Goal: Task Accomplishment & Management: Use online tool/utility

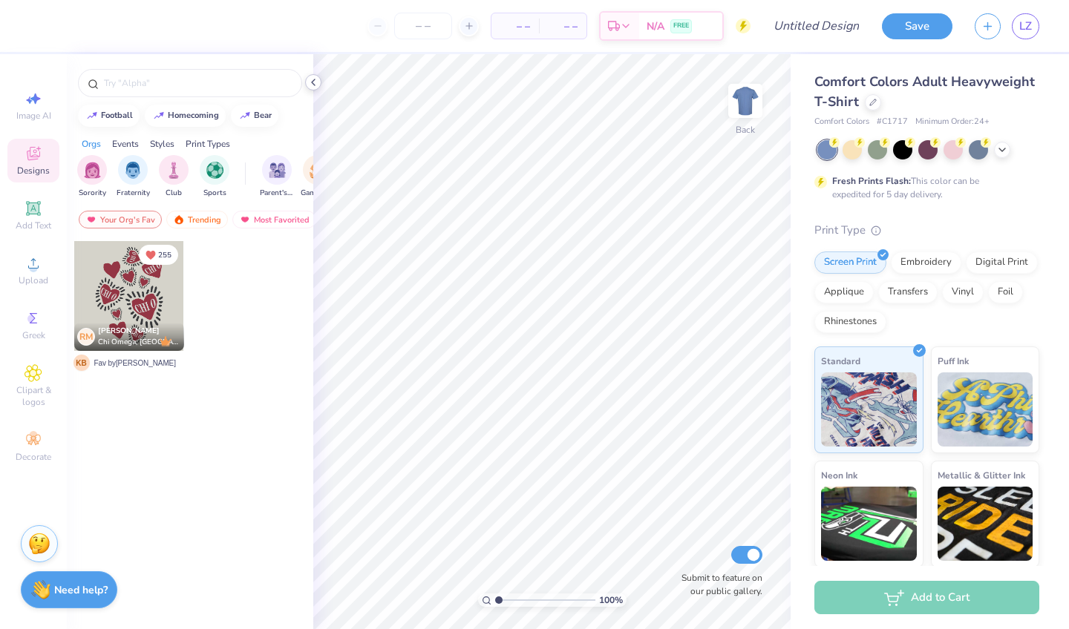
click at [314, 84] on icon at bounding box center [313, 82] width 12 height 12
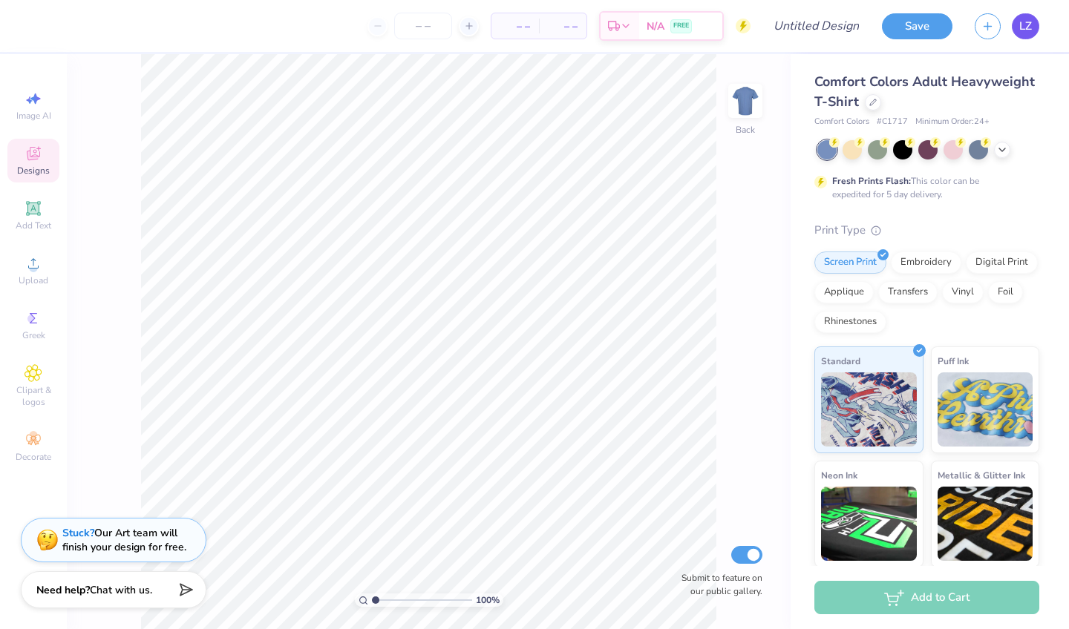
click at [1035, 20] on link "LZ" at bounding box center [1024, 26] width 27 height 26
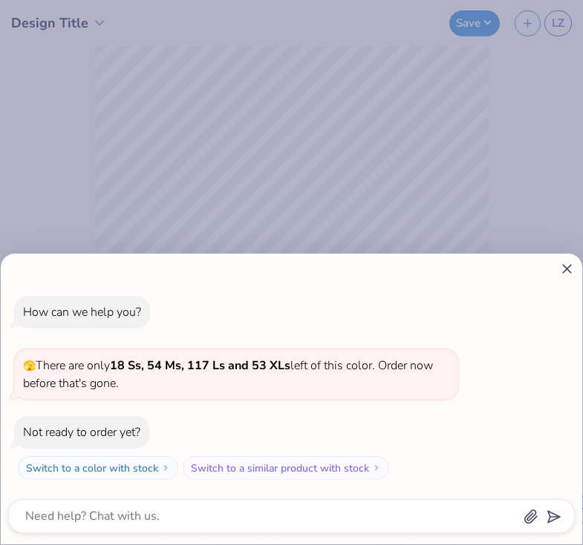
click at [568, 267] on line at bounding box center [566, 269] width 8 height 8
type textarea "x"
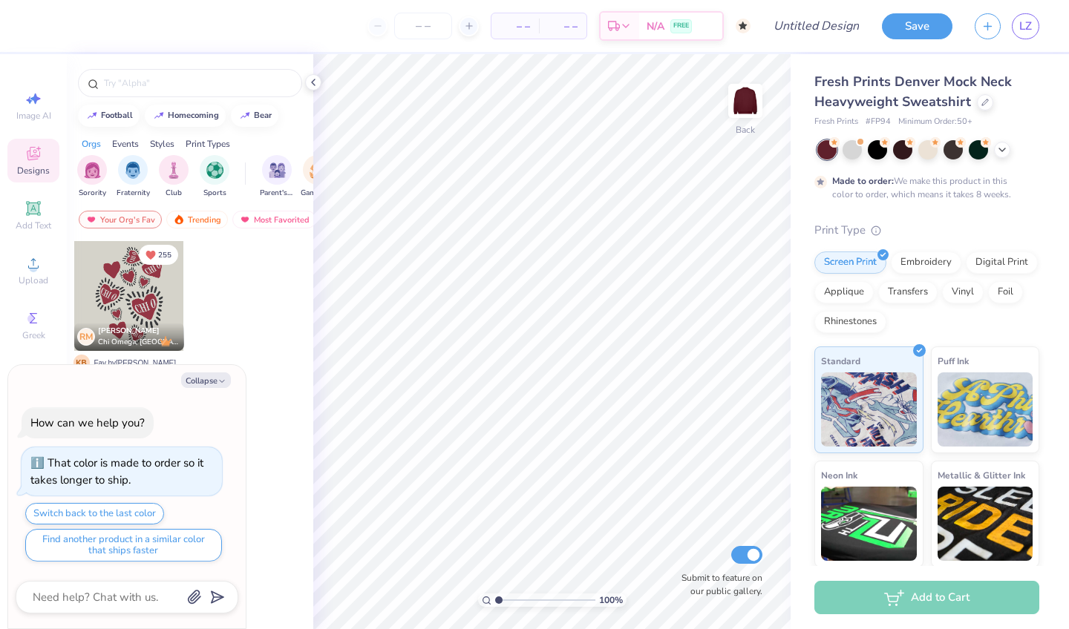
click at [140, 302] on div at bounding box center [129, 296] width 110 height 110
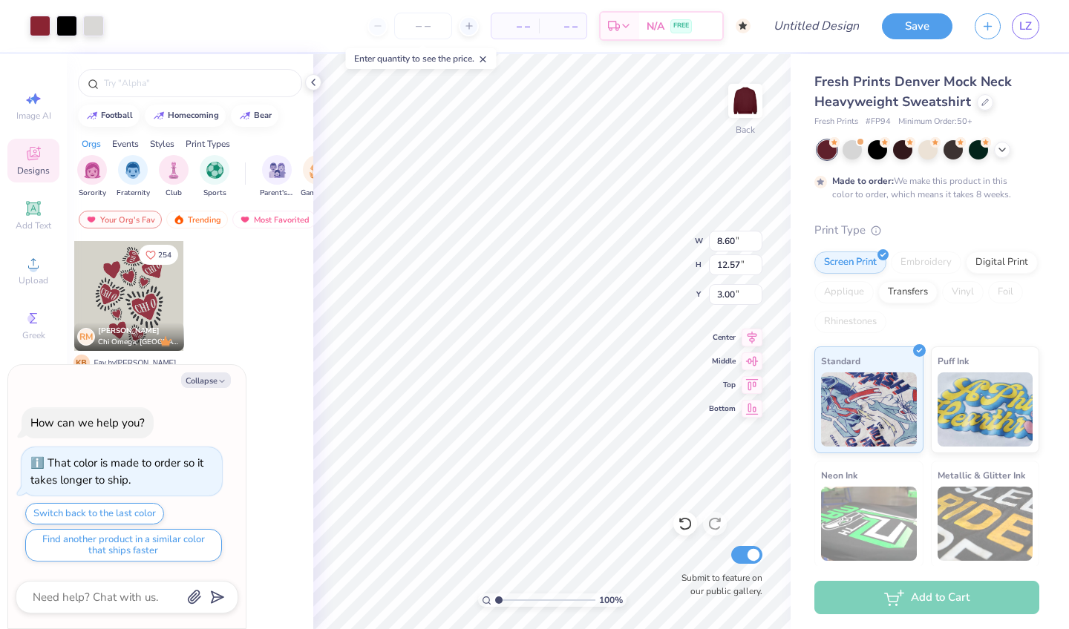
type textarea "x"
type input "2.02"
click at [214, 381] on button "Collapse" at bounding box center [206, 381] width 50 height 16
type textarea "x"
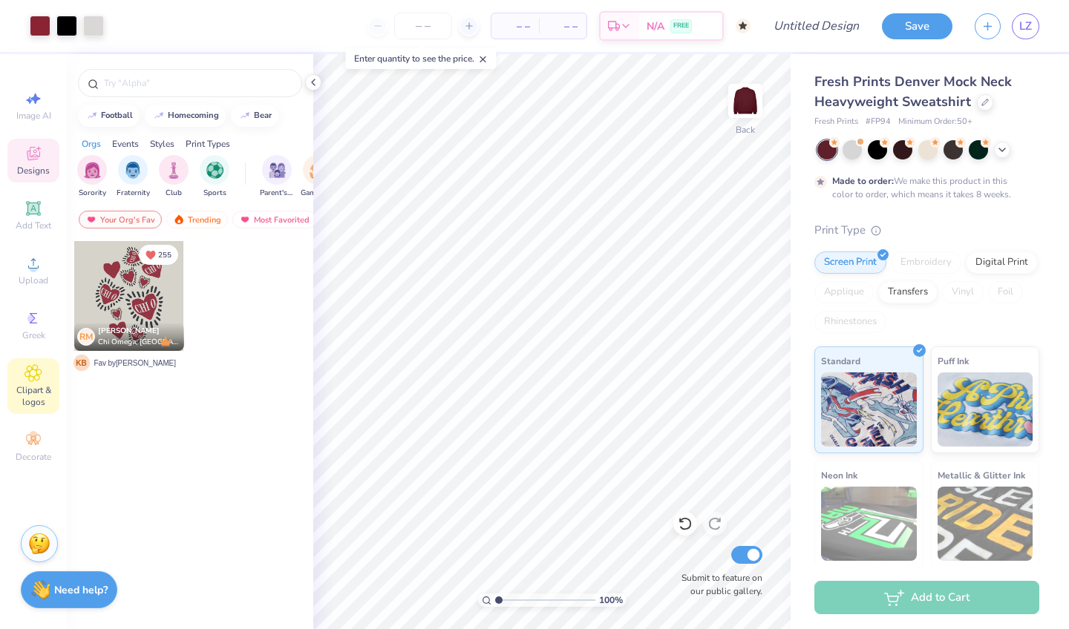
click at [36, 387] on span "Clipart & logos" at bounding box center [33, 396] width 52 height 24
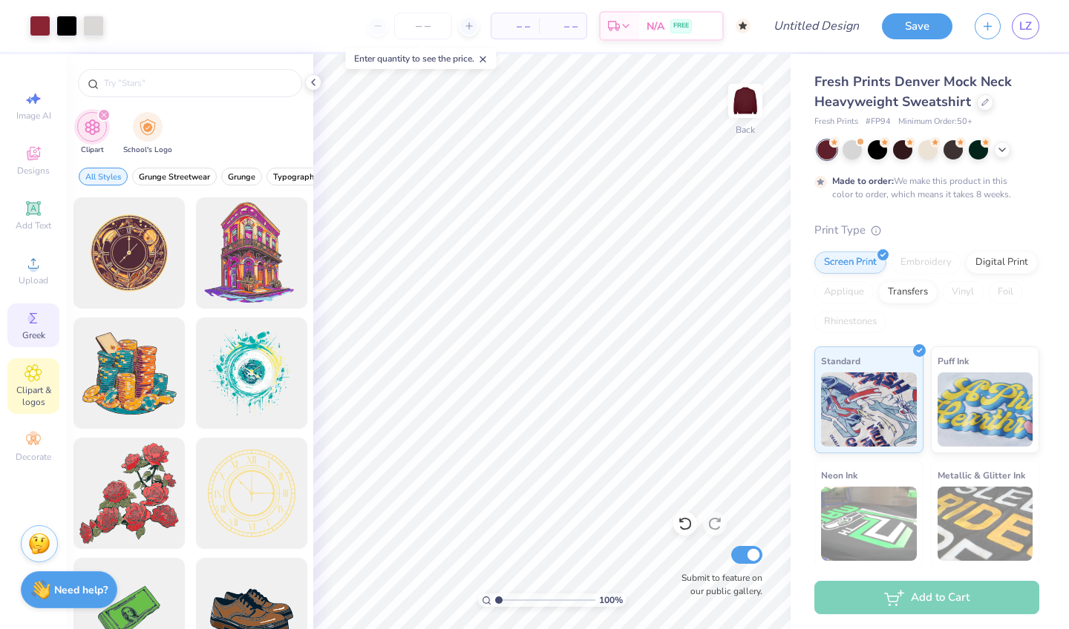
click at [30, 330] on span "Greek" at bounding box center [33, 335] width 23 height 12
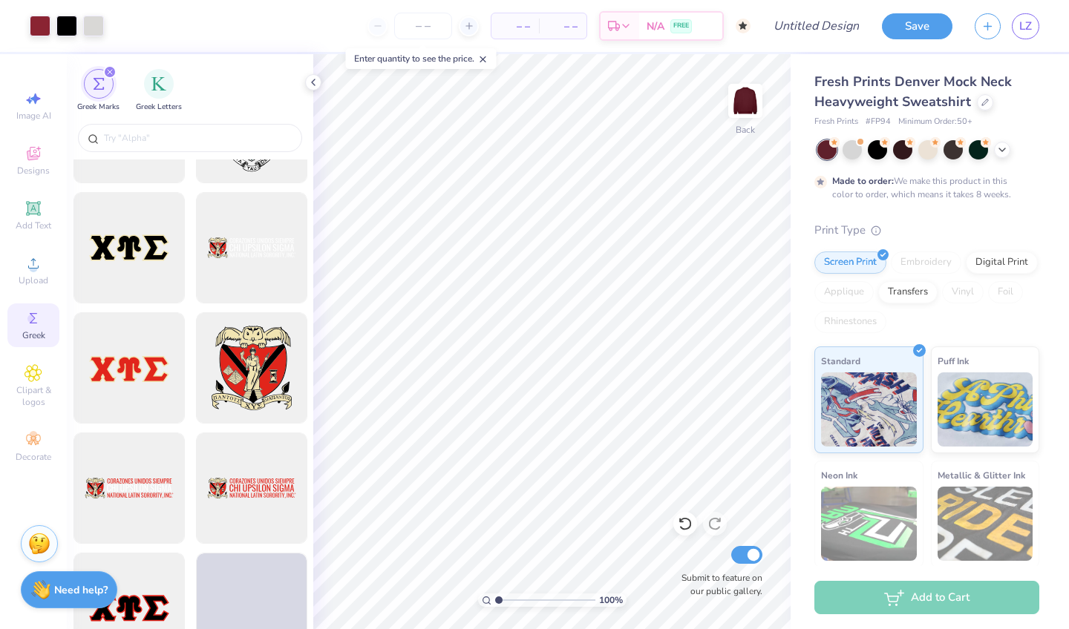
scroll to position [1468, 0]
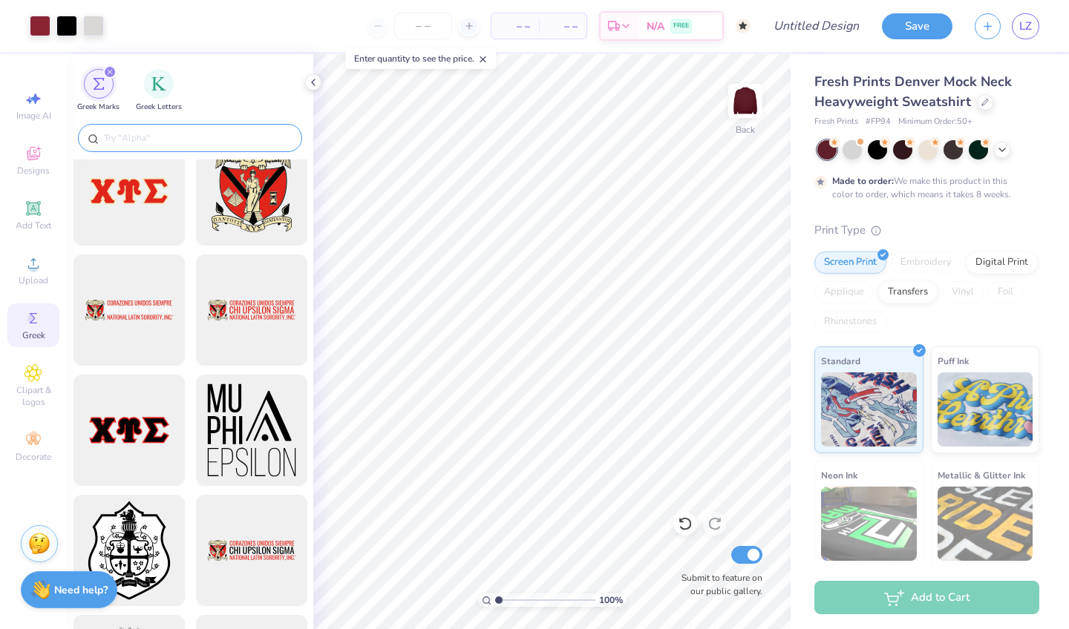
click at [183, 140] on input "text" at bounding box center [197, 138] width 190 height 15
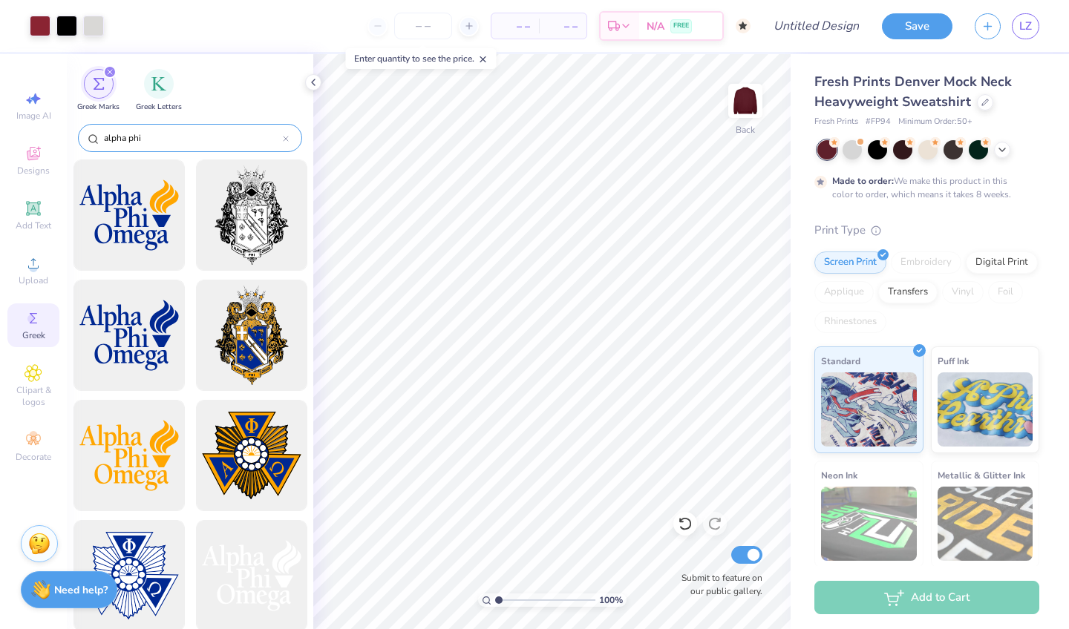
type input "alpha phi"
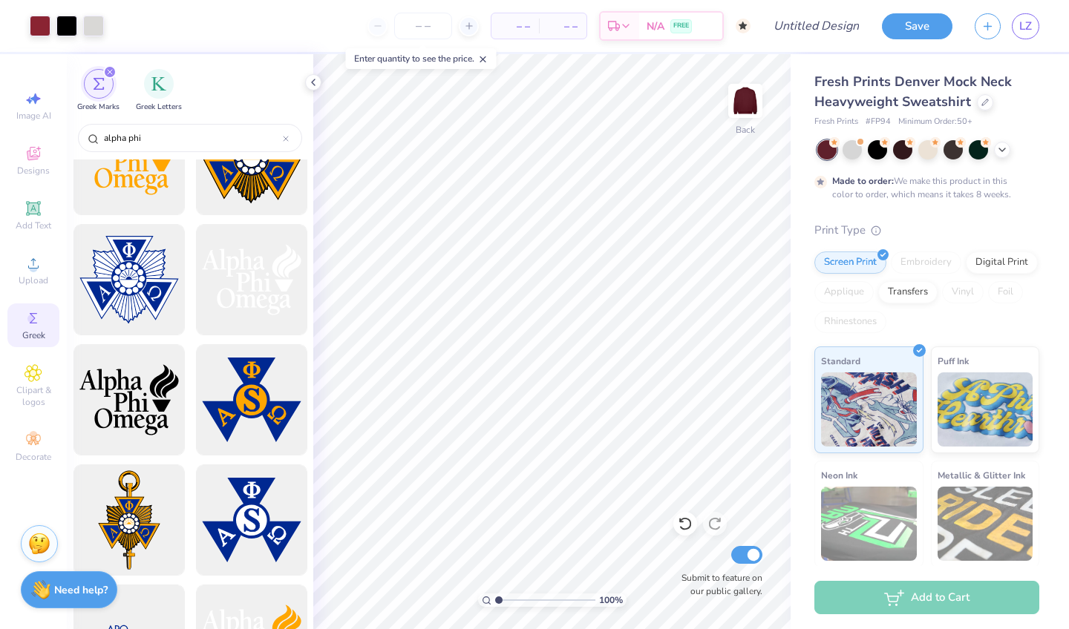
scroll to position [0, 0]
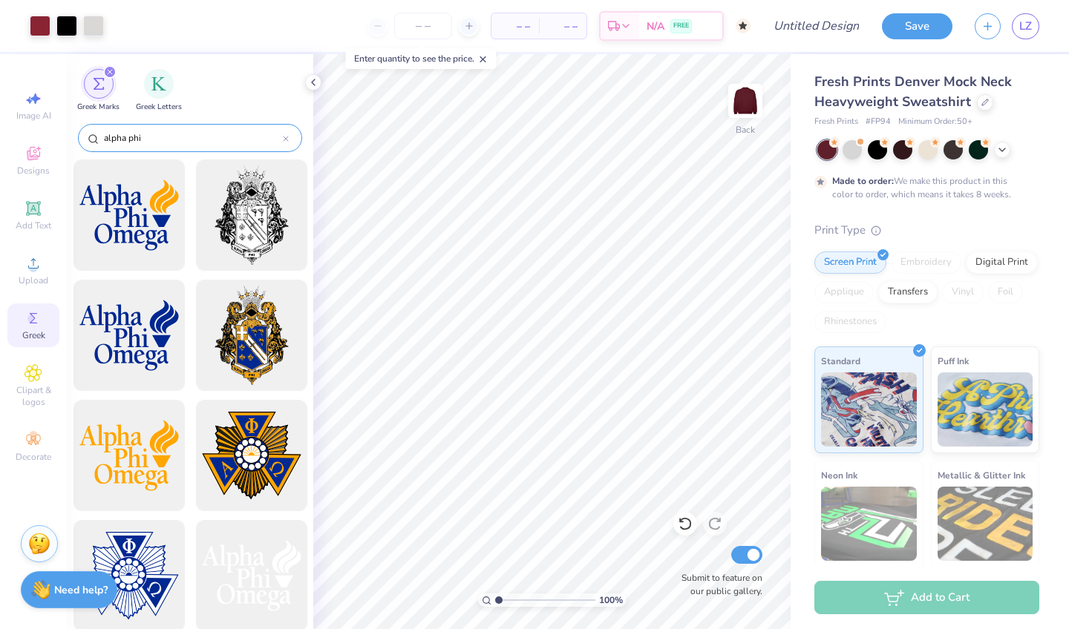
click at [286, 135] on div at bounding box center [286, 137] width 6 height 13
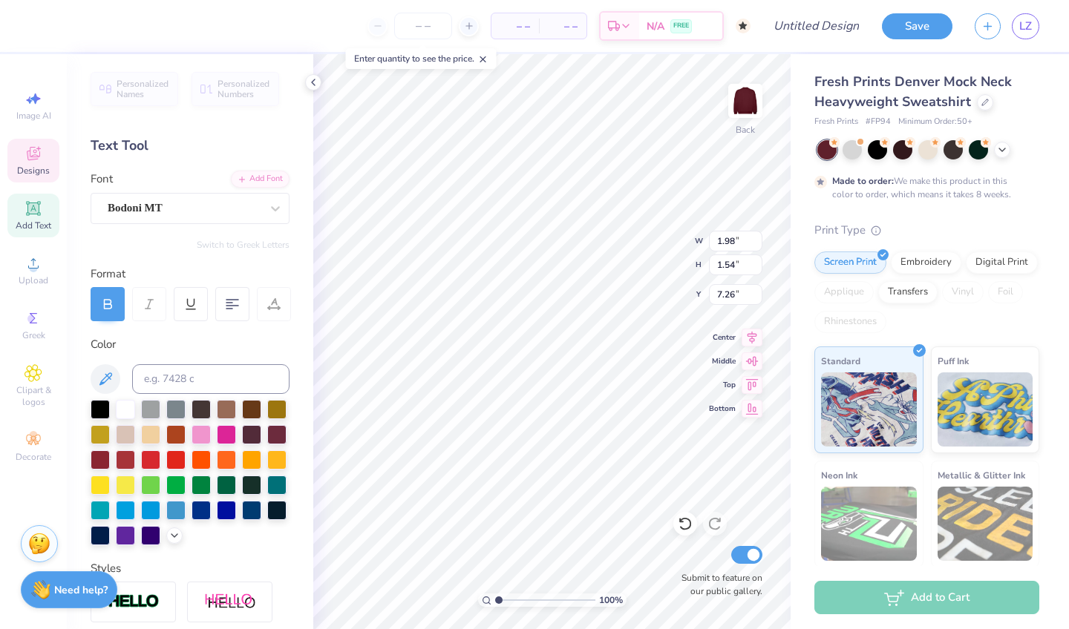
type textarea "C"
type textarea "APHI"
type input "2.65"
type input "1.78"
type input "8.67"
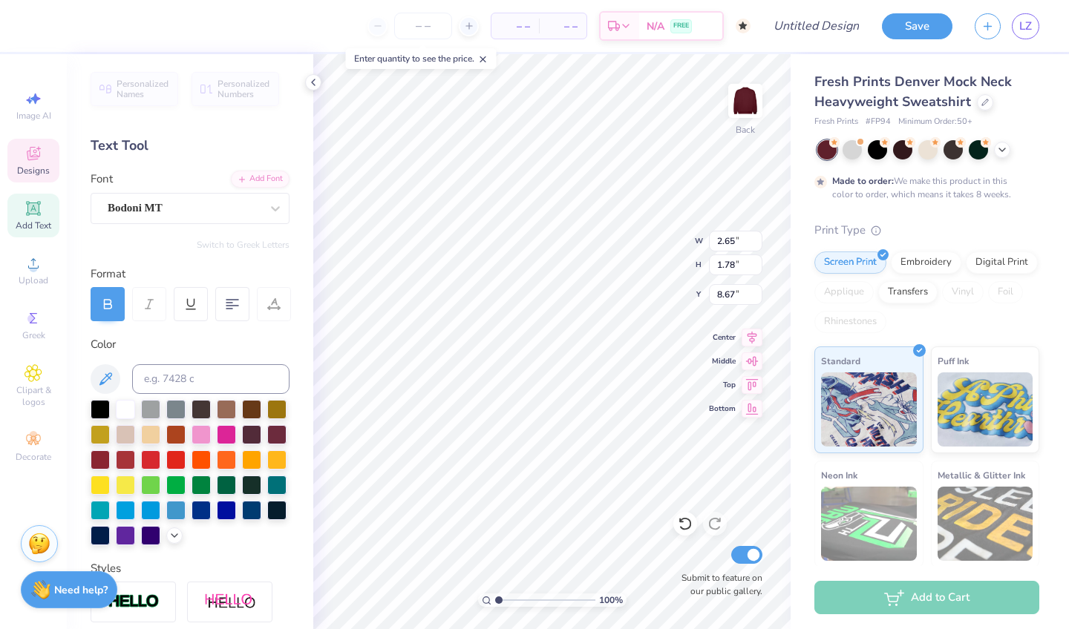
type textarea "C"
type textarea "APHI"
type input "1.98"
type input "1.57"
type input "3.92"
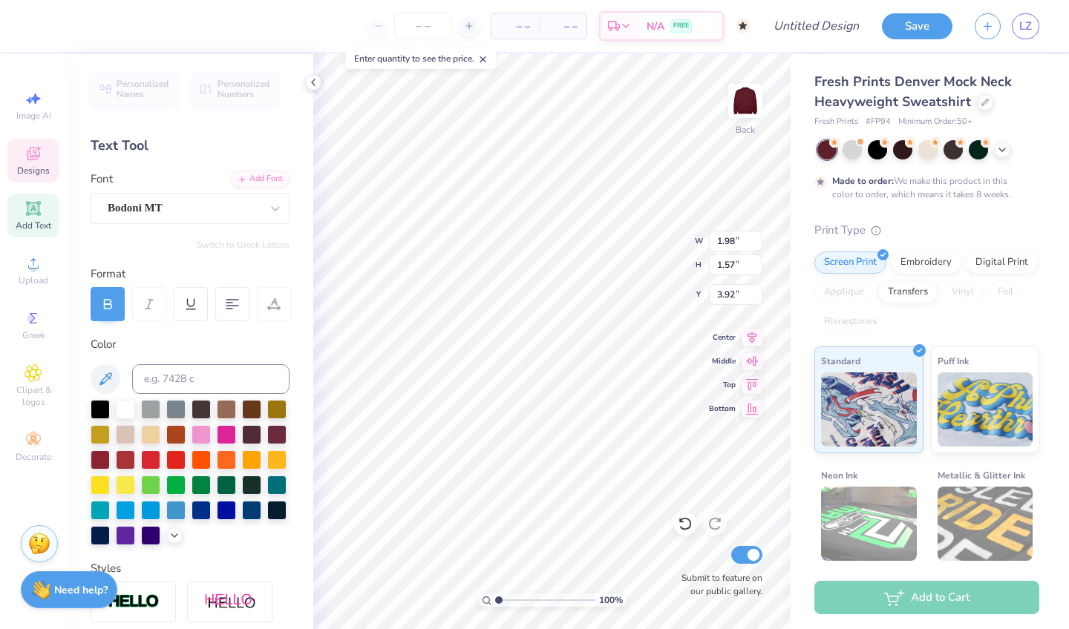
type textarea "C"
type textarea "APHI"
type input "0.88"
type input "1.30"
type input "2.68"
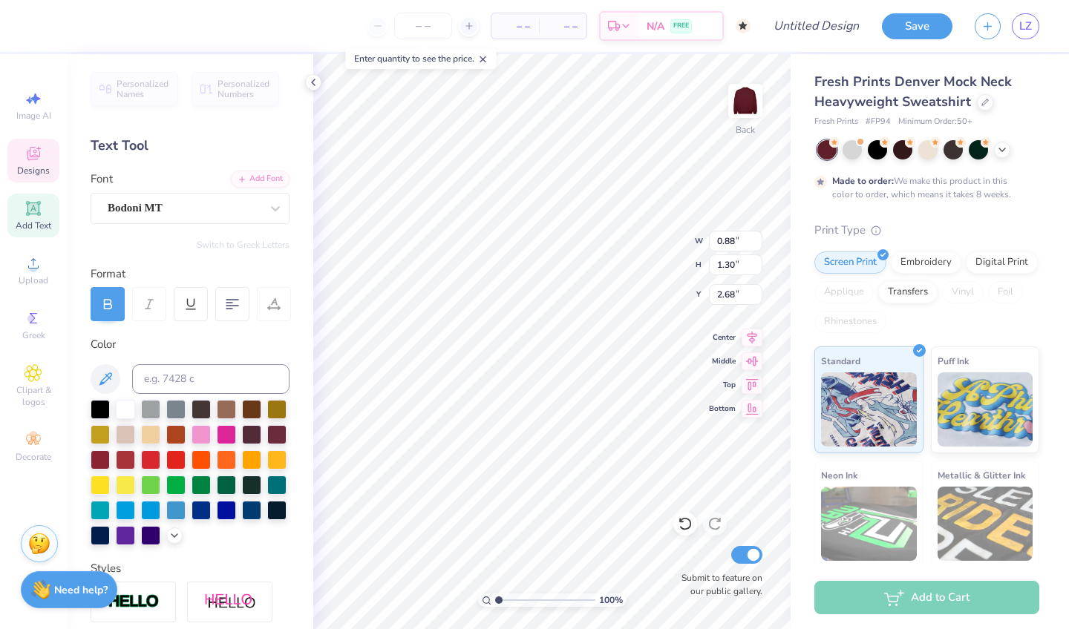
type textarea "O"
type textarea "APHI"
type input "1.22"
type input "1.00"
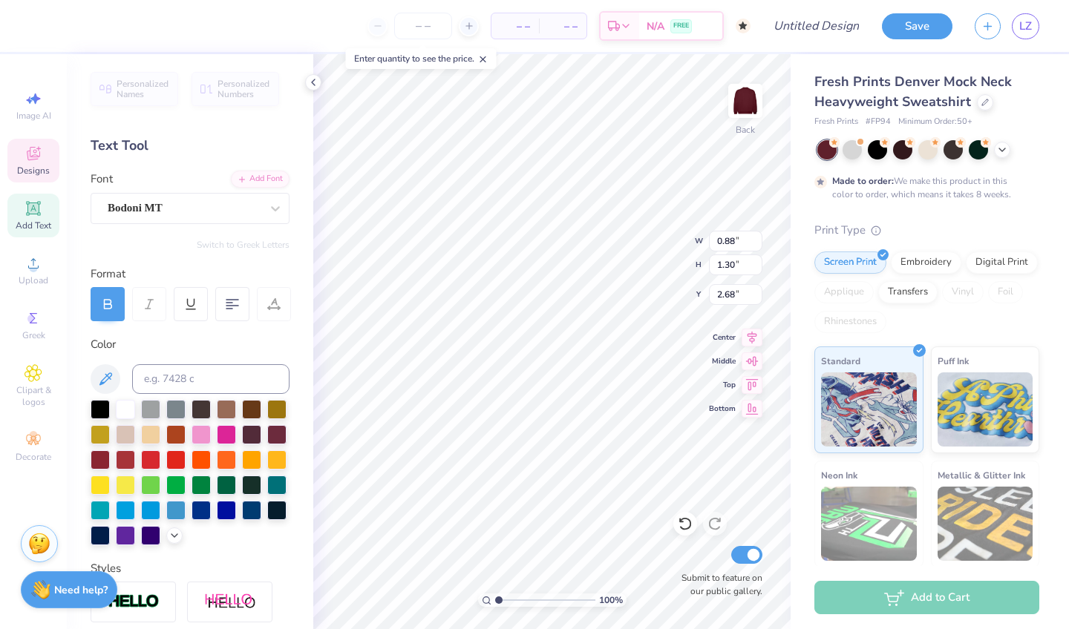
type input "12.71"
type textarea "O"
type textarea "APHI"
click at [856, 152] on div at bounding box center [851, 148] width 19 height 19
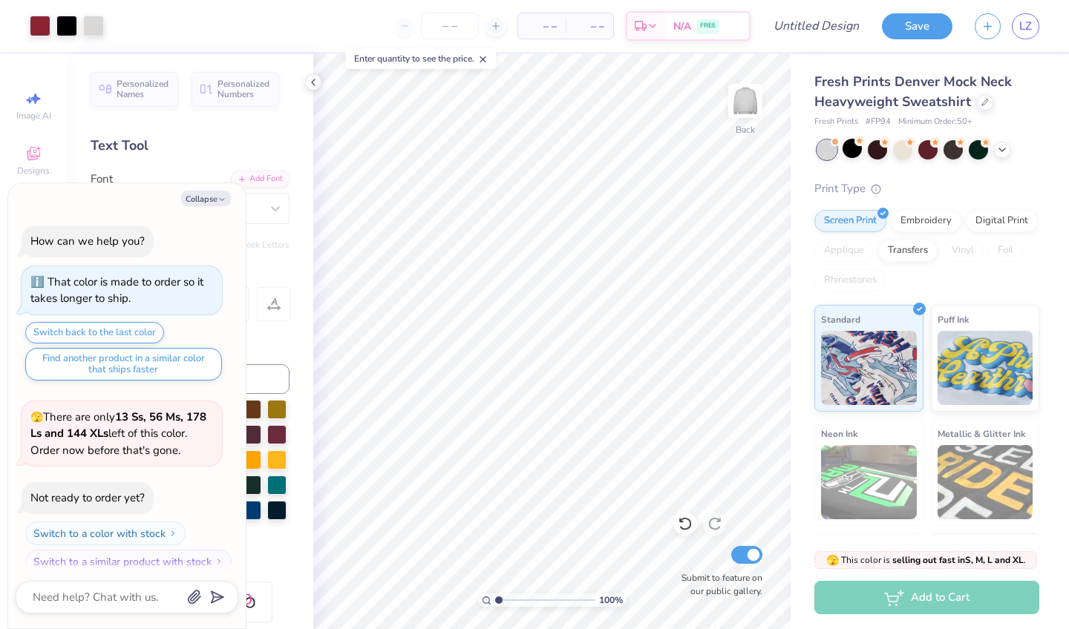
scroll to position [273, 0]
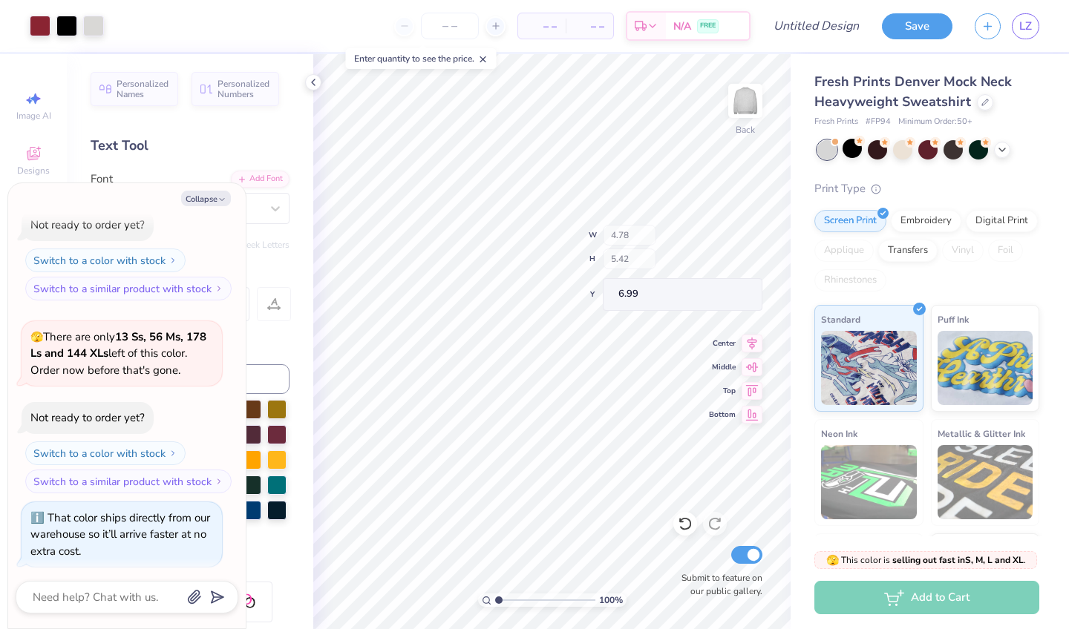
type textarea "x"
type input "3.77"
type input "4.27"
type input "5.96"
type textarea "x"
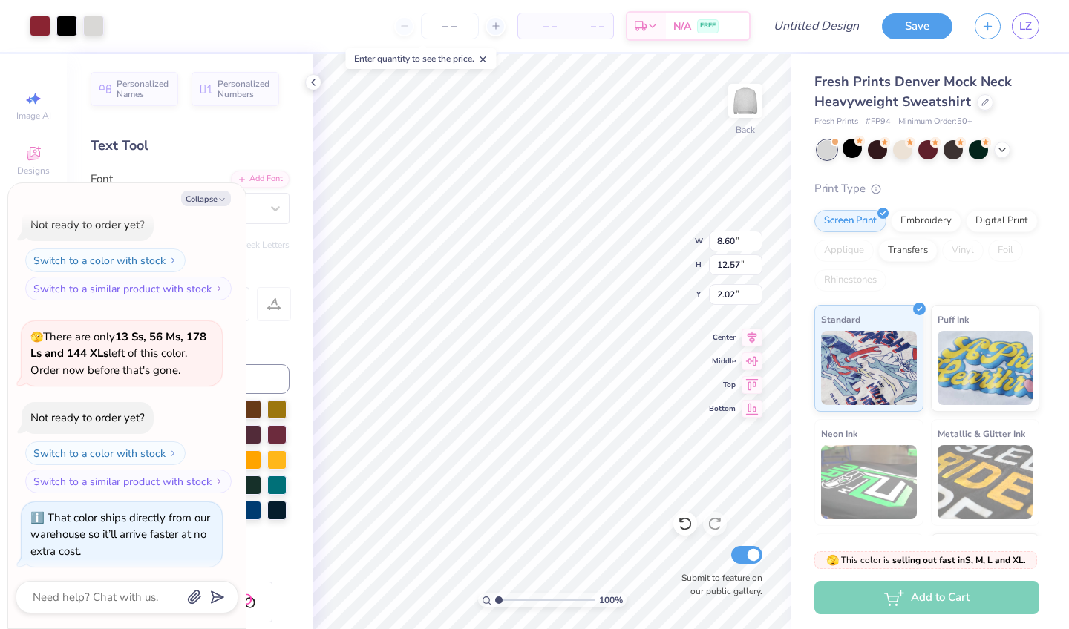
type input "10.74"
type input "15.68"
type textarea "x"
type input "3.00"
click at [677, 552] on div "100 % Back Submit to feature on our public gallery." at bounding box center [551, 341] width 477 height 575
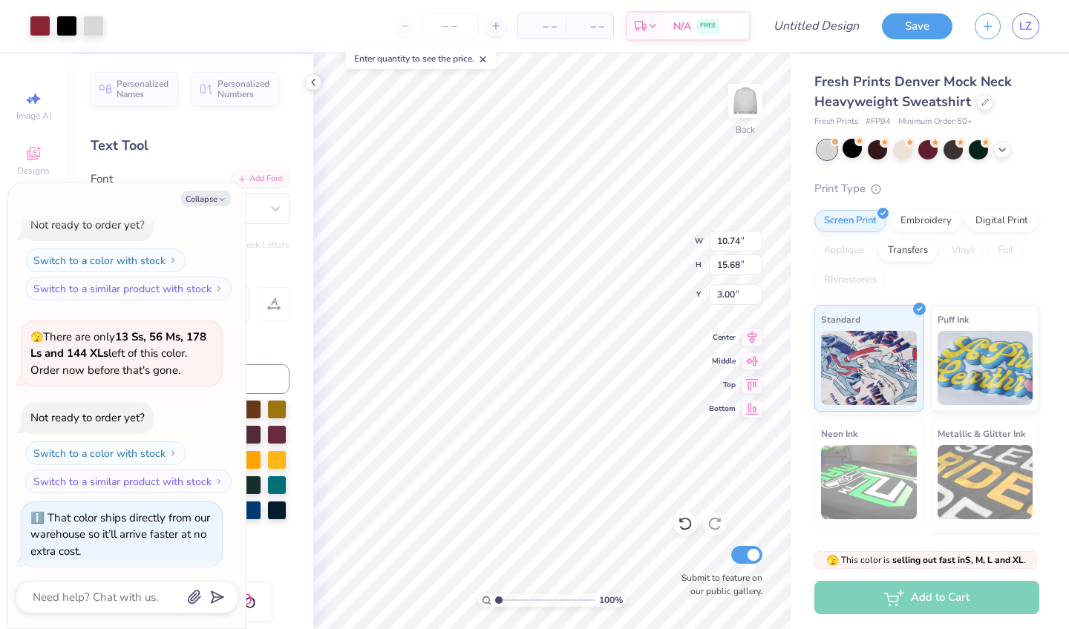
type textarea "x"
type input "0.50"
click at [835, 32] on input "Design Title" at bounding box center [834, 26] width 73 height 30
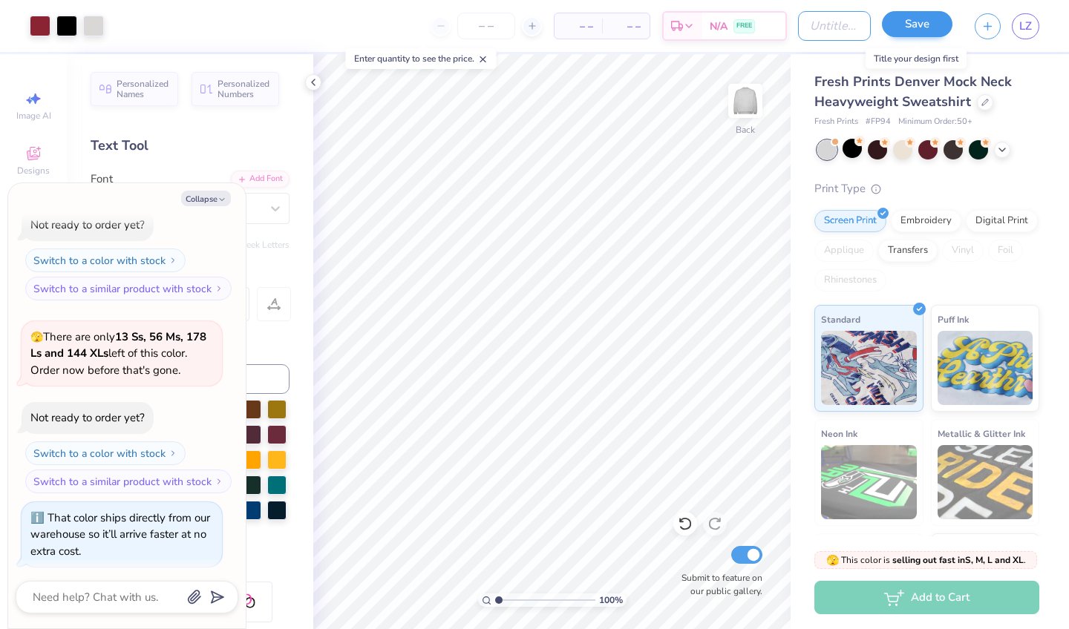
type textarea "x"
type input "M"
type textarea "x"
type input "Me"
type textarea "x"
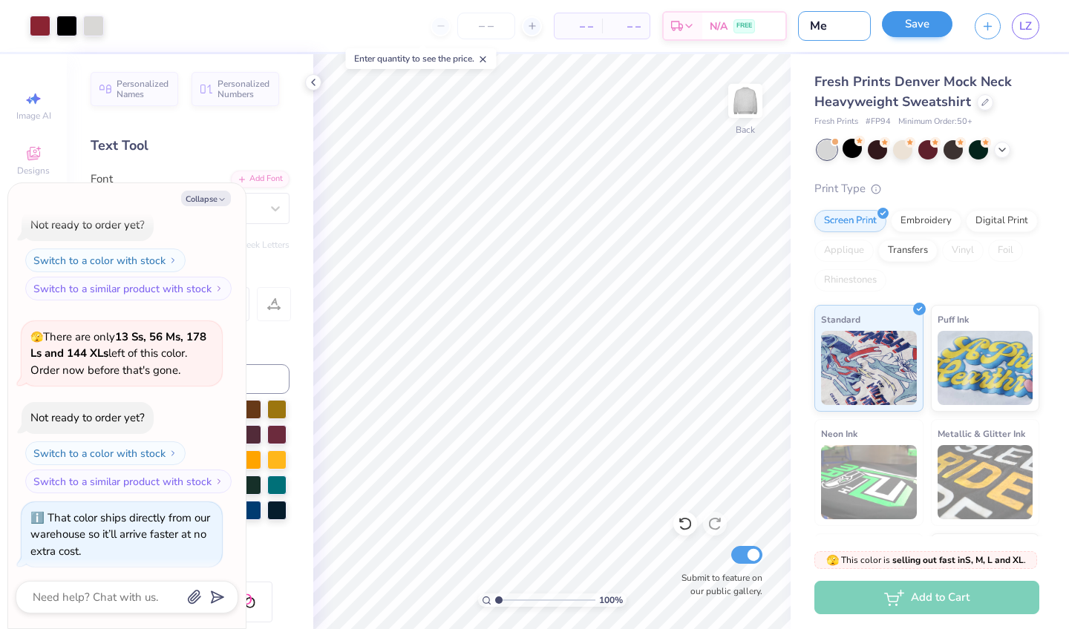
type input "Mer"
type textarea "x"
type input "Merc"
type textarea "x"
type input "Merch"
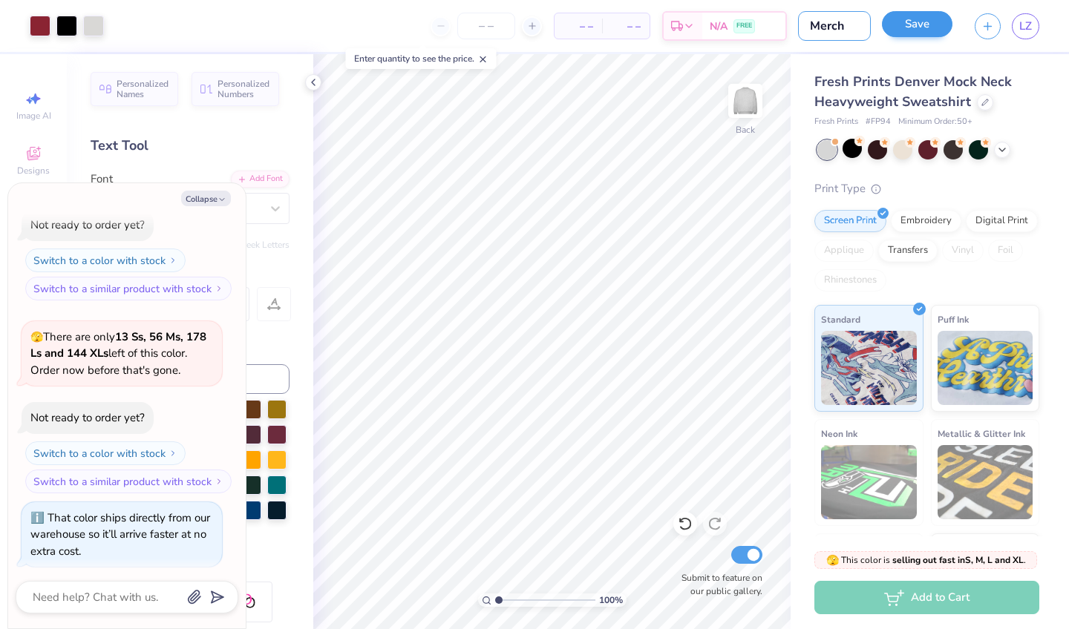
type textarea "x"
type input "Merch"
type textarea "x"
type input "Merch 1"
type textarea "x"
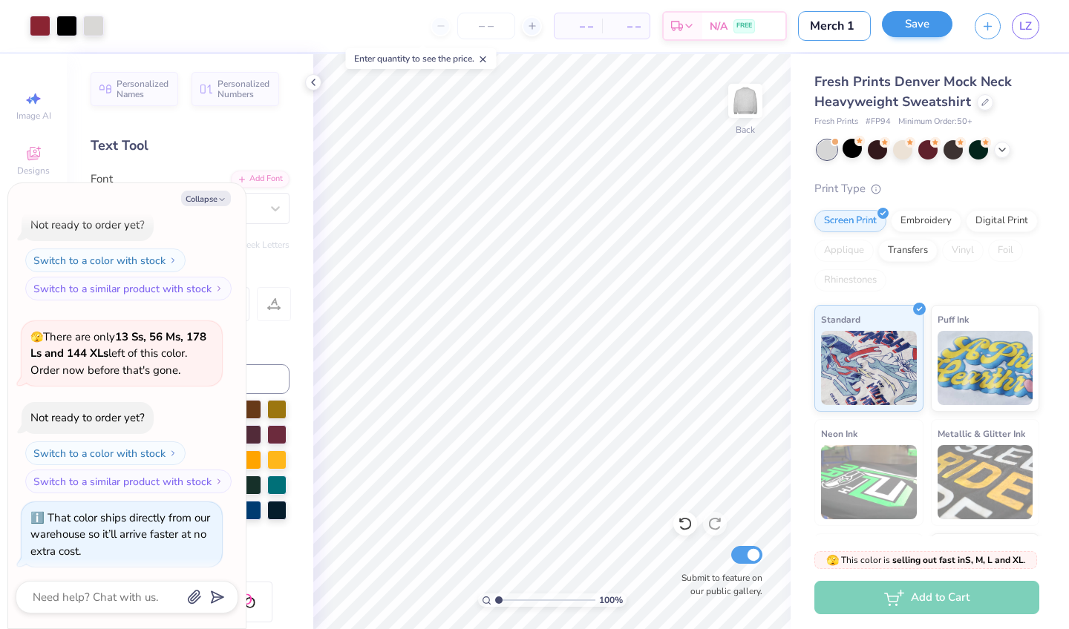
type input "Merch 1"
click at [908, 22] on button "Save" at bounding box center [917, 24] width 70 height 26
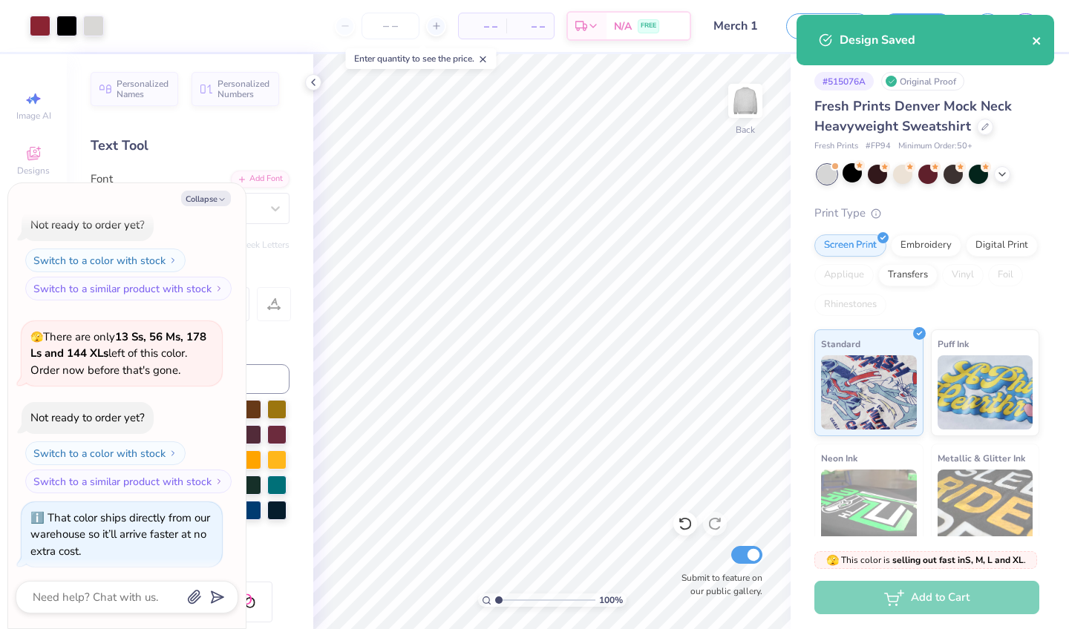
click at [1031, 34] on div "Design Saved" at bounding box center [924, 40] width 257 height 50
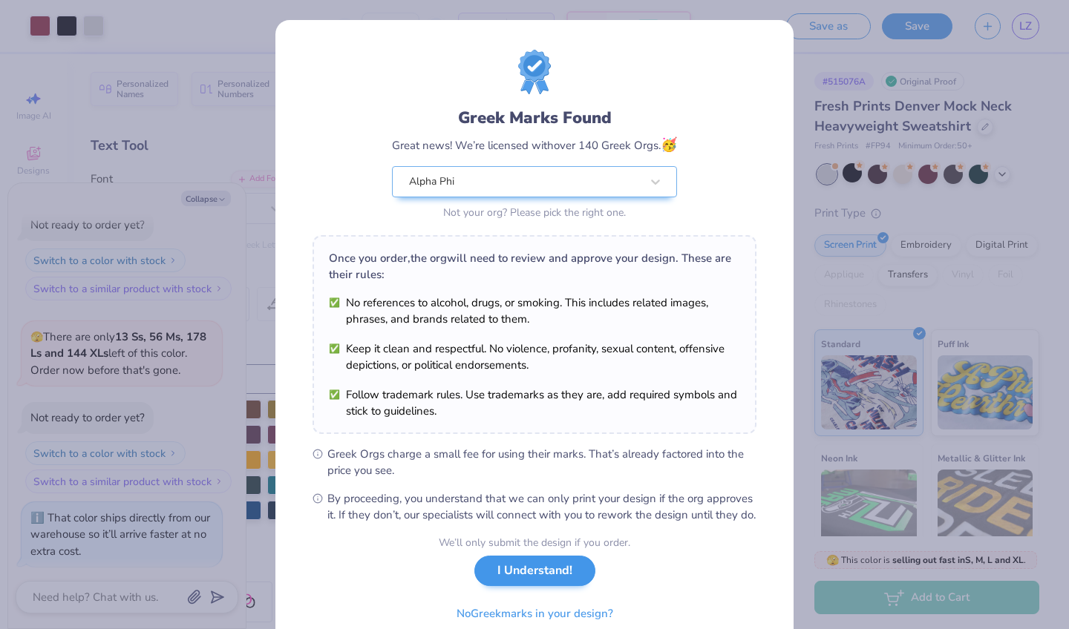
click at [528, 586] on button "I Understand!" at bounding box center [534, 571] width 121 height 30
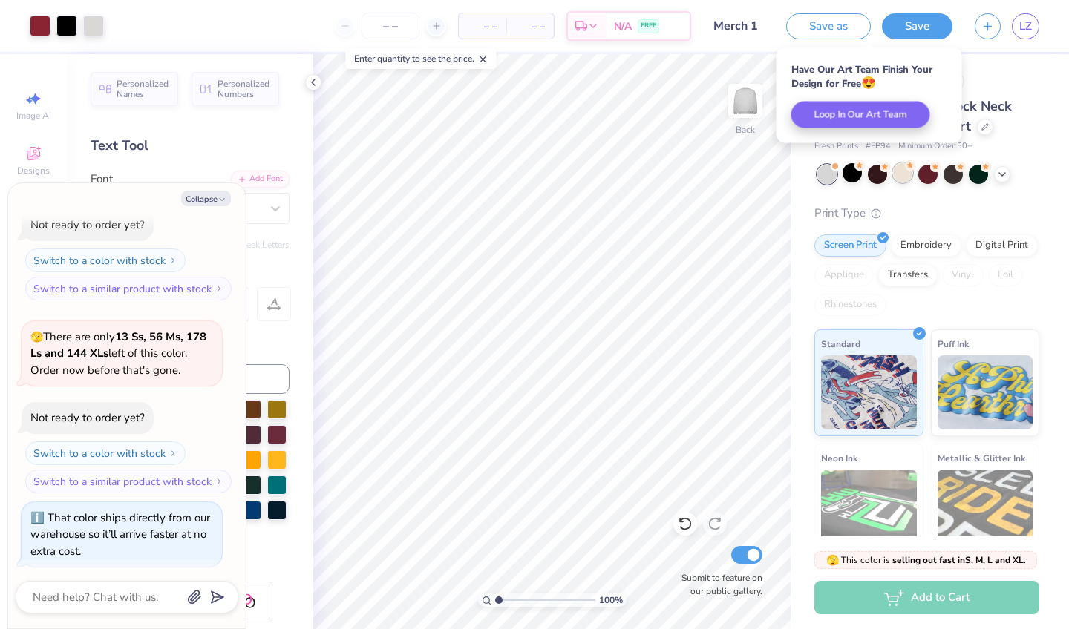
click at [899, 179] on div at bounding box center [902, 172] width 19 height 19
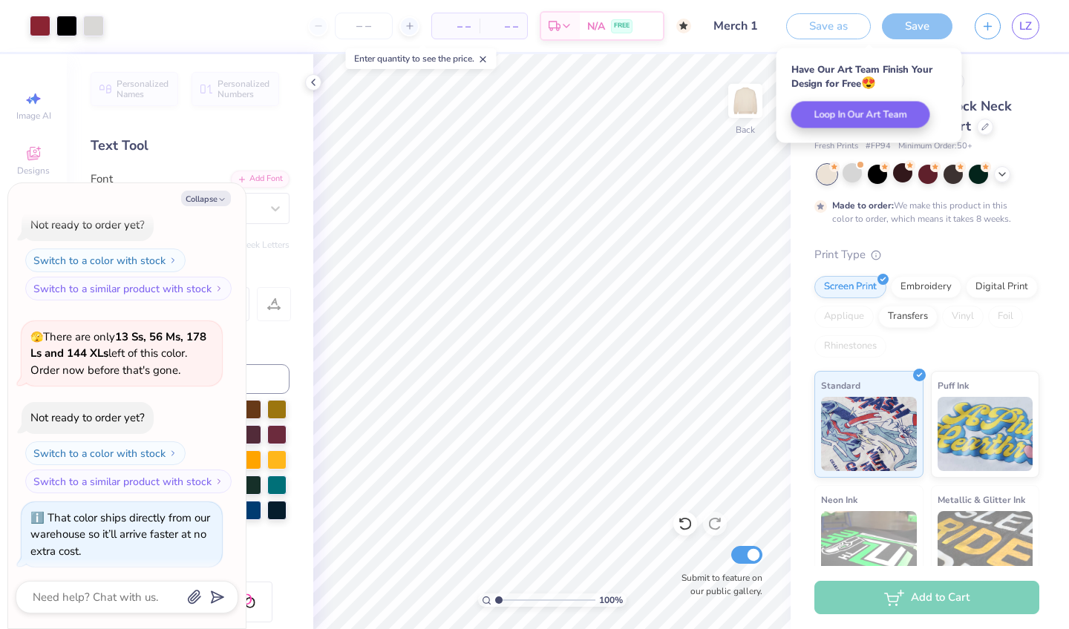
scroll to position [396, 0]
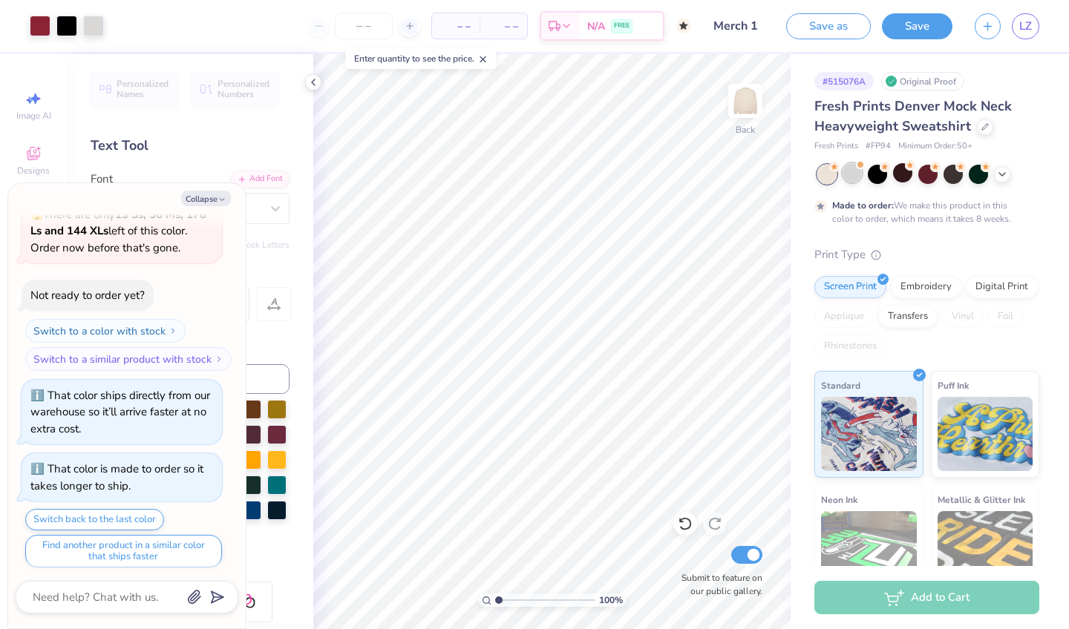
click at [856, 178] on div at bounding box center [851, 172] width 19 height 19
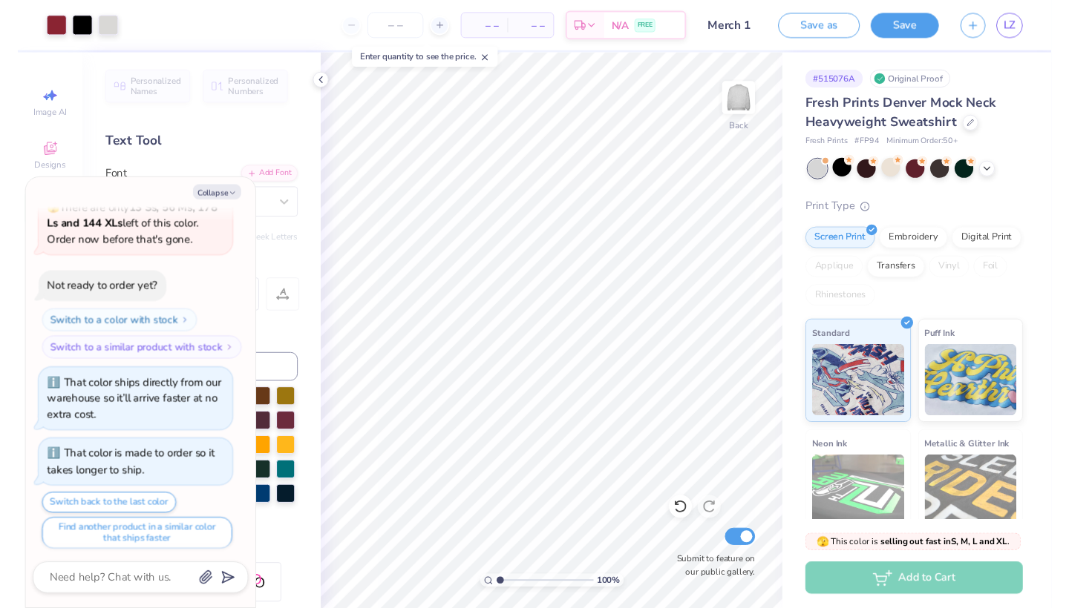
scroll to position [660, 0]
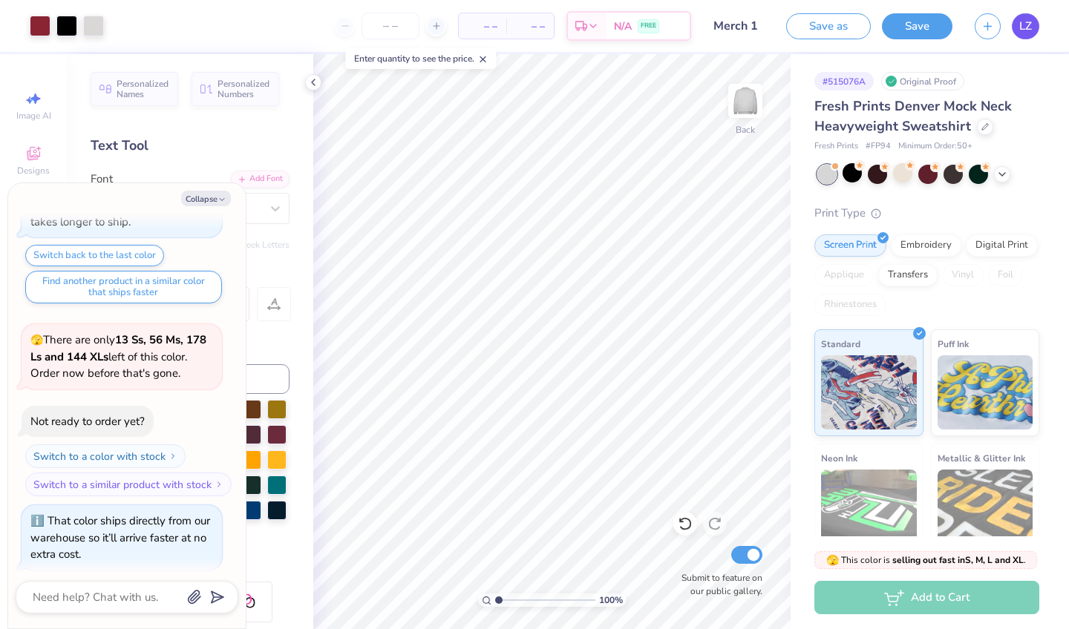
click at [1020, 27] on span "LZ" at bounding box center [1025, 26] width 13 height 17
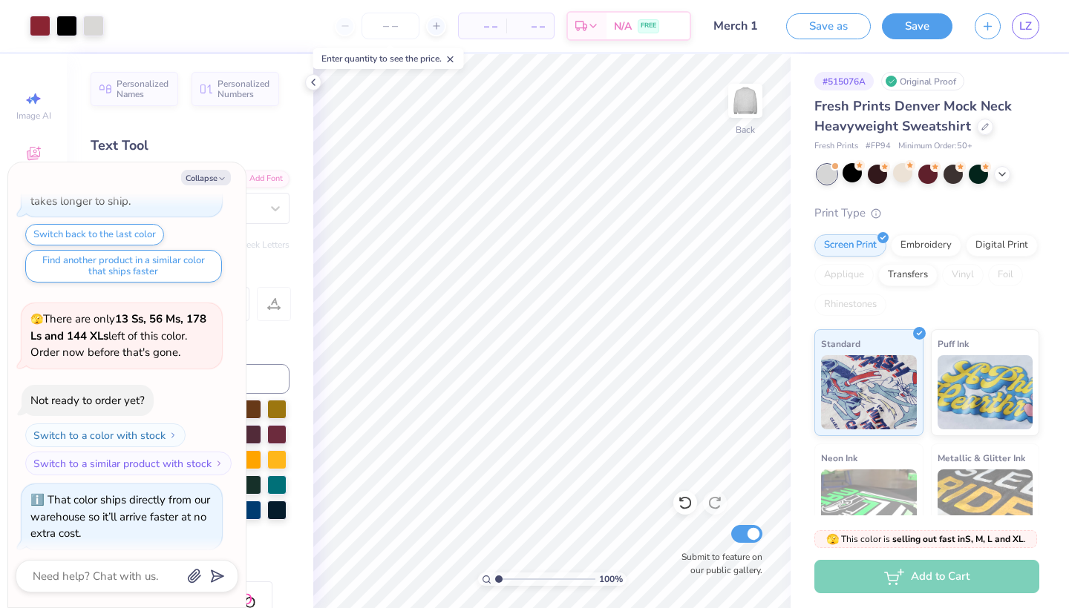
type textarea "x"
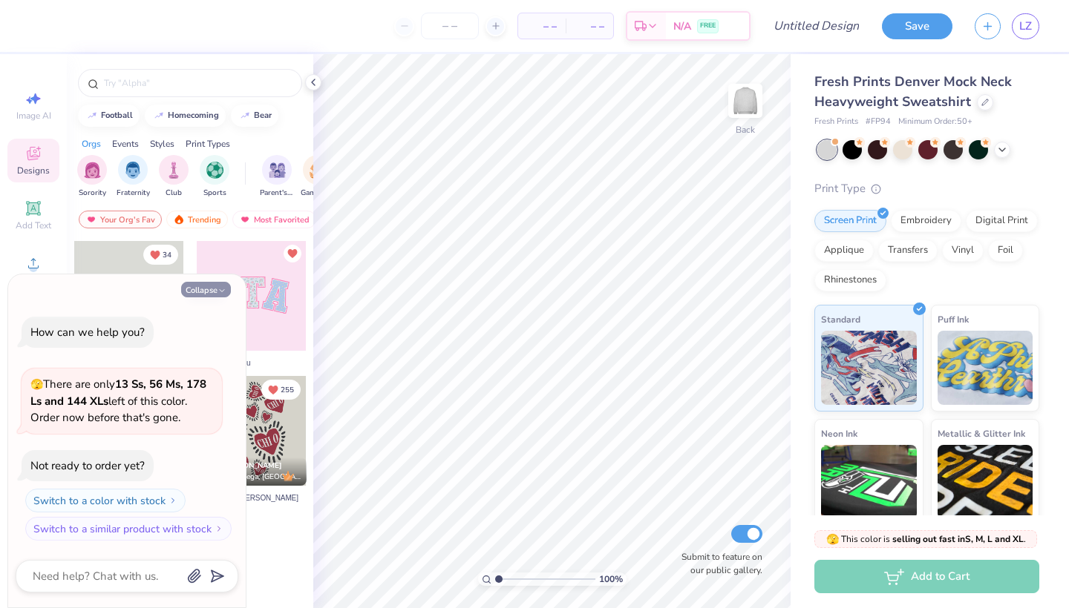
click at [213, 289] on button "Collapse" at bounding box center [206, 290] width 50 height 16
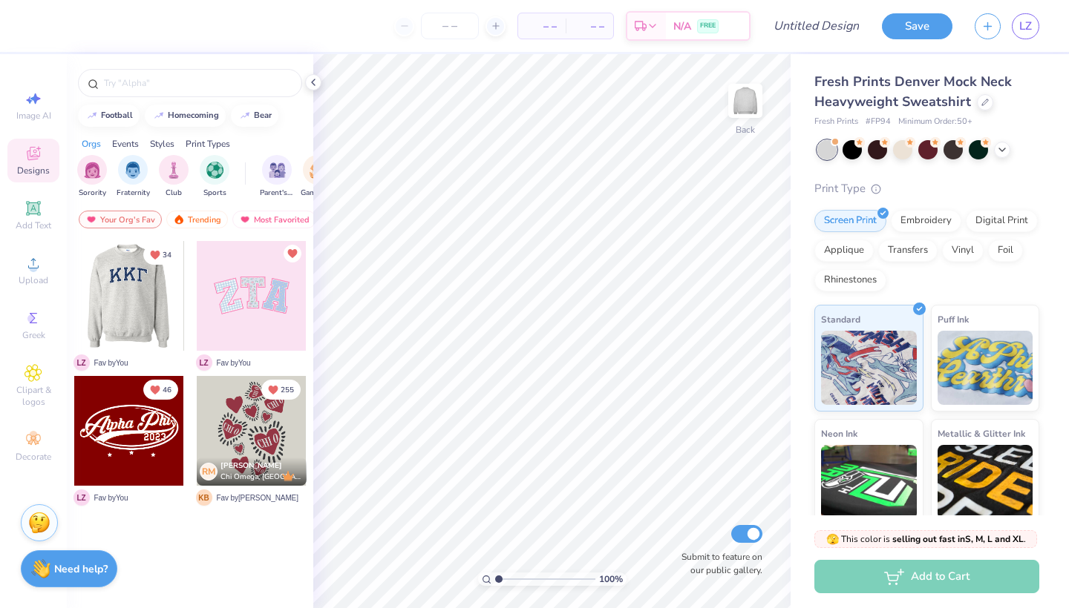
click at [74, 295] on div at bounding box center [19, 296] width 110 height 110
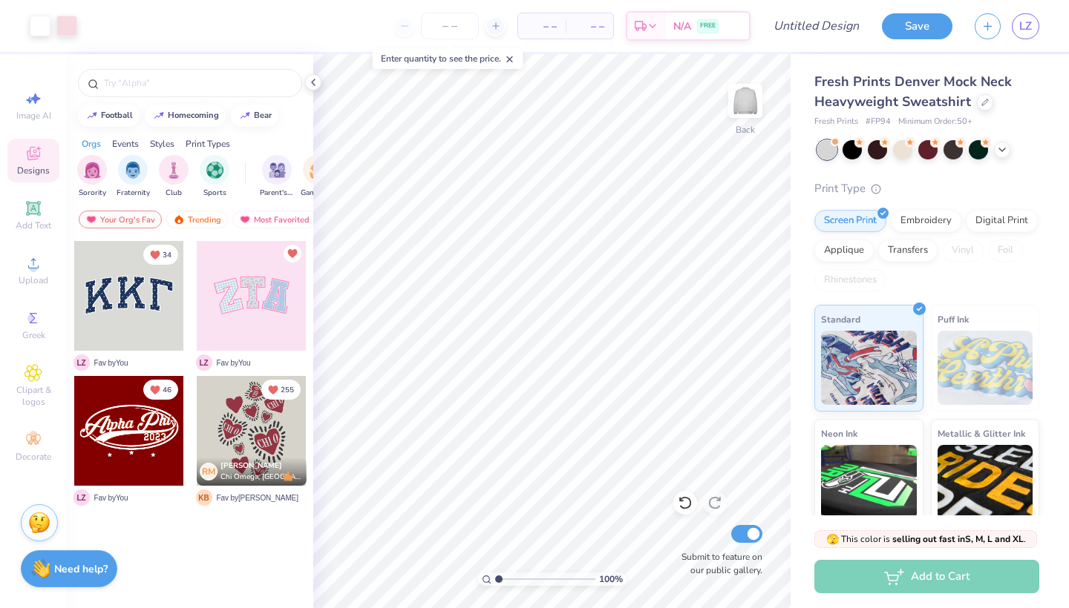
click at [145, 430] on div at bounding box center [129, 431] width 110 height 110
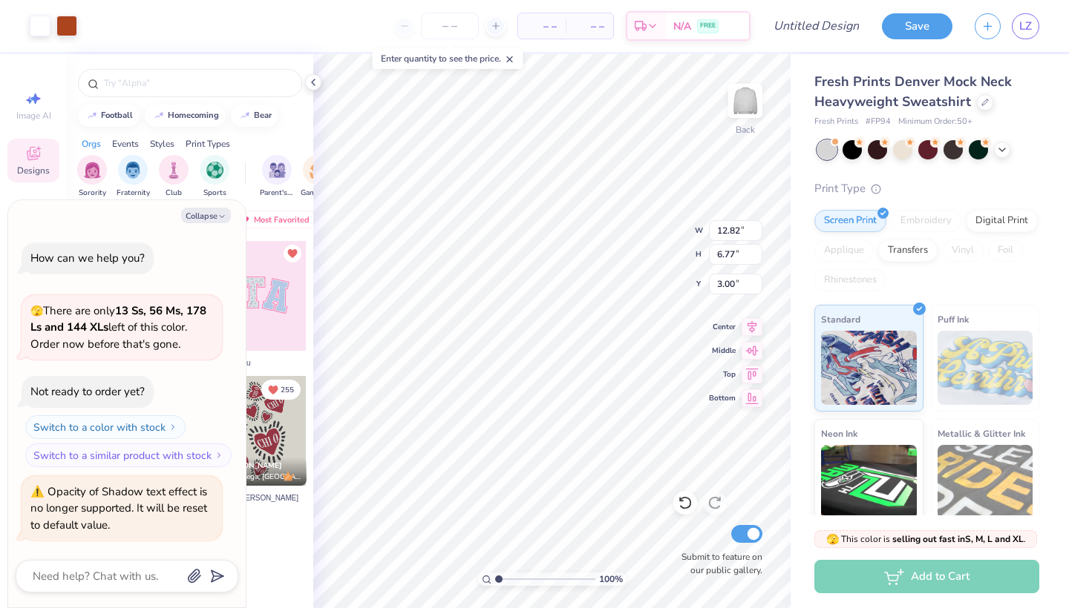
type textarea "x"
type input "11.38"
type textarea "x"
type input "2.11"
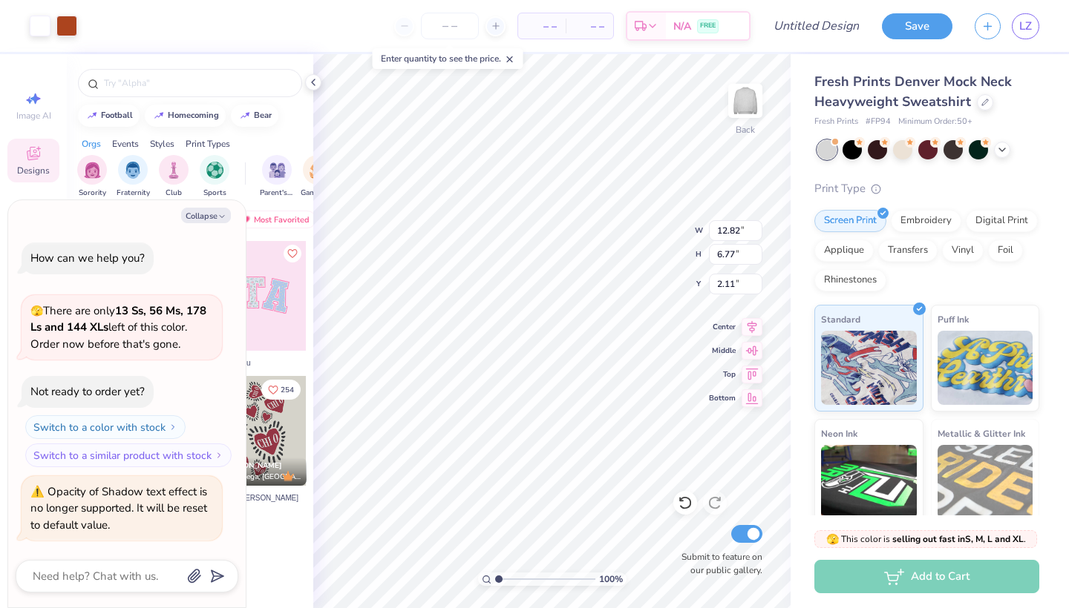
type textarea "x"
type input "11.92"
type input "6.30"
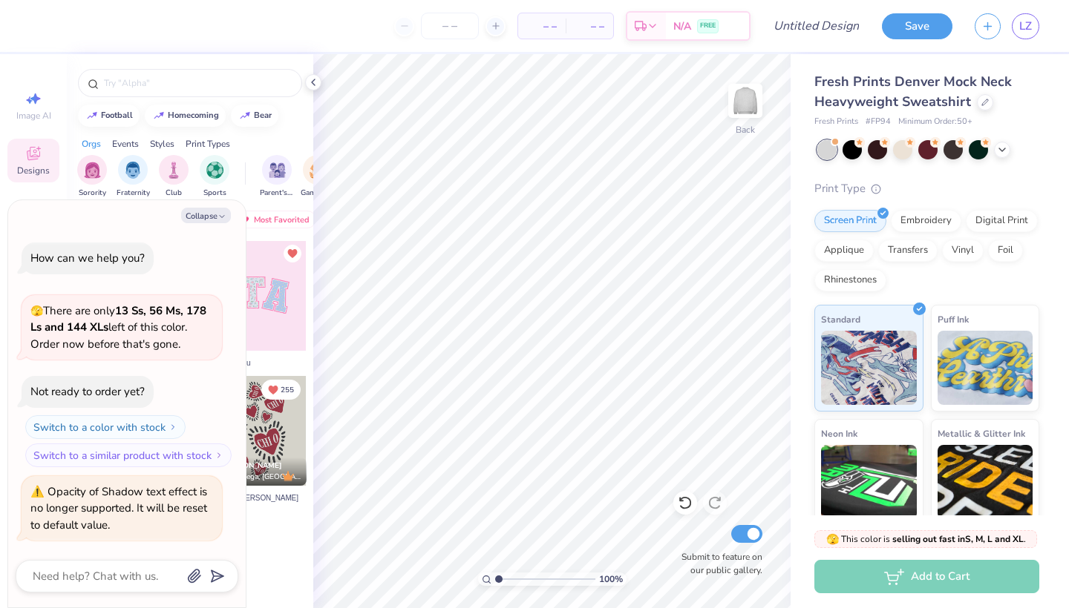
click at [200, 229] on div "Collapse How can we help you? 🫣 There are only 13 Ss, 56 Ms, 178 Ls and 144 XLs…" at bounding box center [126, 403] width 237 height 407
click at [195, 217] on button "Collapse" at bounding box center [206, 216] width 50 height 16
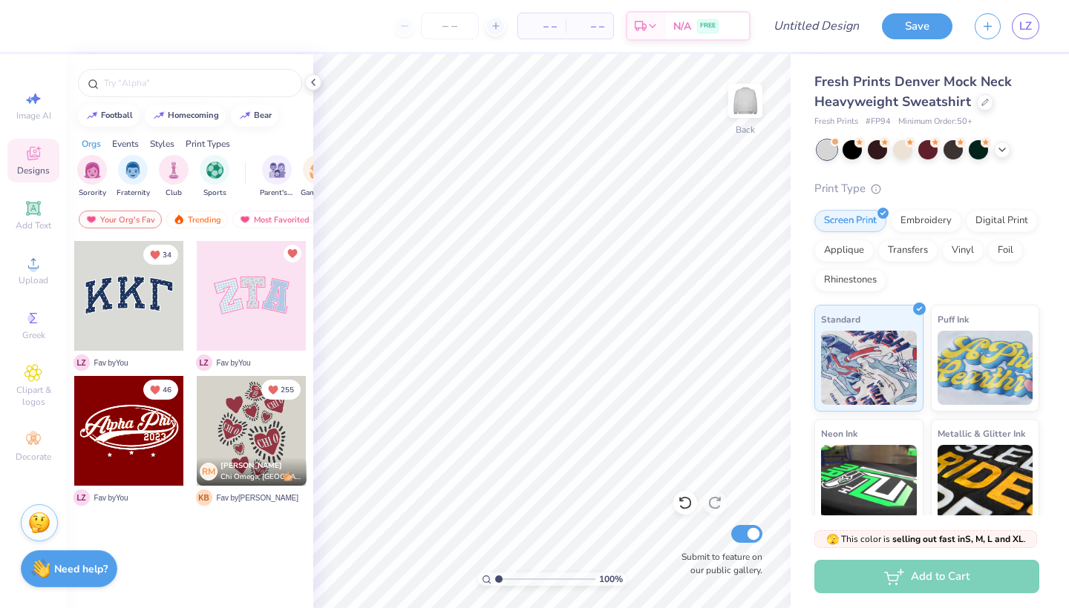
click at [522, 297] on div "– – Per Item – – Total Est. Delivery N/A FREE Design Title Save LZ Image AI Des…" at bounding box center [534, 304] width 1069 height 608
click at [246, 291] on div at bounding box center [252, 296] width 110 height 110
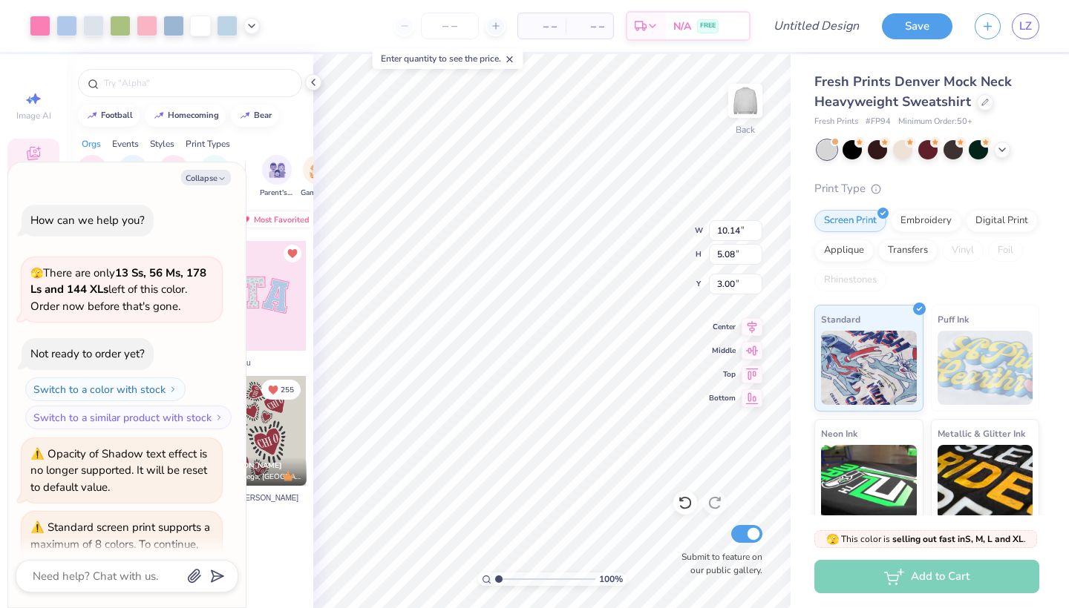
scroll to position [105, 0]
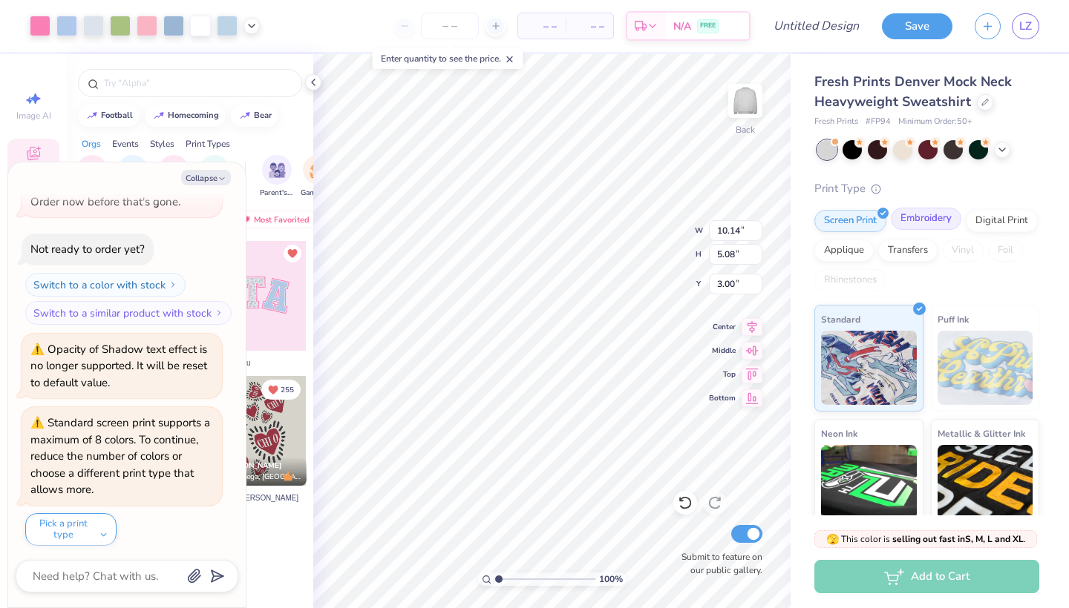
click at [931, 224] on div "Embroidery" at bounding box center [925, 219] width 70 height 22
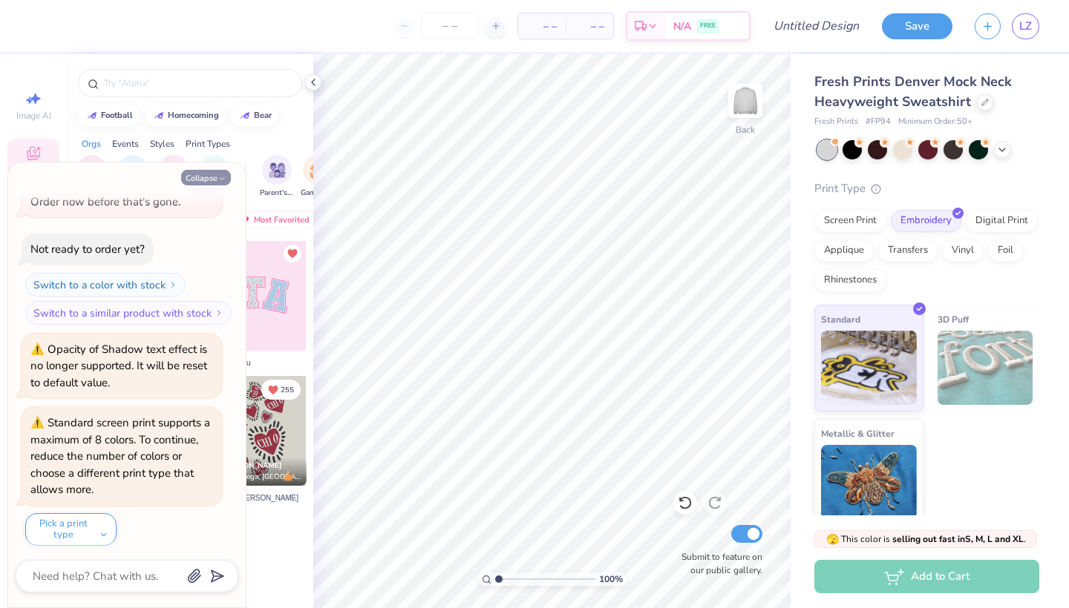
click at [206, 183] on button "Collapse" at bounding box center [206, 178] width 50 height 16
type textarea "x"
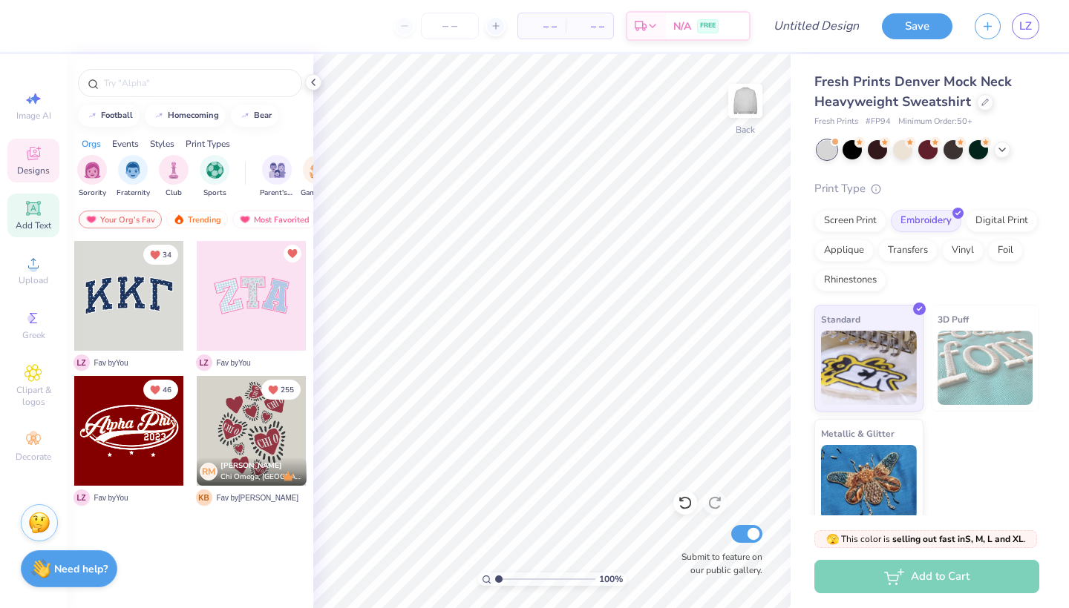
click at [32, 204] on icon at bounding box center [32, 208] width 11 height 11
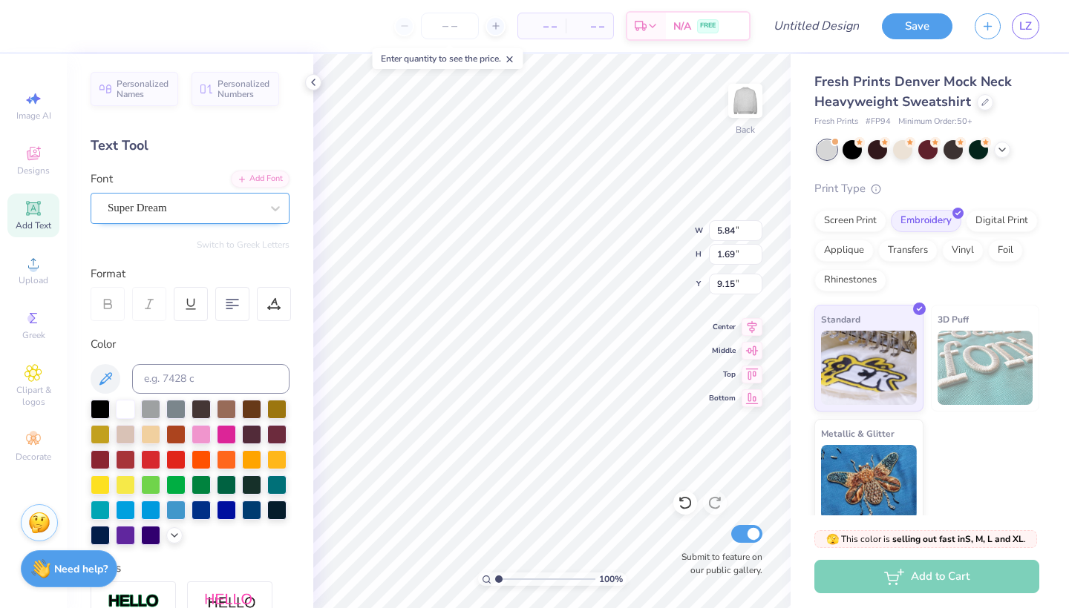
click at [186, 211] on div "Super Dream" at bounding box center [184, 208] width 156 height 23
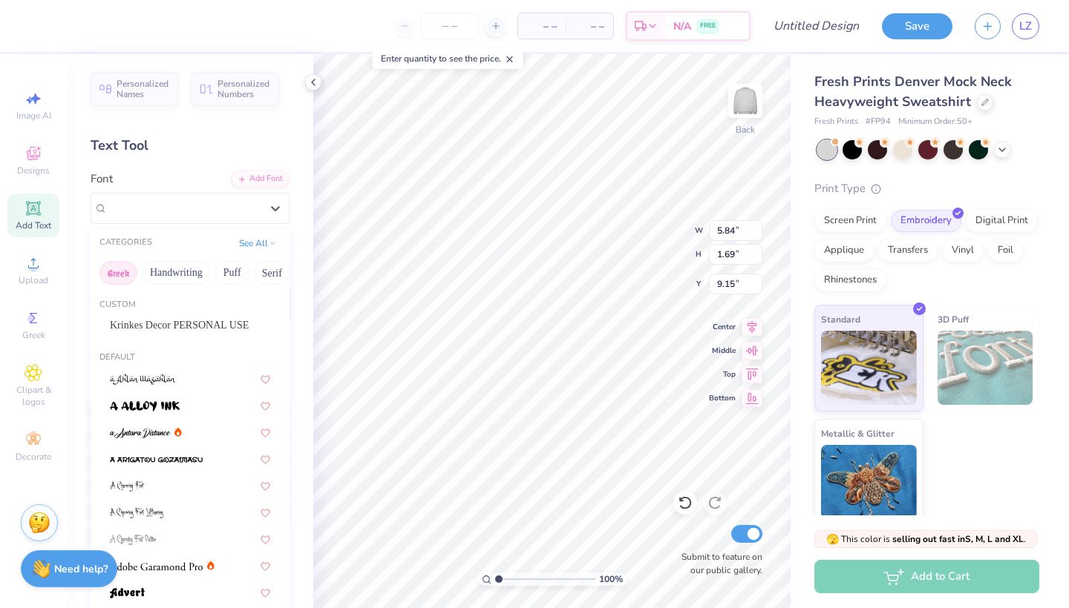
click at [119, 279] on button "Greek" at bounding box center [118, 273] width 38 height 24
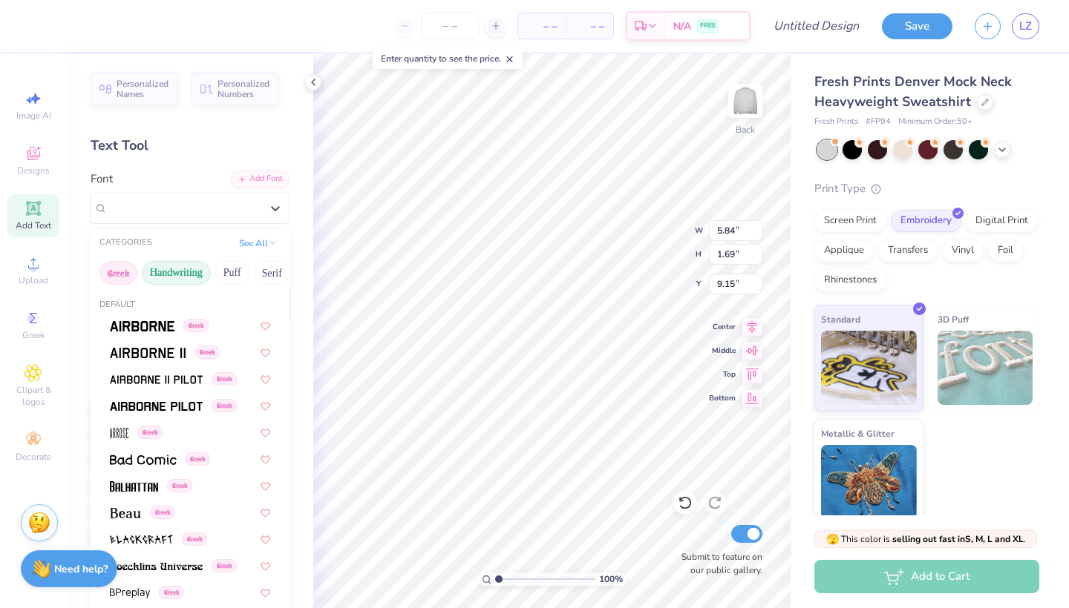
click at [166, 278] on button "Handwriting" at bounding box center [176, 273] width 69 height 24
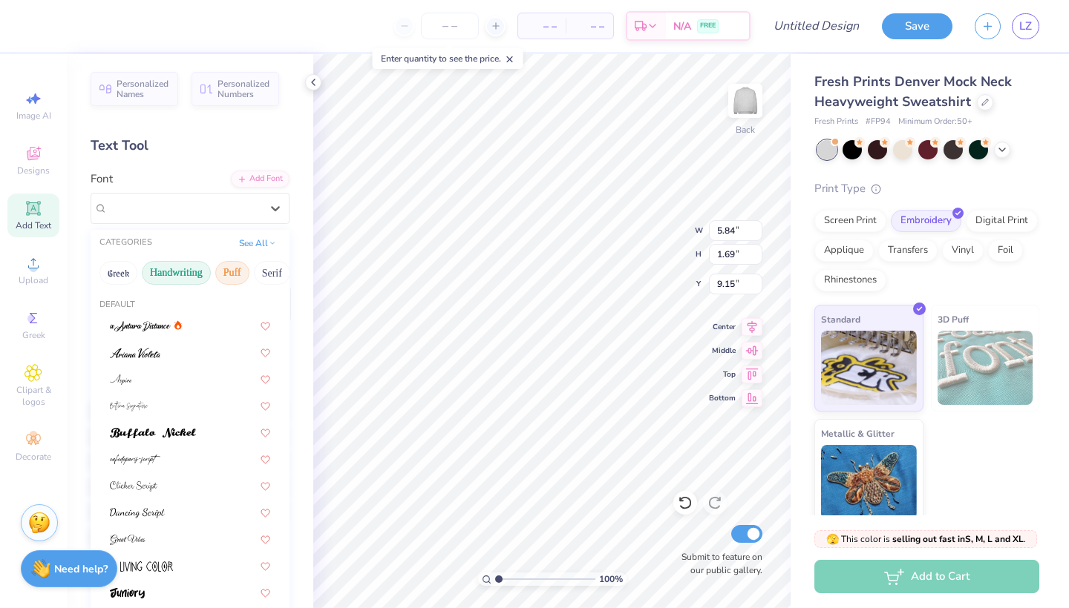
click at [234, 278] on button "Puff" at bounding box center [232, 273] width 34 height 24
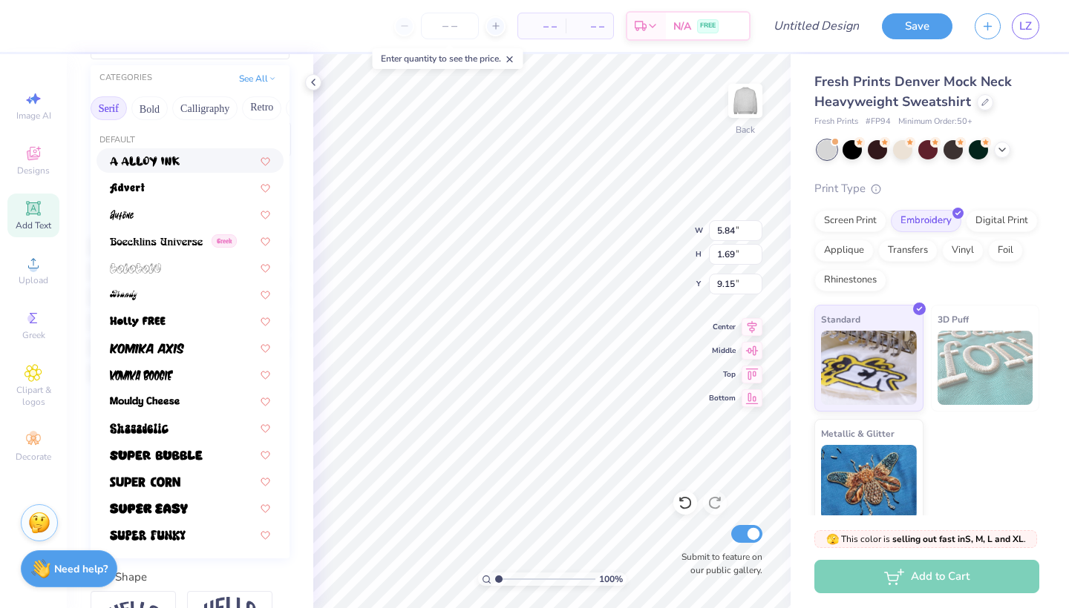
scroll to position [0, 165]
click at [150, 108] on button "Bold" at bounding box center [148, 108] width 36 height 24
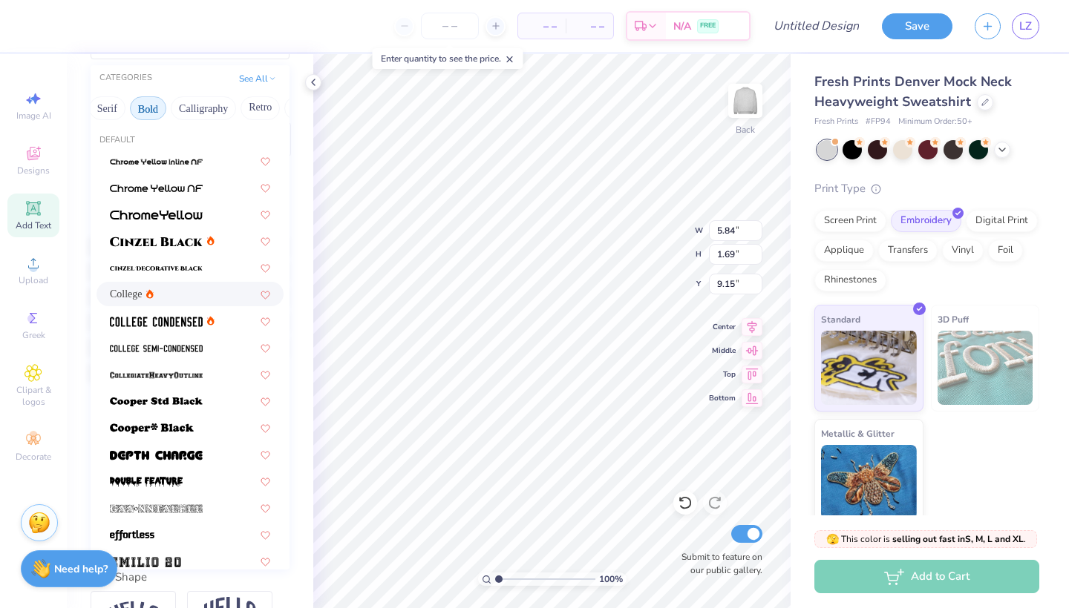
click at [191, 301] on div "College" at bounding box center [190, 294] width 160 height 16
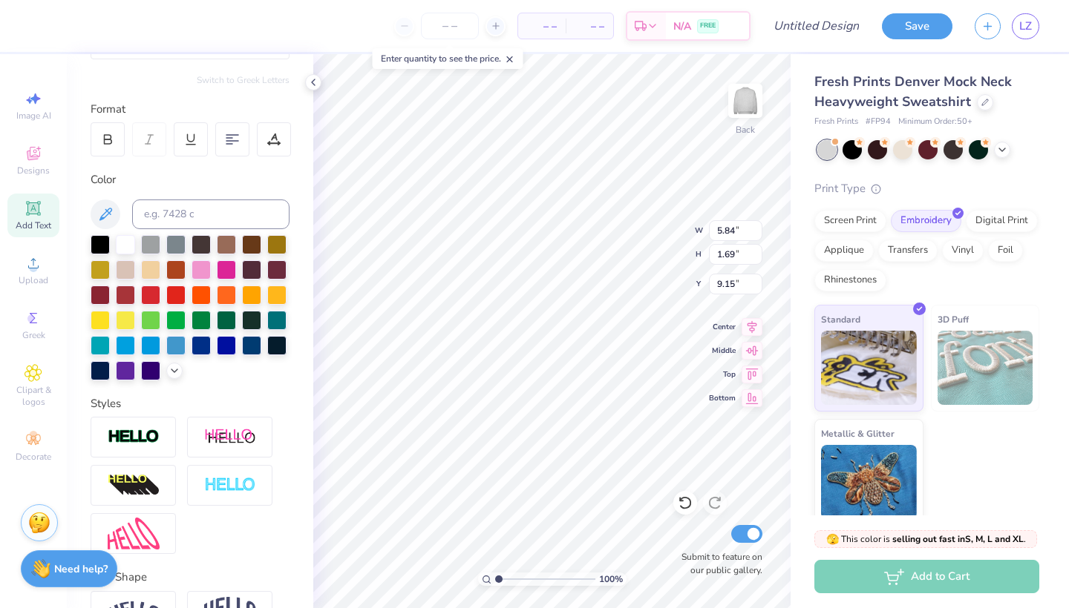
type input "5.31"
type input "1.65"
type input "9.17"
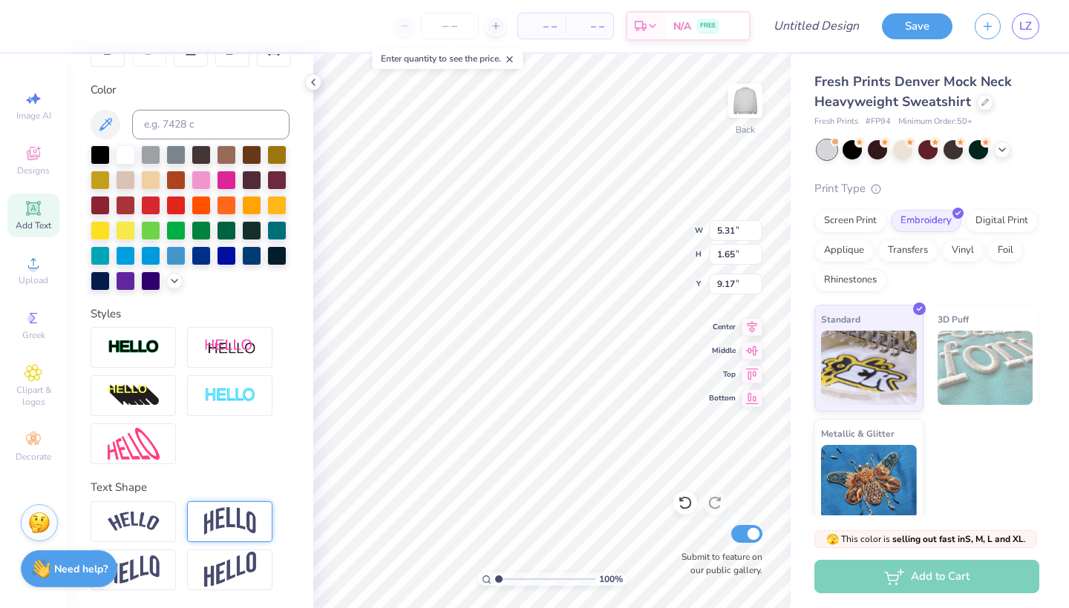
scroll to position [255, 0]
click at [111, 520] on img at bounding box center [134, 522] width 52 height 20
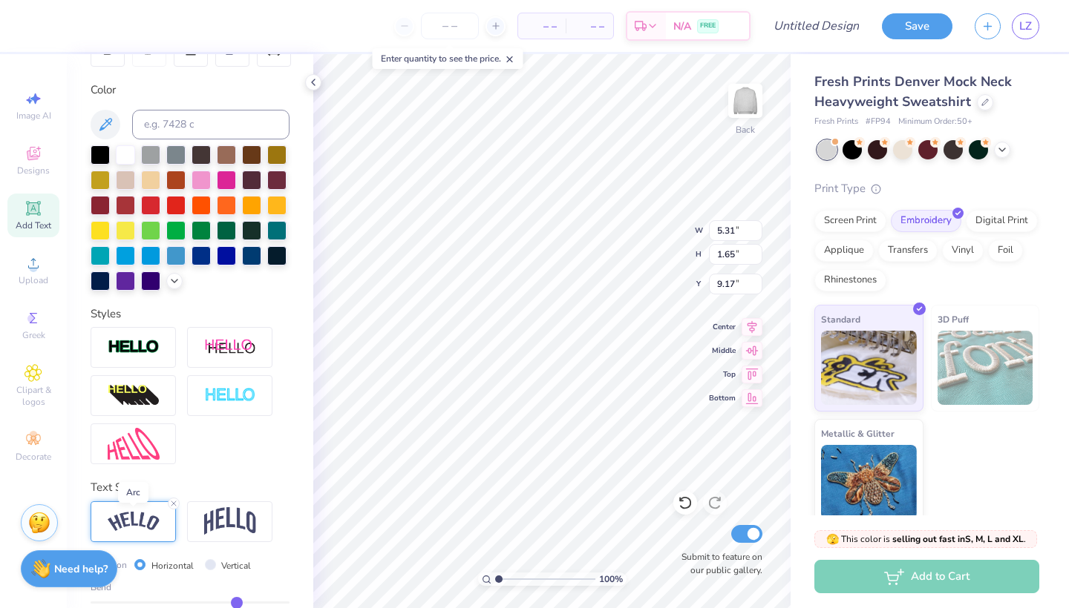
type input "7.64"
type input "2.24"
type input "8.88"
type textarea "ALPH PHI"
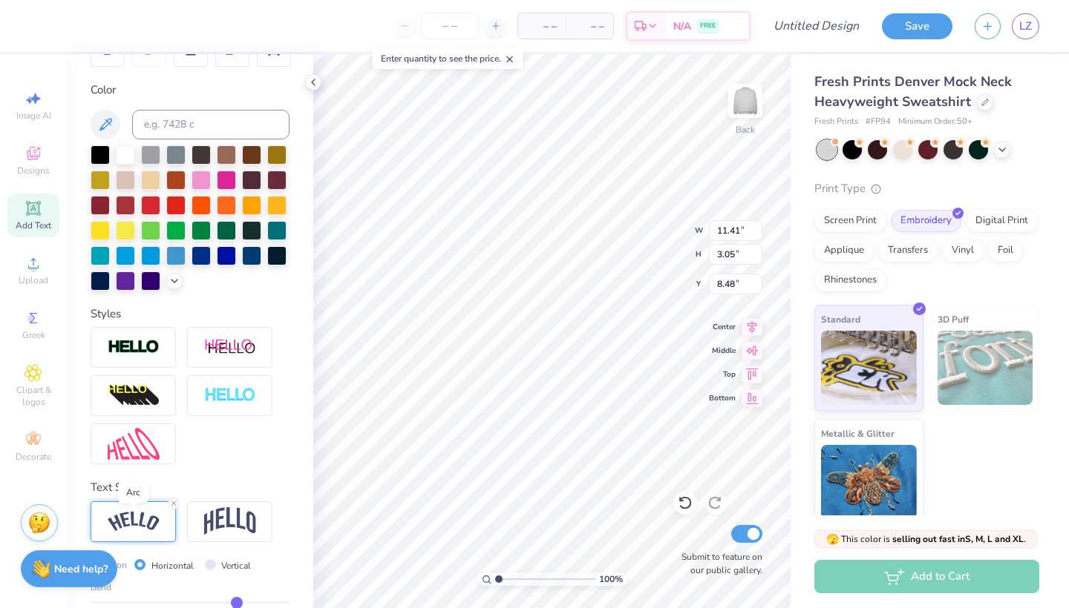
click at [156, 527] on img at bounding box center [134, 522] width 52 height 20
click at [218, 518] on img at bounding box center [230, 522] width 52 height 28
type input "9.55"
type input "3.63"
type input "8.19"
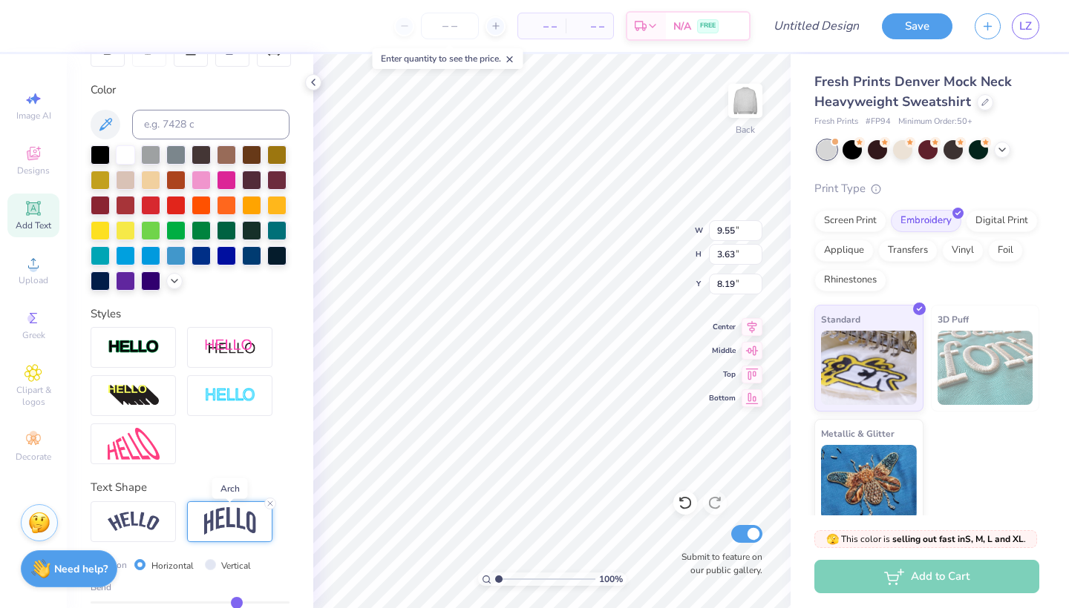
click at [218, 518] on img at bounding box center [230, 522] width 52 height 28
click at [137, 574] on img at bounding box center [134, 570] width 52 height 29
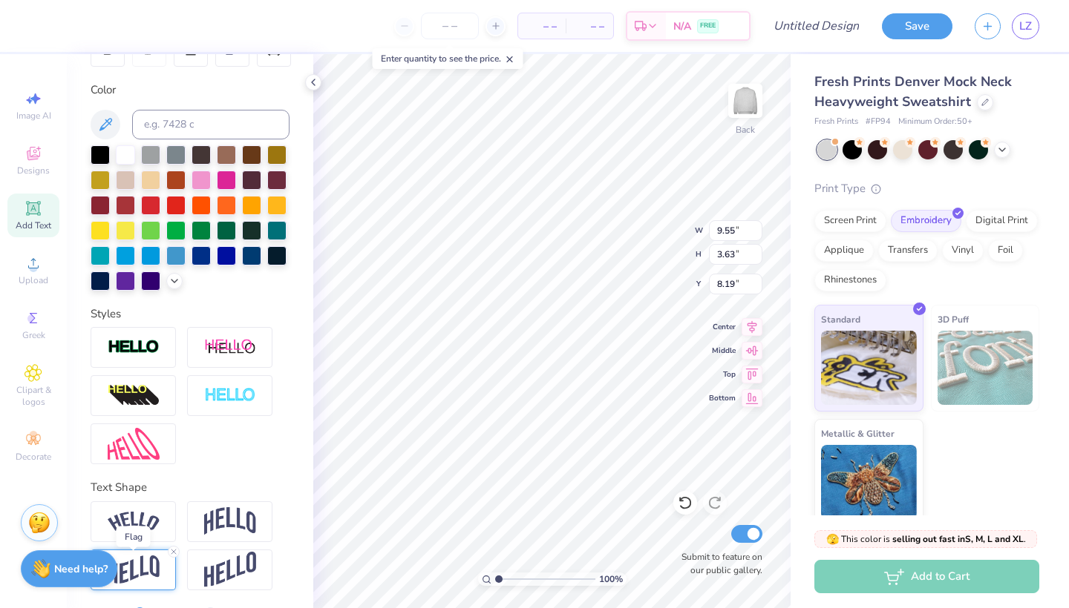
type input "2.48"
type input "8.76"
click at [137, 574] on img at bounding box center [134, 570] width 52 height 29
click at [169, 548] on icon at bounding box center [173, 552] width 9 height 9
type input "1.65"
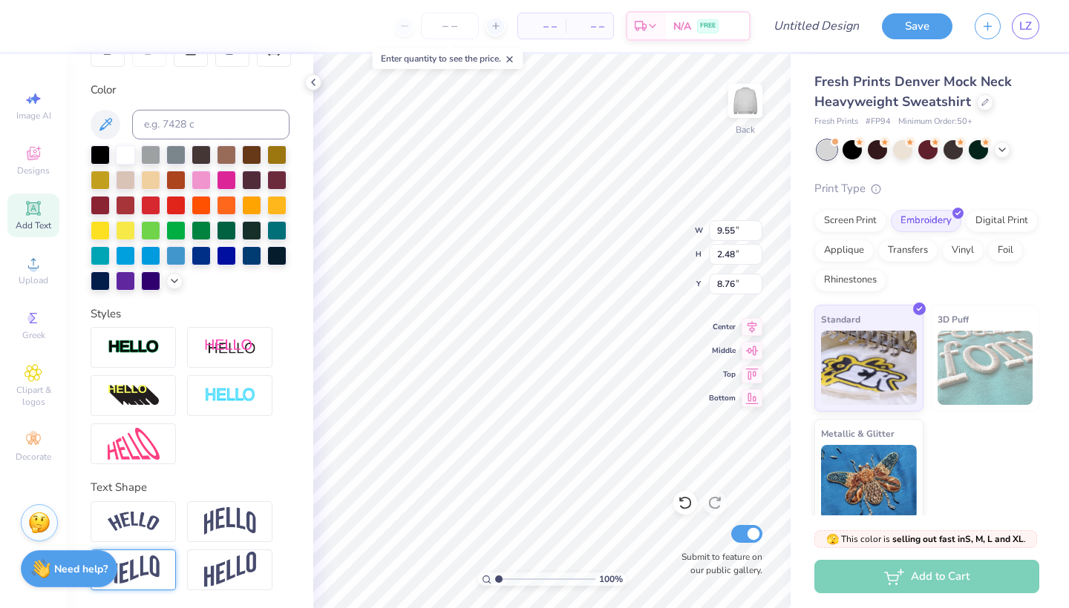
type input "9.17"
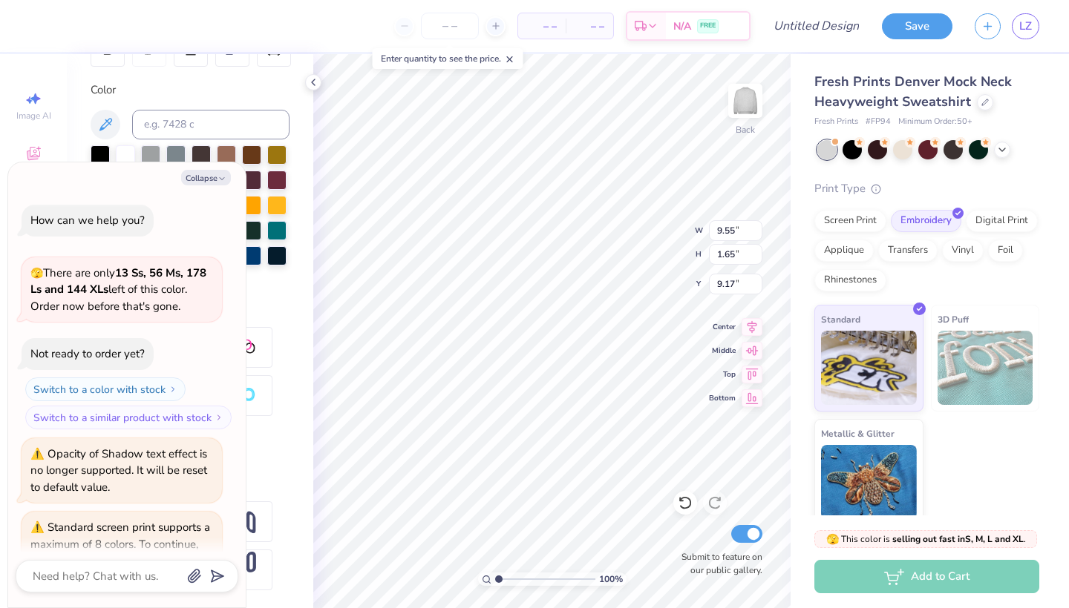
scroll to position [227, 0]
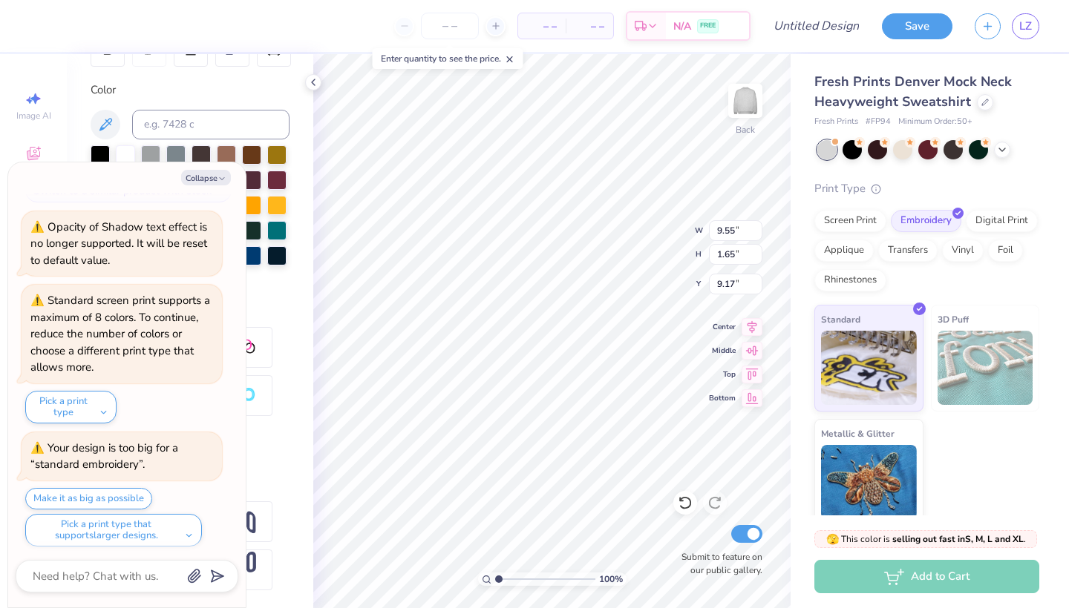
type textarea "x"
type input "11.66"
type input "2.02"
type input "8.81"
type textarea "x"
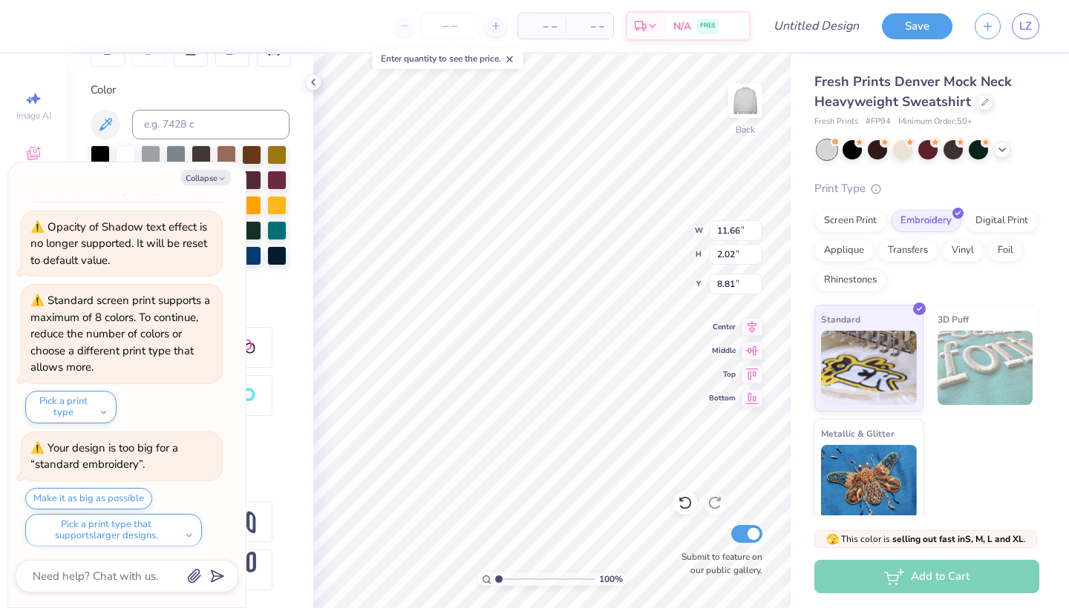
type textarea "A PHI"
type textarea "x"
type textarea "AL PHI"
type textarea "x"
type textarea "ALP PHI"
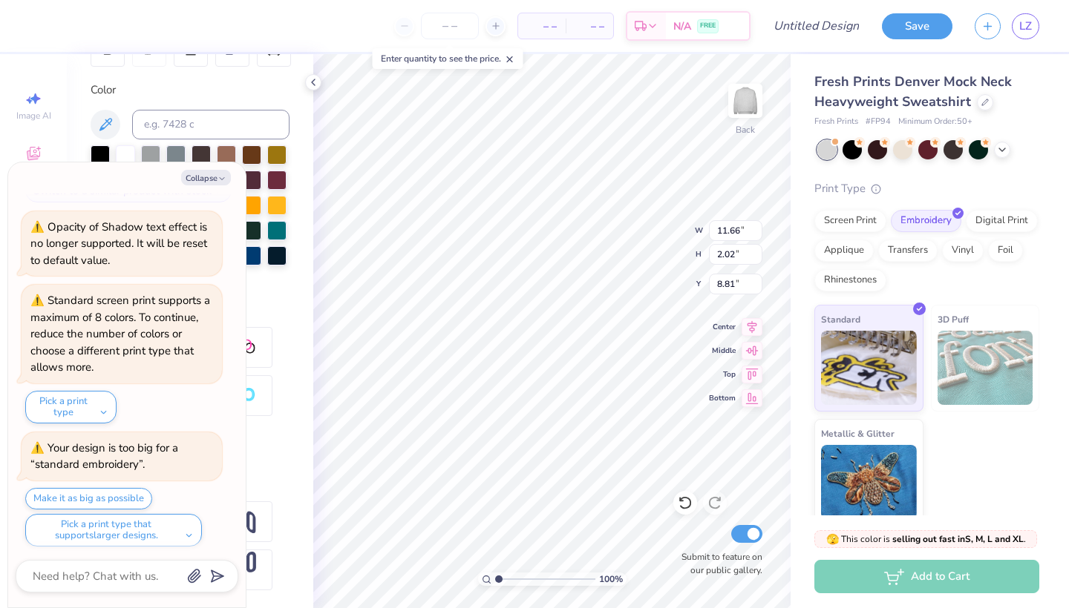
type textarea "x"
type textarea "ALPH PHI"
type textarea "x"
type textarea "ALPHA PHI"
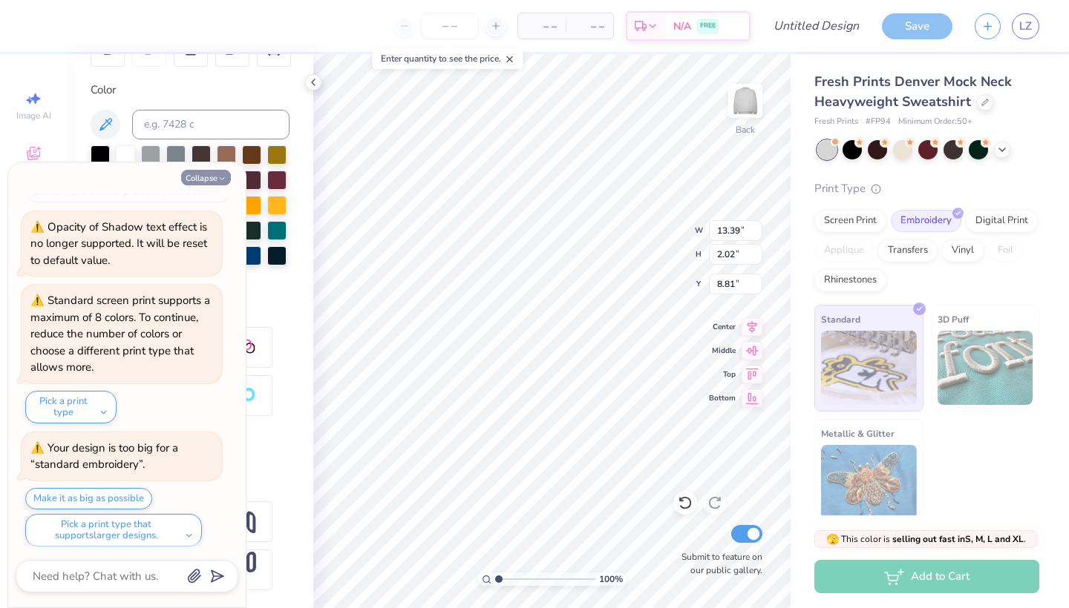
click at [212, 180] on button "Collapse" at bounding box center [206, 178] width 50 height 16
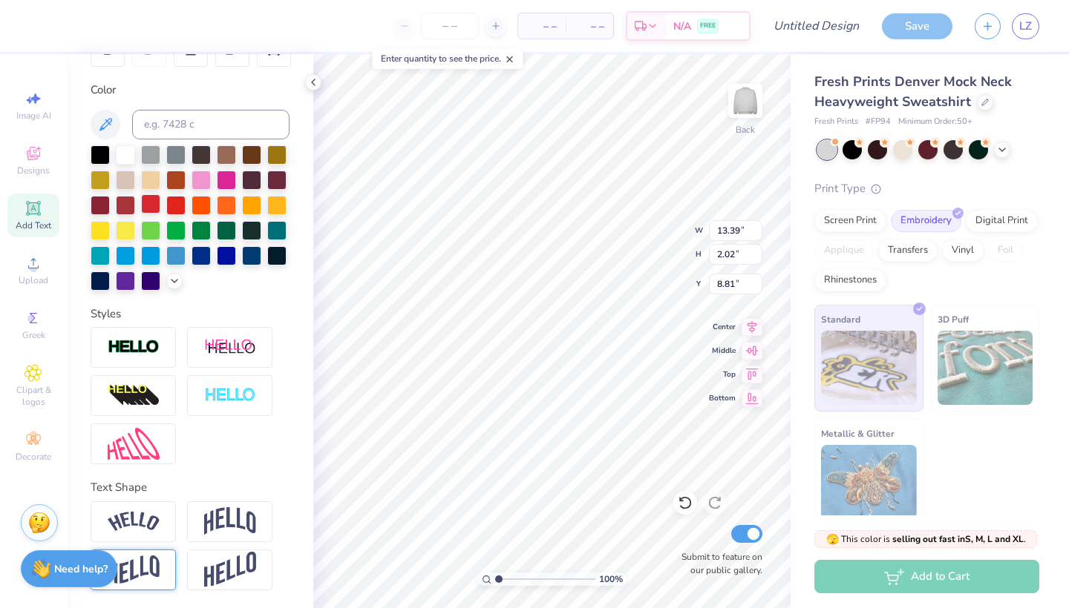
click at [146, 209] on div at bounding box center [150, 203] width 19 height 19
click at [124, 161] on div at bounding box center [125, 153] width 19 height 19
click at [928, 149] on div at bounding box center [927, 148] width 19 height 19
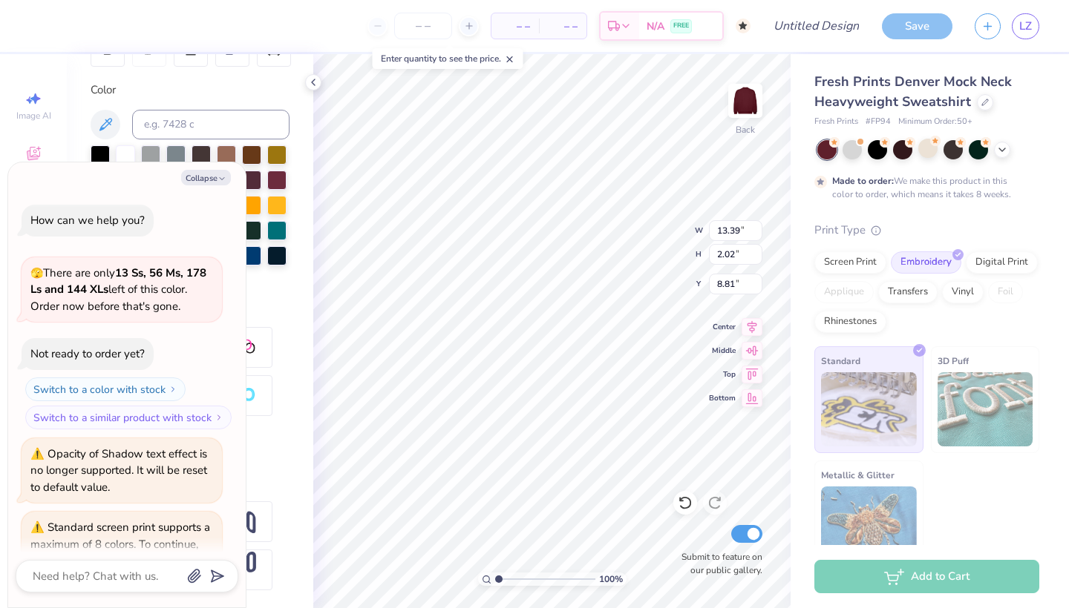
scroll to position [350, 0]
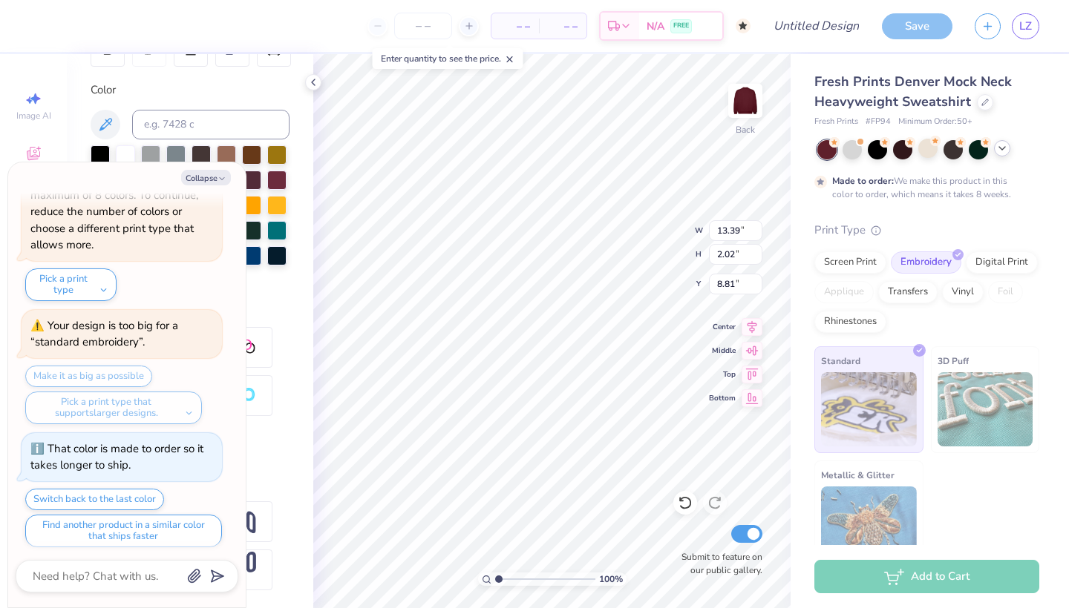
click at [1003, 148] on icon at bounding box center [1002, 148] width 12 height 12
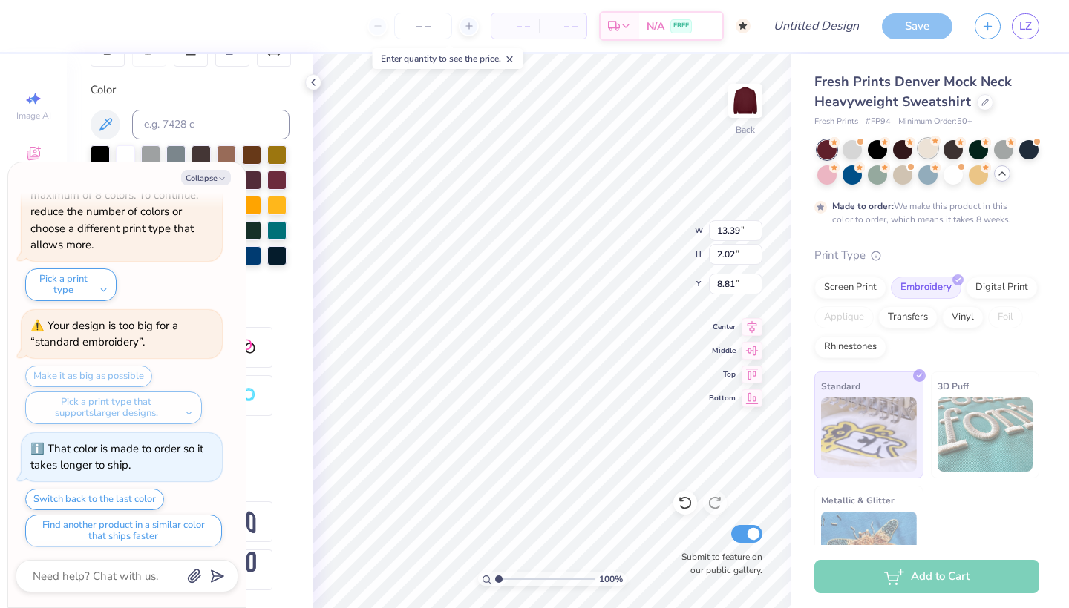
click at [934, 150] on div at bounding box center [927, 148] width 19 height 19
click at [218, 181] on icon "button" at bounding box center [221, 178] width 9 height 9
type textarea "x"
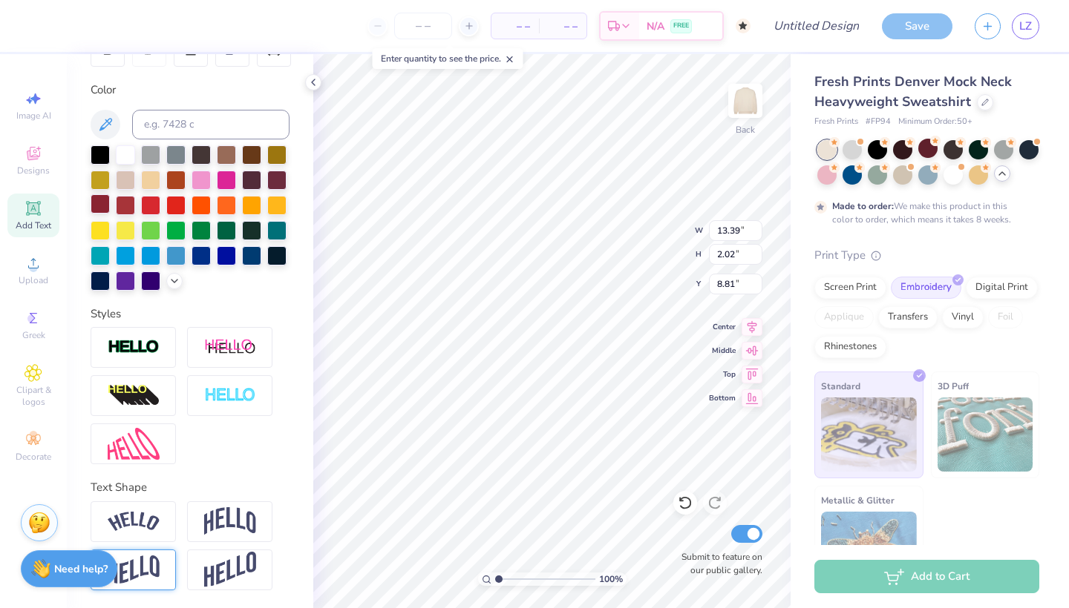
click at [105, 207] on div at bounding box center [100, 203] width 19 height 19
type input "2.56"
click at [920, 292] on div "Embroidery" at bounding box center [925, 288] width 70 height 22
click at [746, 232] on input "13.39" at bounding box center [735, 230] width 53 height 21
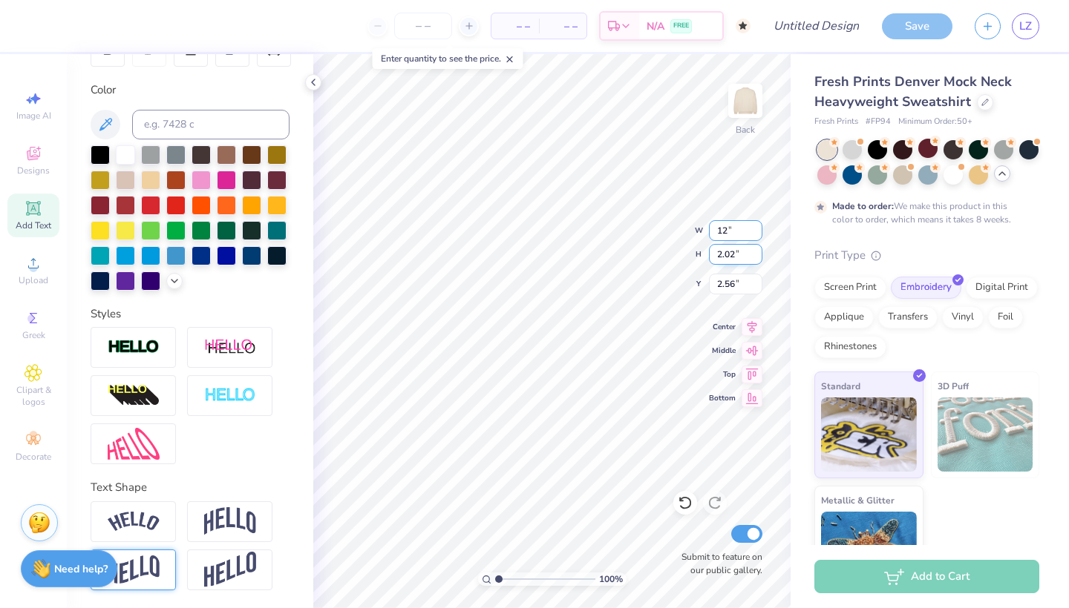
type input "12.00"
type input "1.81"
type input "2.66"
click at [909, 281] on div "Embroidery" at bounding box center [925, 286] width 70 height 22
click at [928, 291] on div "Embroidery" at bounding box center [925, 286] width 70 height 22
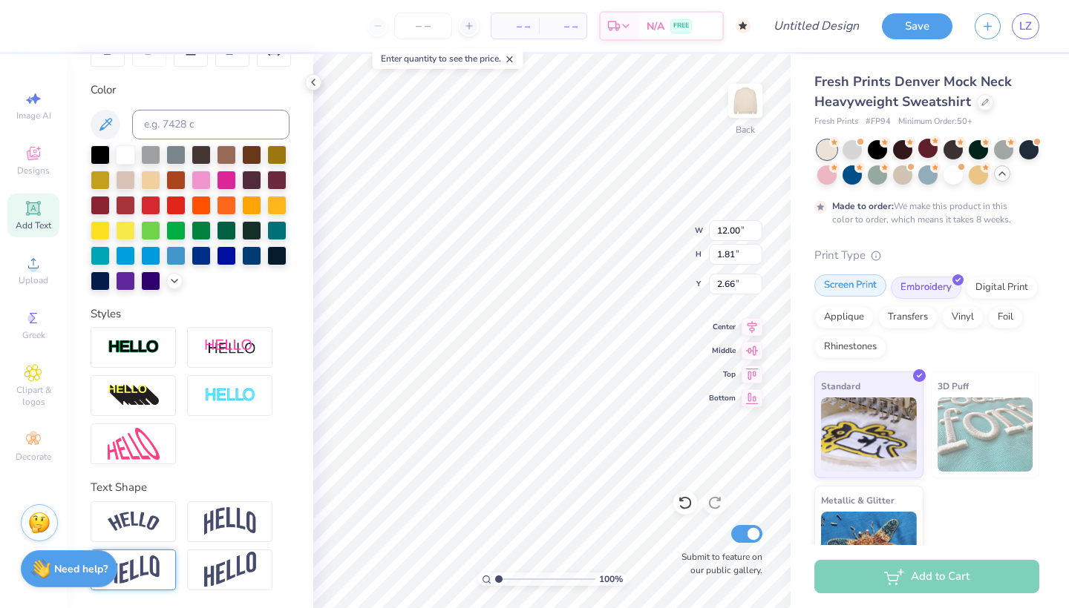
click at [845, 278] on div "Screen Print" at bounding box center [850, 286] width 72 height 22
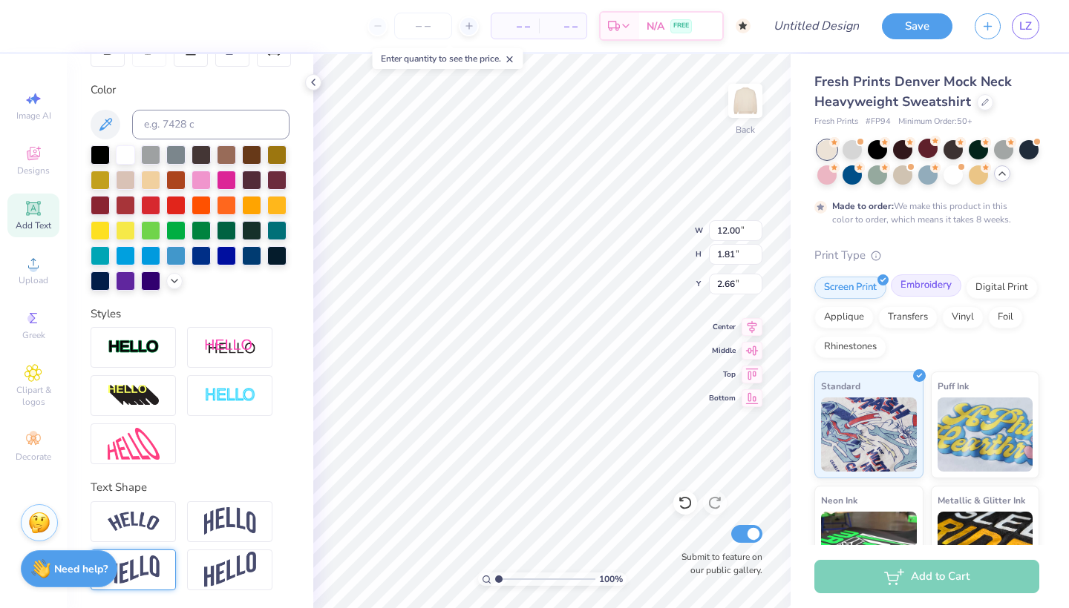
click at [929, 286] on div "Embroidery" at bounding box center [925, 286] width 70 height 22
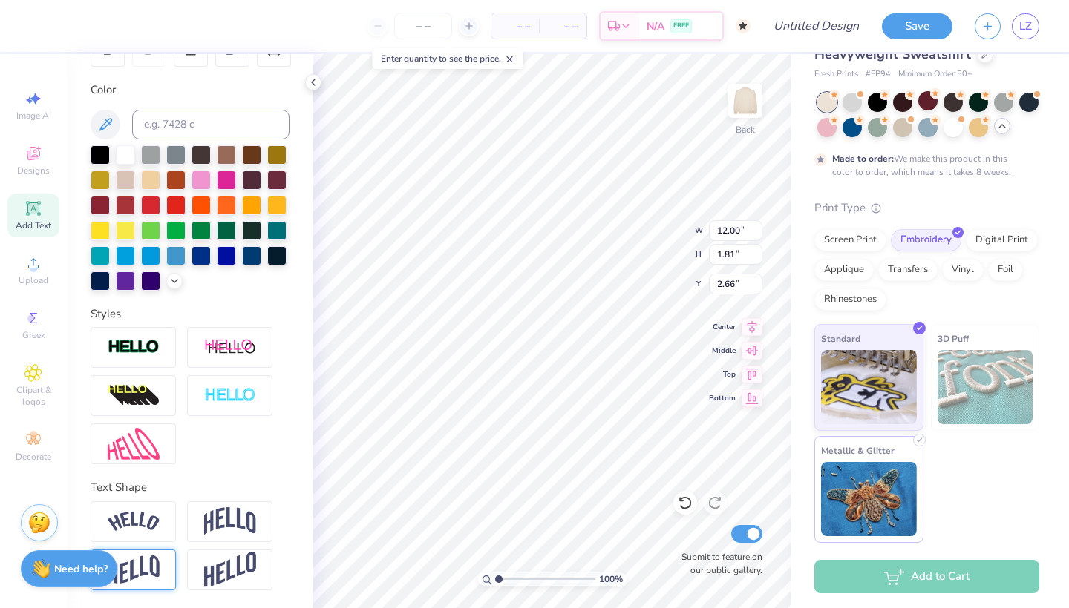
scroll to position [47, 0]
type input "2.62"
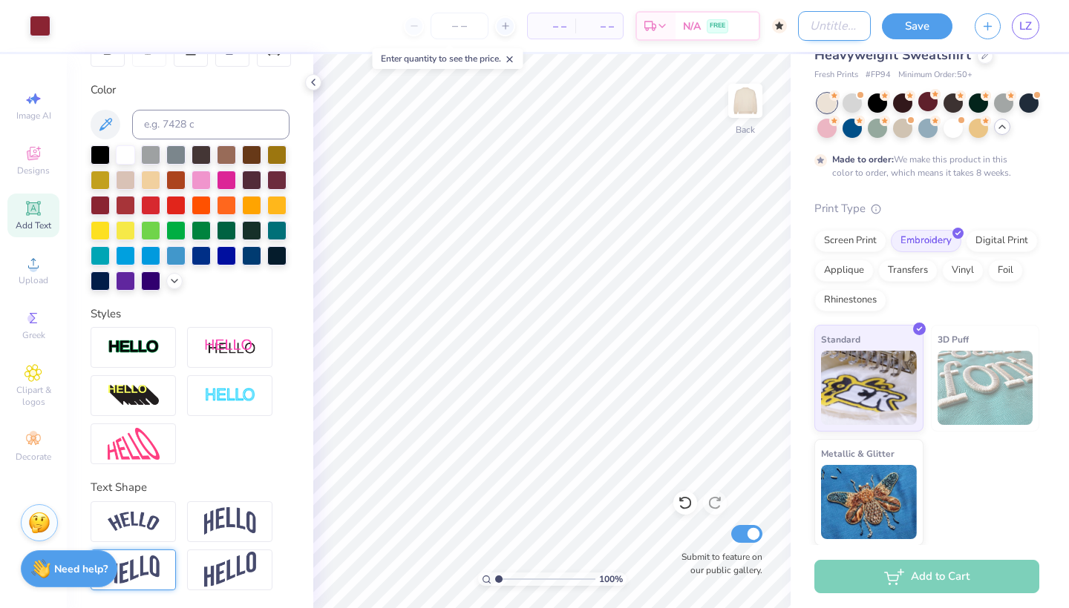
click at [814, 23] on input "Design Title" at bounding box center [834, 26] width 73 height 30
type input "merch 2"
click at [33, 432] on circle at bounding box center [33, 435] width 8 height 8
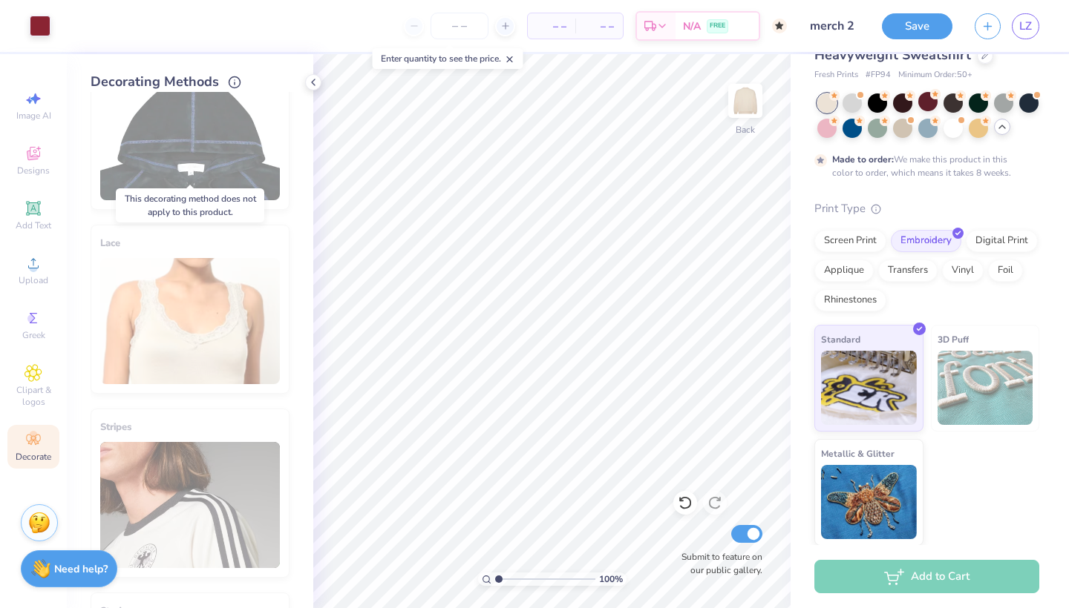
scroll to position [278, 0]
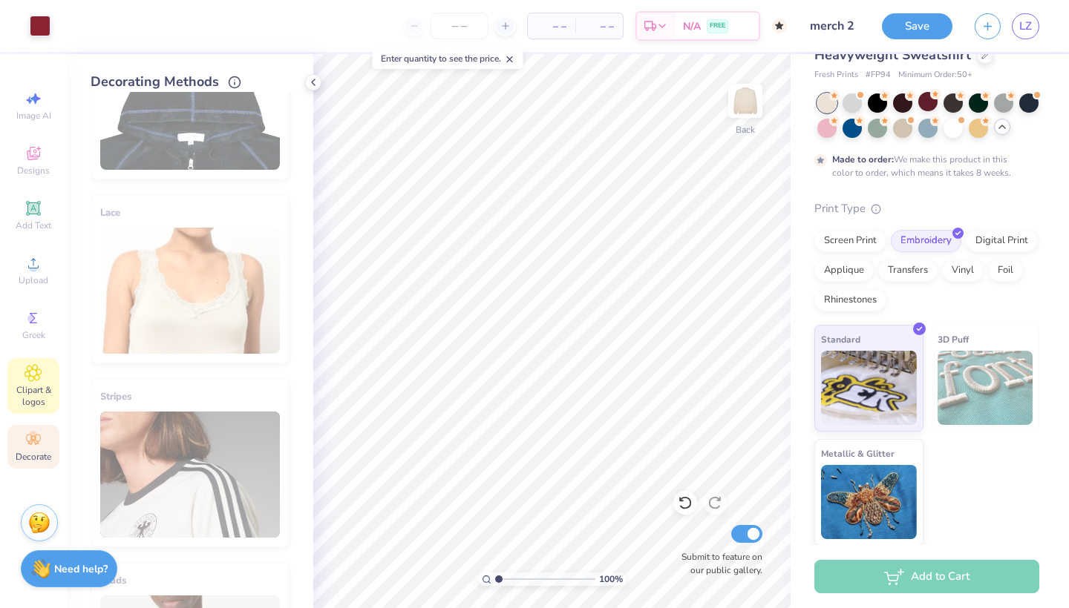
click at [28, 398] on span "Clipart & logos" at bounding box center [33, 396] width 52 height 24
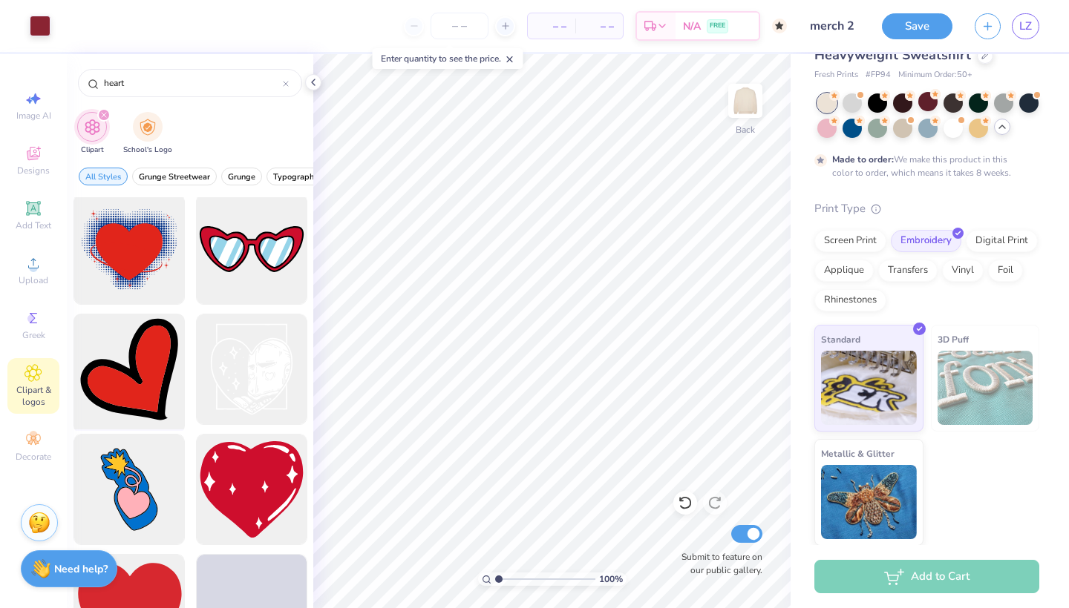
scroll to position [2234, 0]
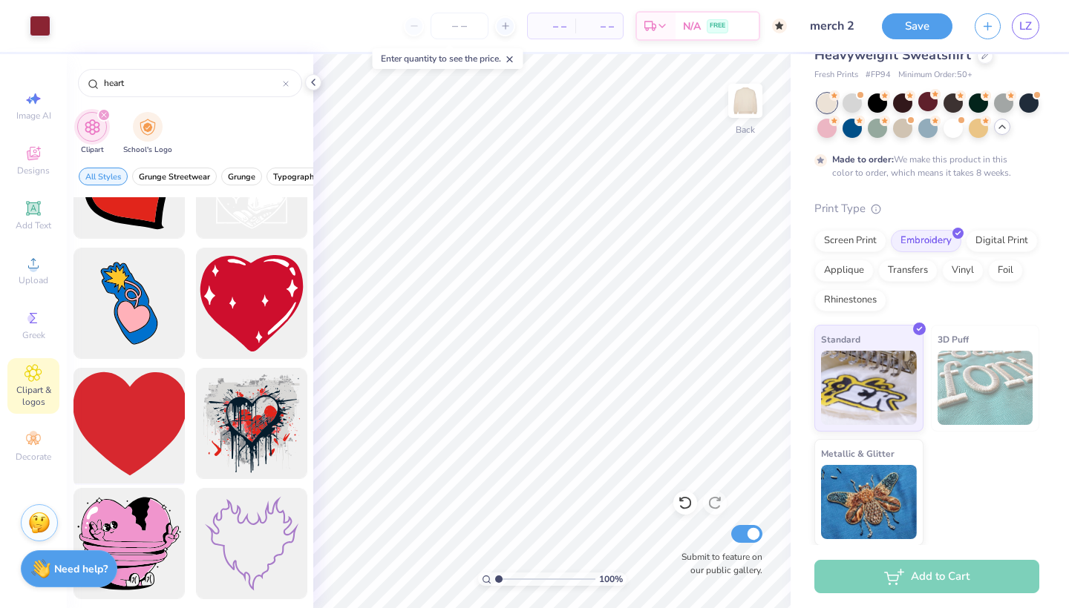
type input "heart"
click at [101, 442] on div at bounding box center [129, 424] width 122 height 122
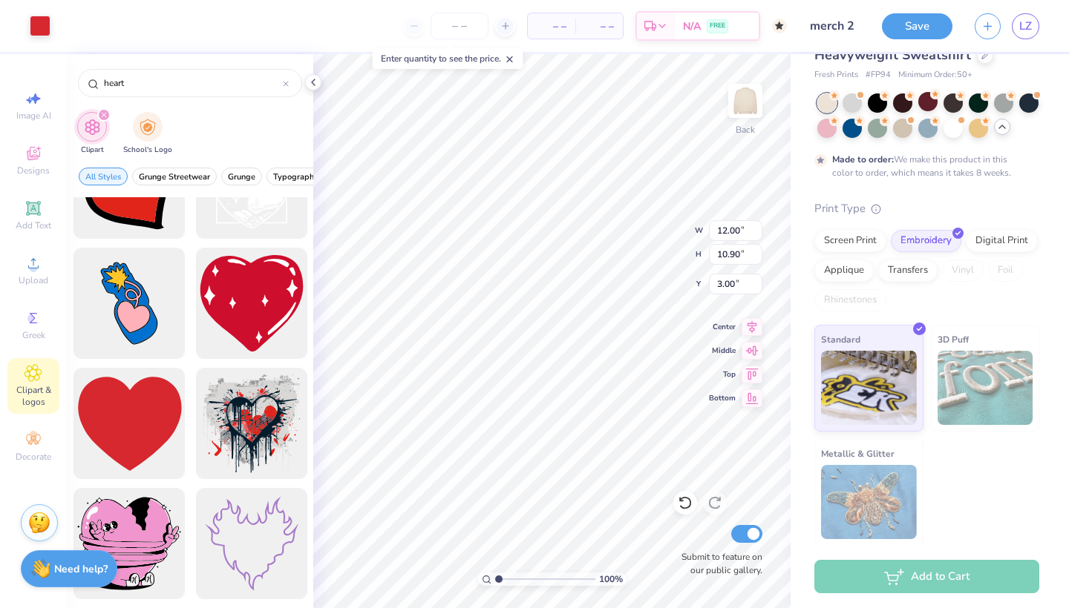
type input "0.36"
type input "0.33"
type input "13.58"
type input "1.65"
type input "1.50"
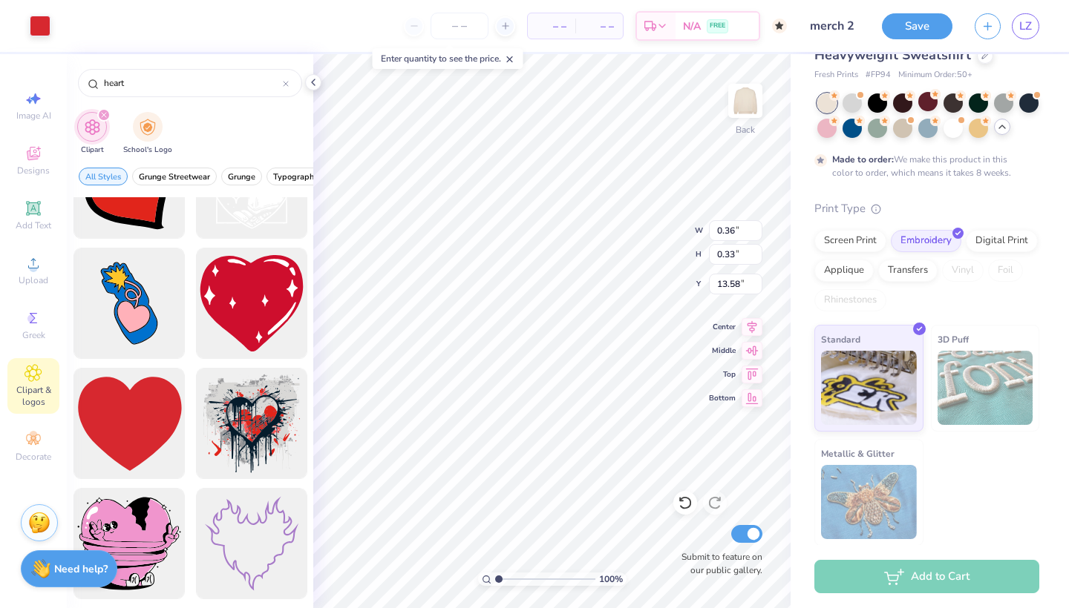
type input "12.41"
click at [686, 508] on icon at bounding box center [684, 503] width 13 height 13
type input "0.36"
type input "0.33"
type input "13.58"
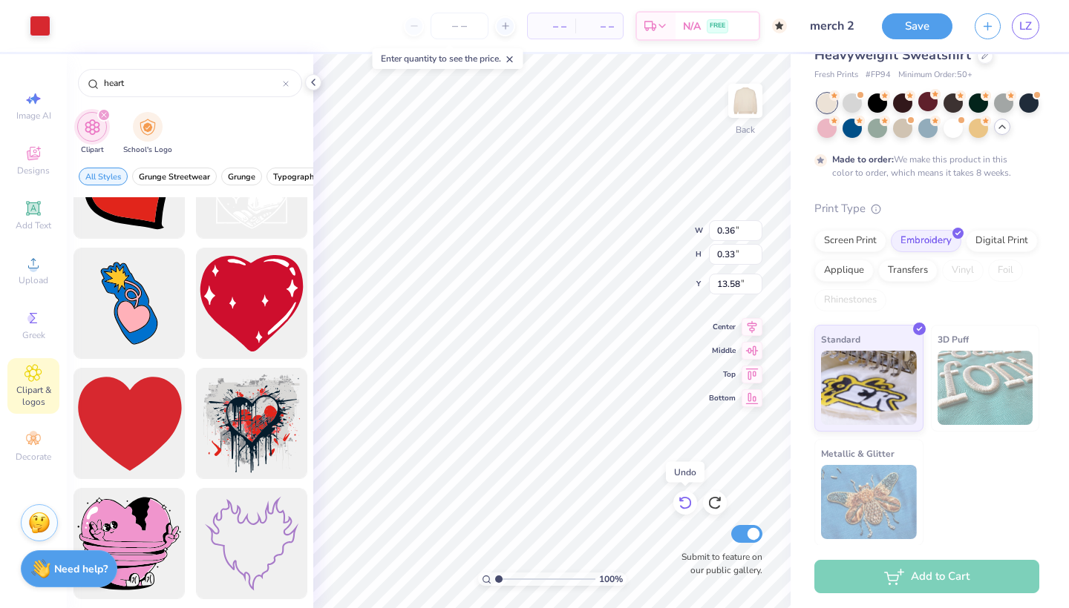
click at [686, 508] on icon at bounding box center [684, 503] width 13 height 13
type input "12.00"
type input "10.90"
type input "3.00"
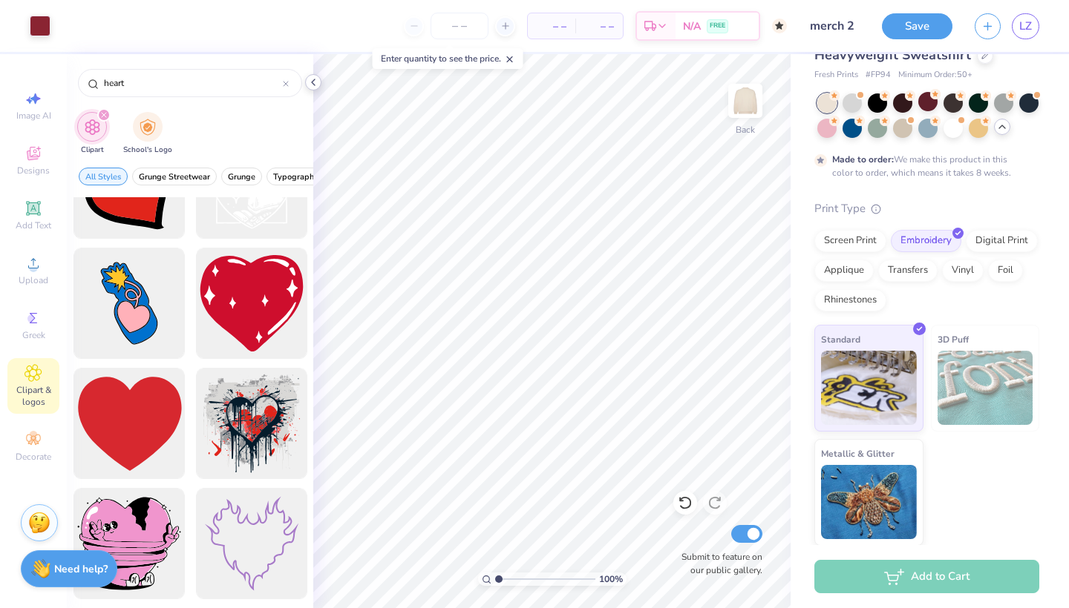
click at [311, 90] on div at bounding box center [313, 82] width 16 height 16
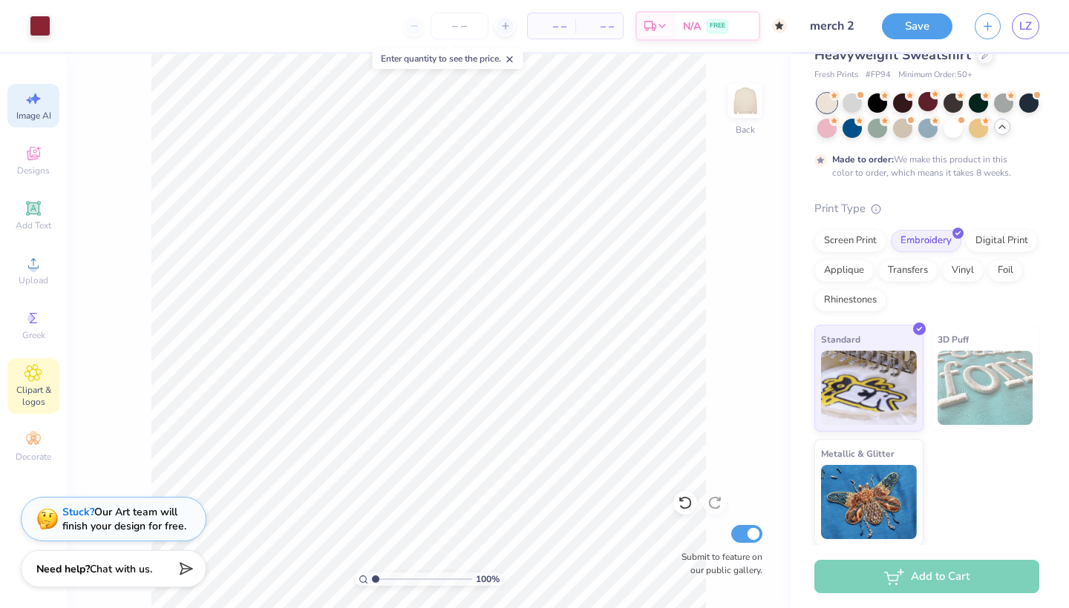
click at [39, 105] on icon at bounding box center [33, 99] width 18 height 18
select select "4"
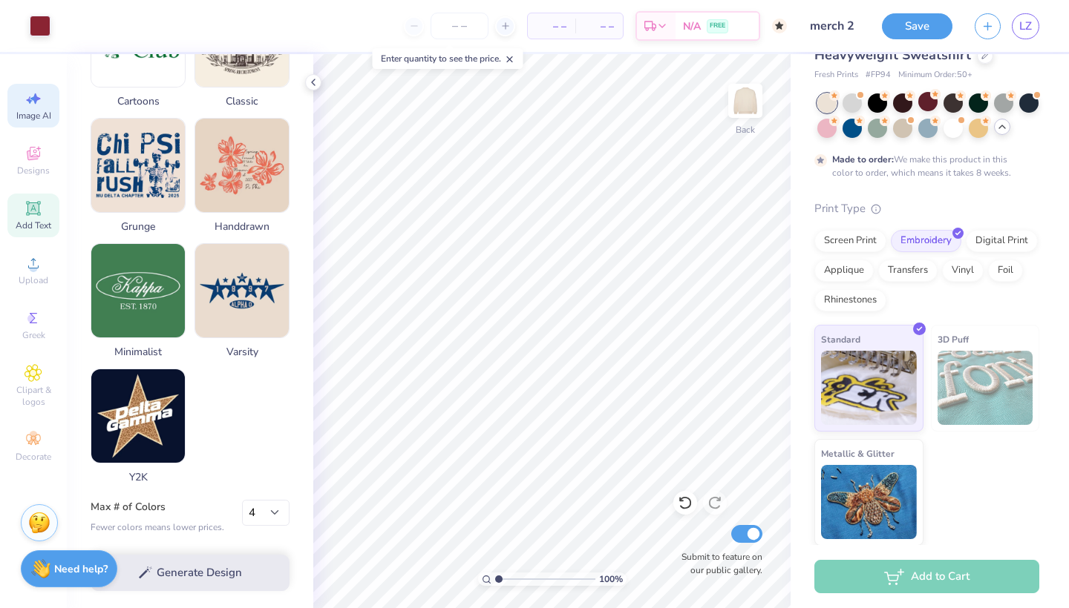
scroll to position [669, 0]
click at [37, 172] on span "Designs" at bounding box center [33, 171] width 33 height 12
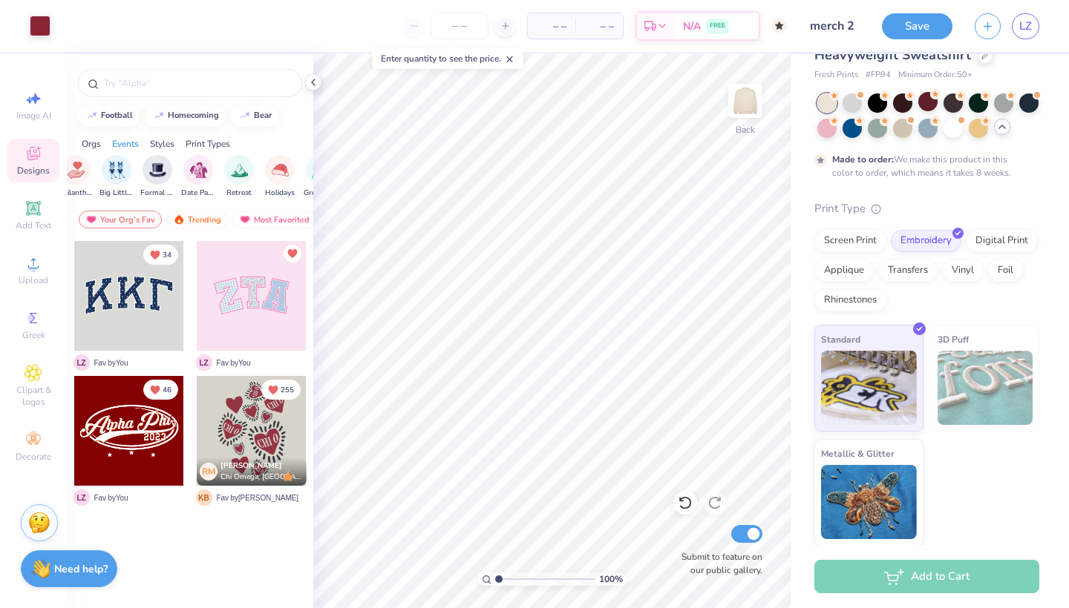
scroll to position [0, 366]
click at [27, 380] on icon at bounding box center [32, 373] width 17 height 18
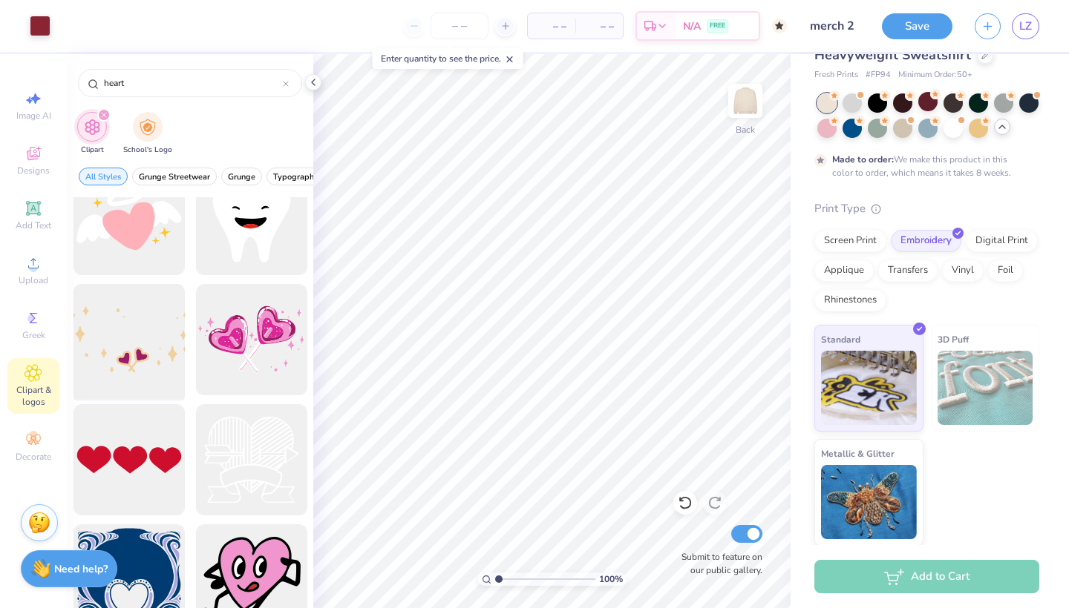
scroll to position [6706, 0]
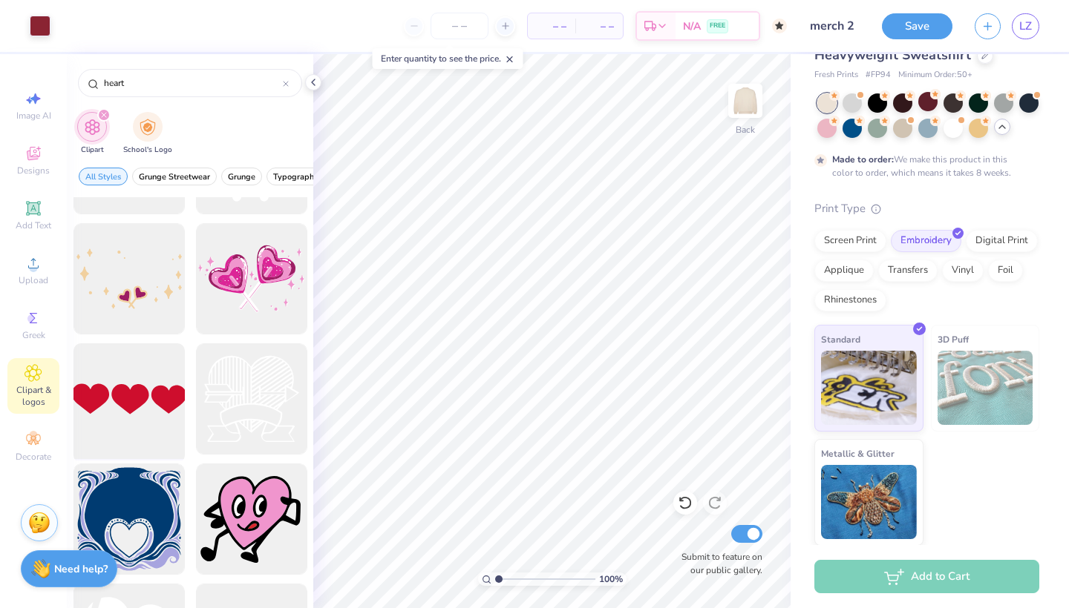
click at [121, 424] on div at bounding box center [129, 399] width 122 height 122
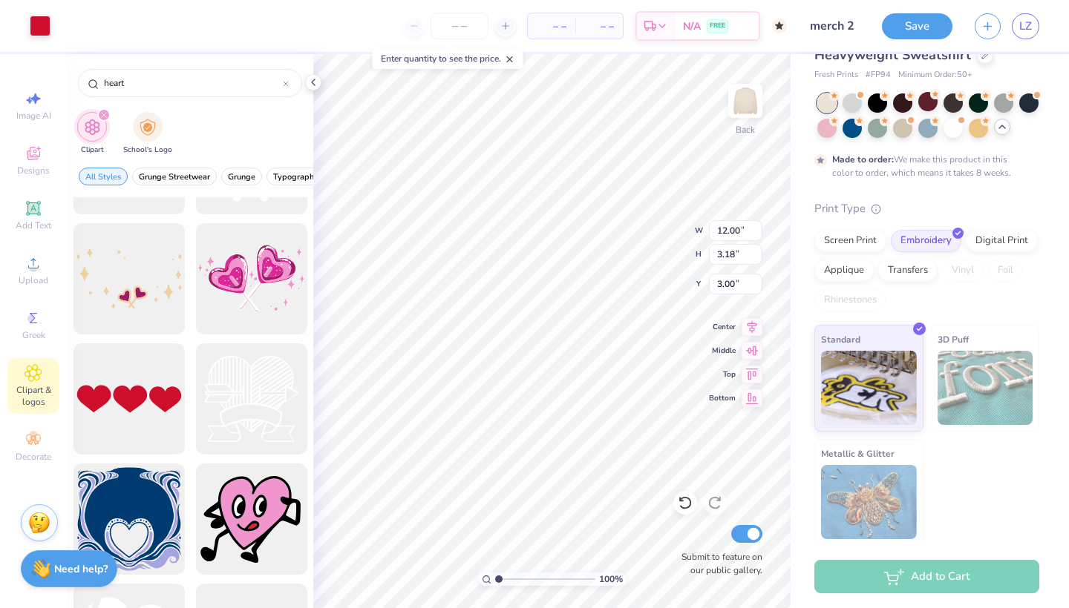
type input "10.00"
click at [314, 83] on icon at bounding box center [313, 82] width 12 height 12
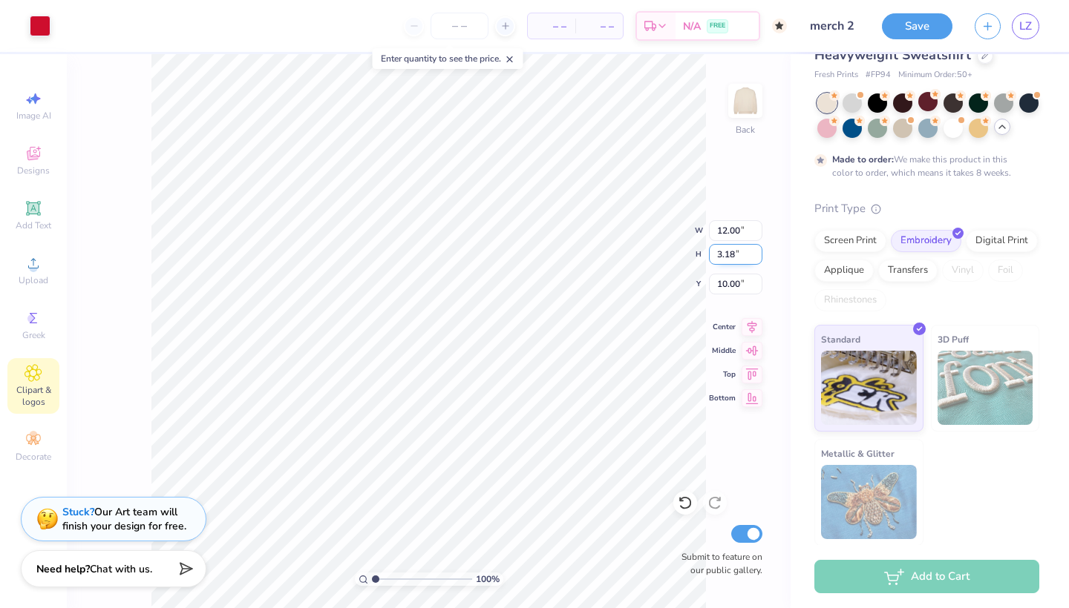
type input "6.31"
type input "1.67"
type input "11.51"
type input "3.52"
type input "0.93"
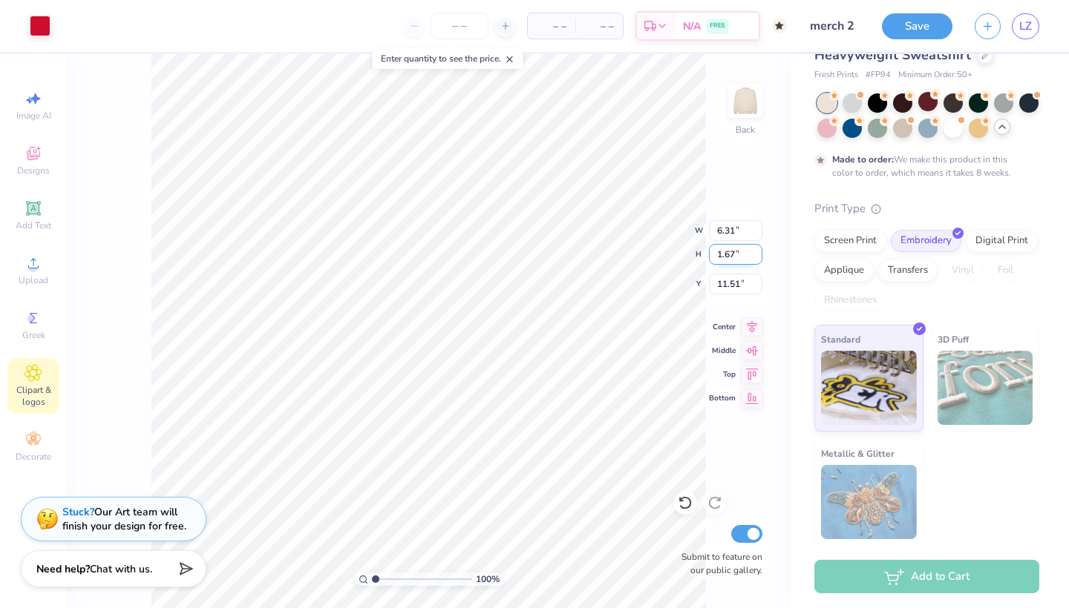
type input "12.25"
type input "5.40"
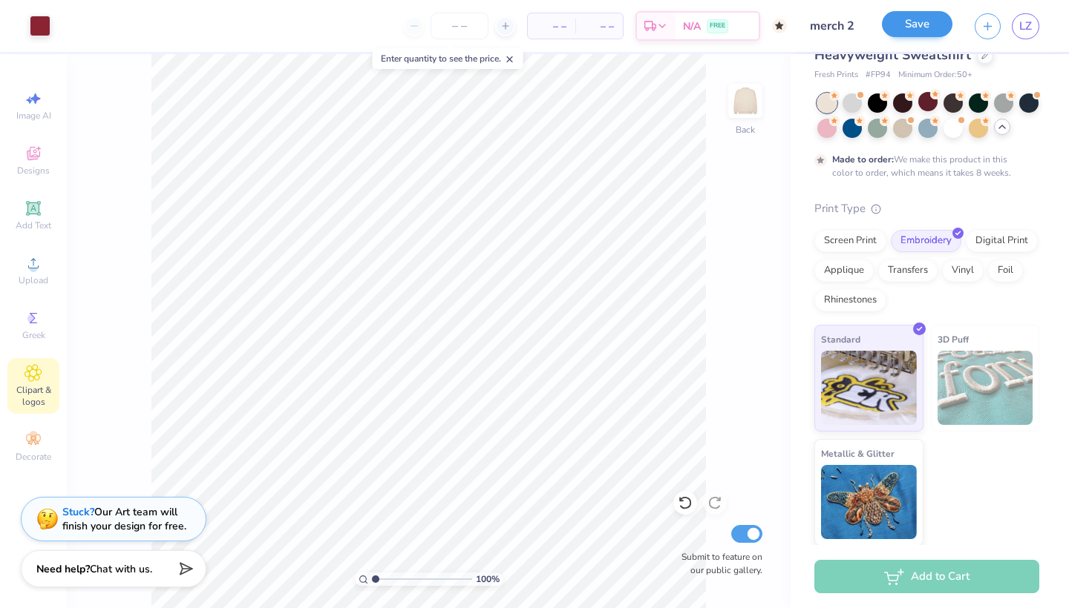
click at [930, 31] on button "Save" at bounding box center [917, 24] width 70 height 26
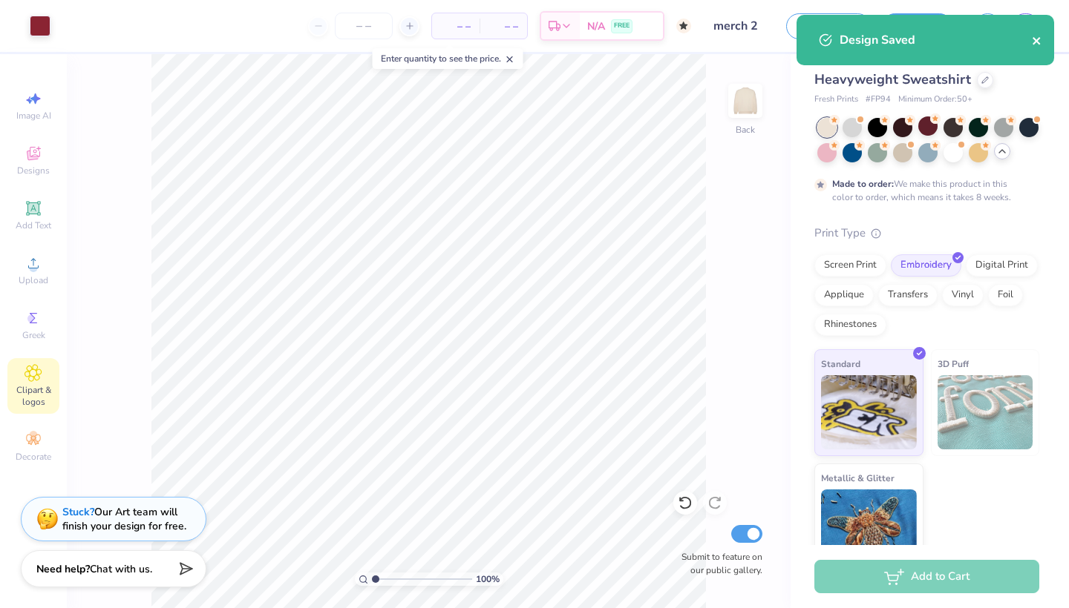
click at [1038, 41] on icon "close" at bounding box center [1036, 41] width 10 height 12
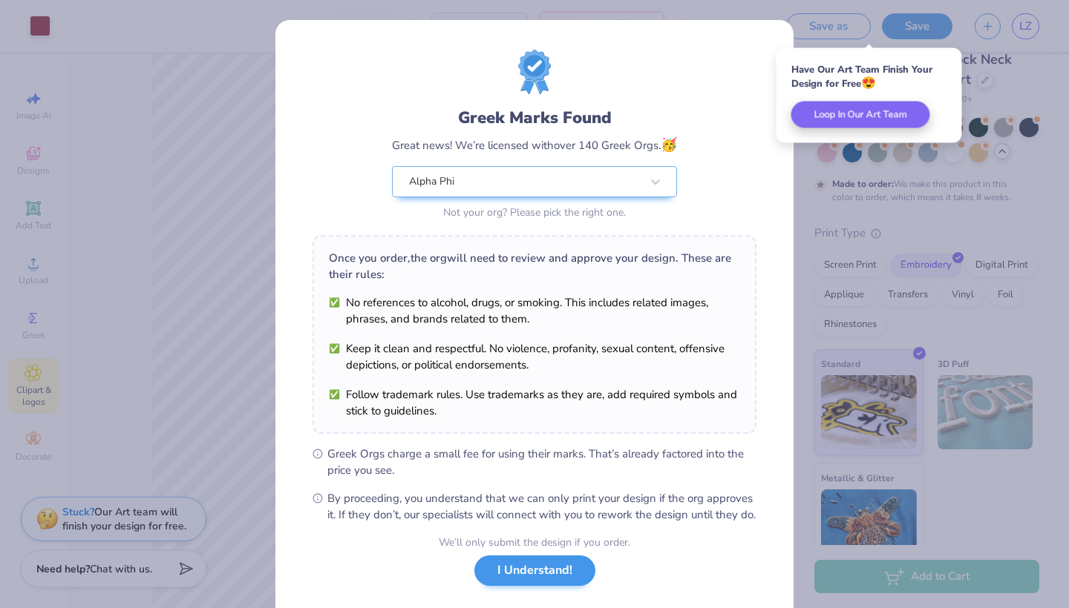
click at [507, 586] on button "I Understand!" at bounding box center [534, 571] width 121 height 30
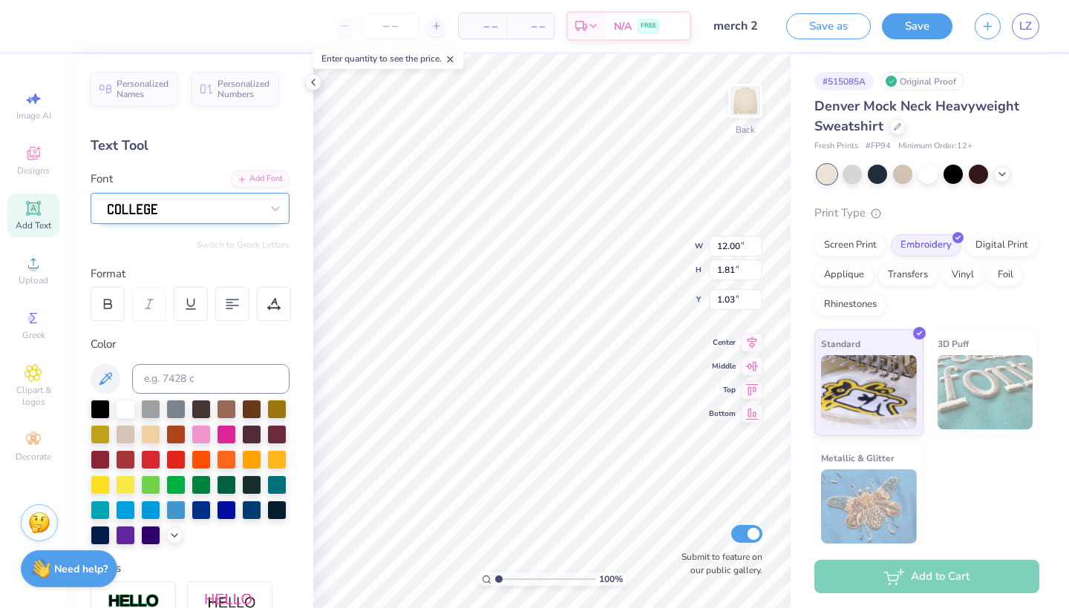
click at [197, 211] on div at bounding box center [184, 208] width 156 height 23
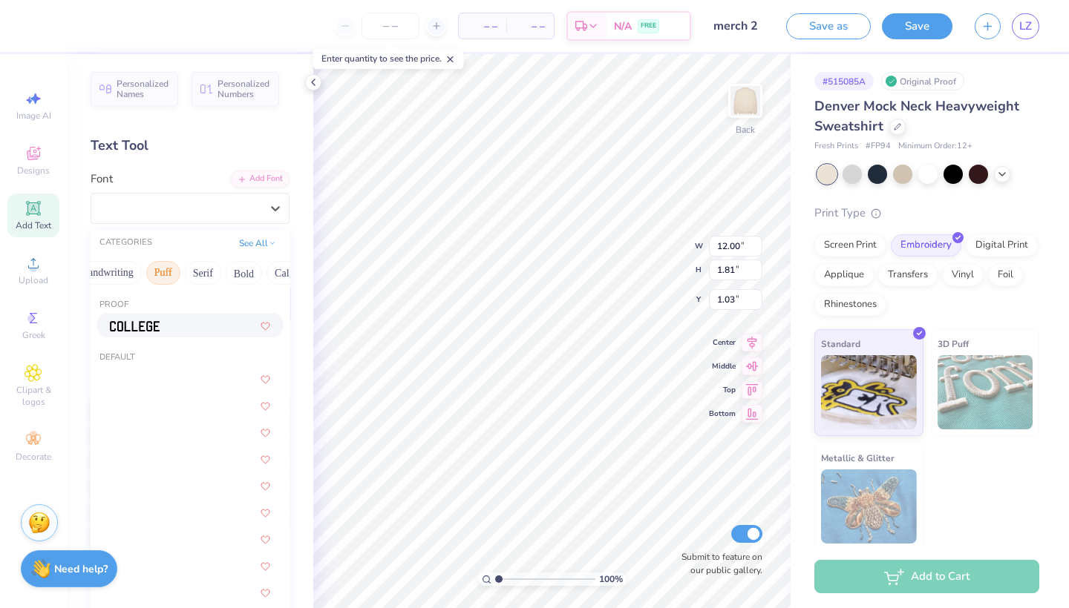
scroll to position [0, 71]
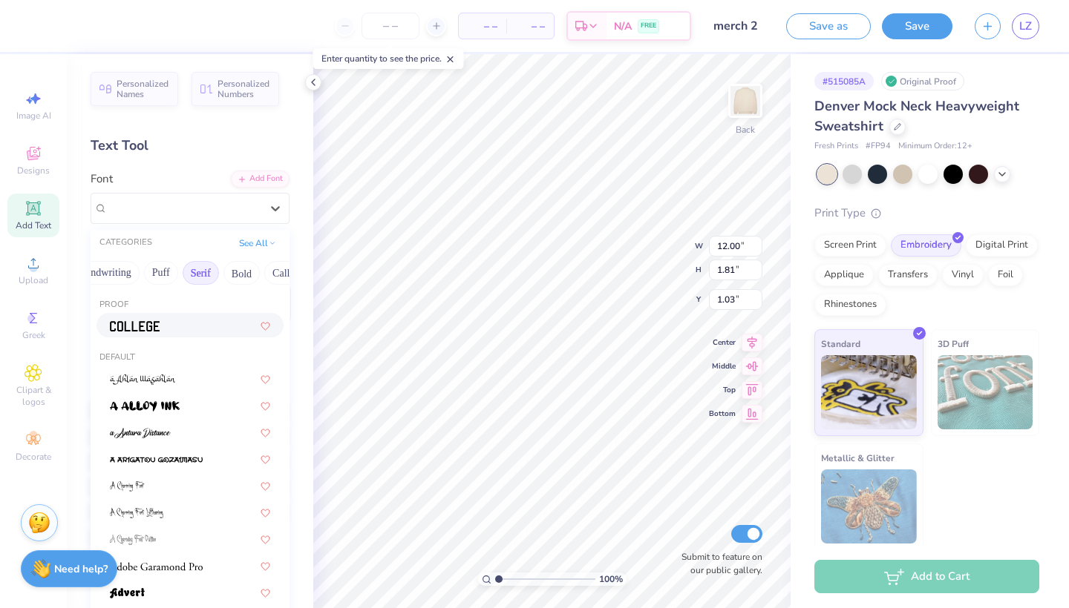
click at [208, 272] on button "Serif" at bounding box center [201, 273] width 36 height 24
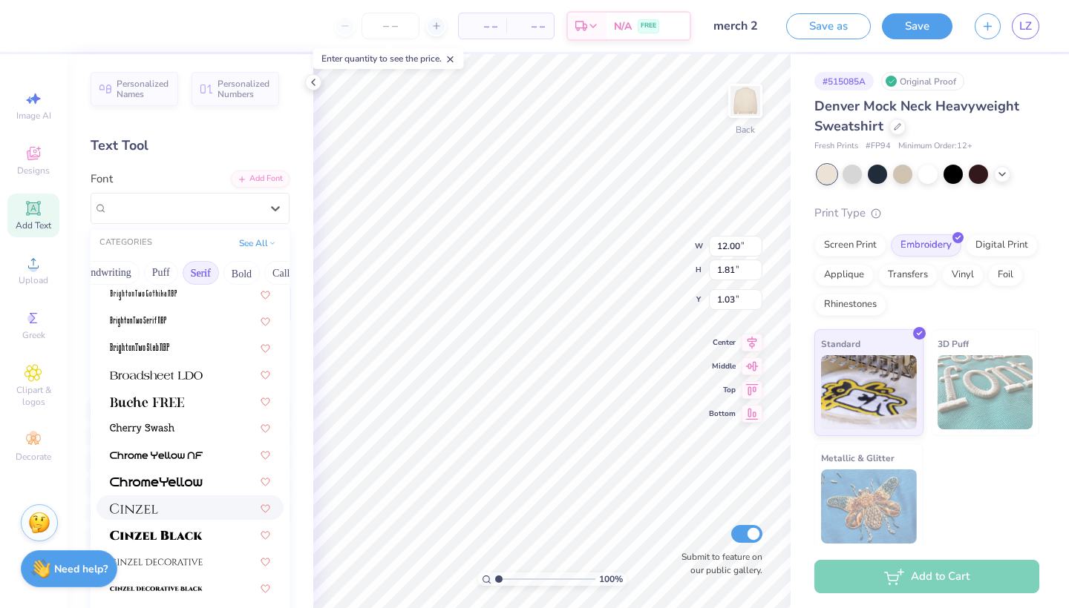
scroll to position [137, 0]
click at [158, 410] on span at bounding box center [147, 403] width 74 height 16
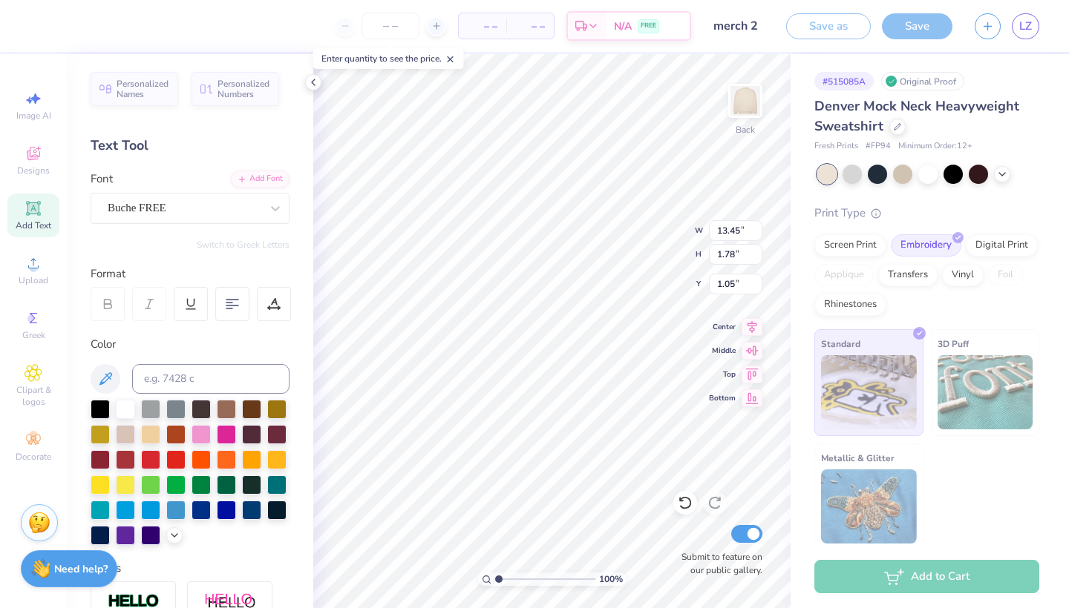
type input "13.45"
type input "1.78"
type input "1.05"
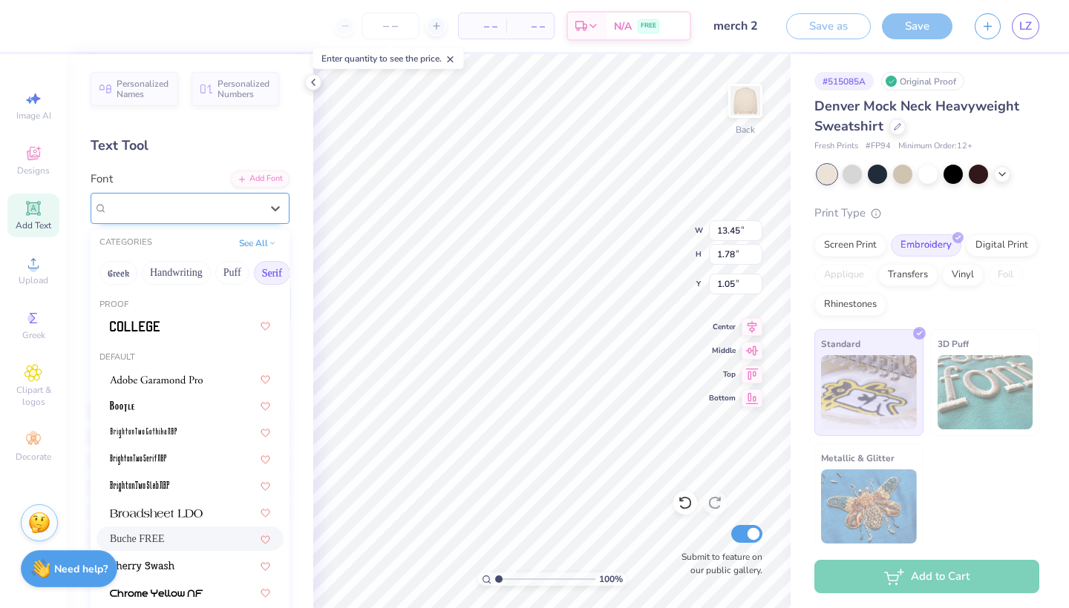
click at [243, 203] on div "Buche FREE" at bounding box center [184, 208] width 156 height 23
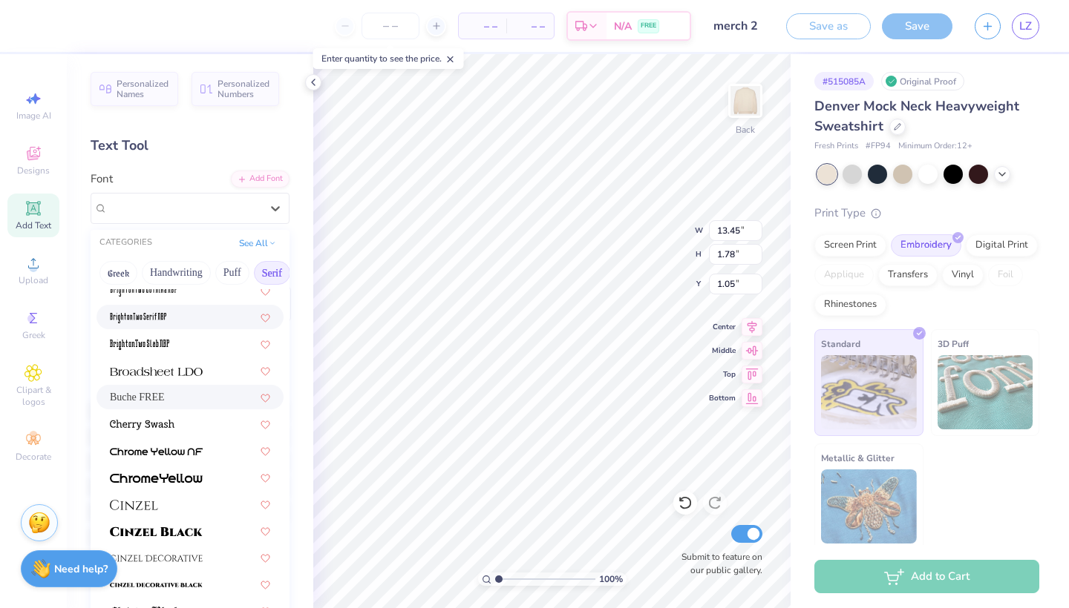
scroll to position [163, 0]
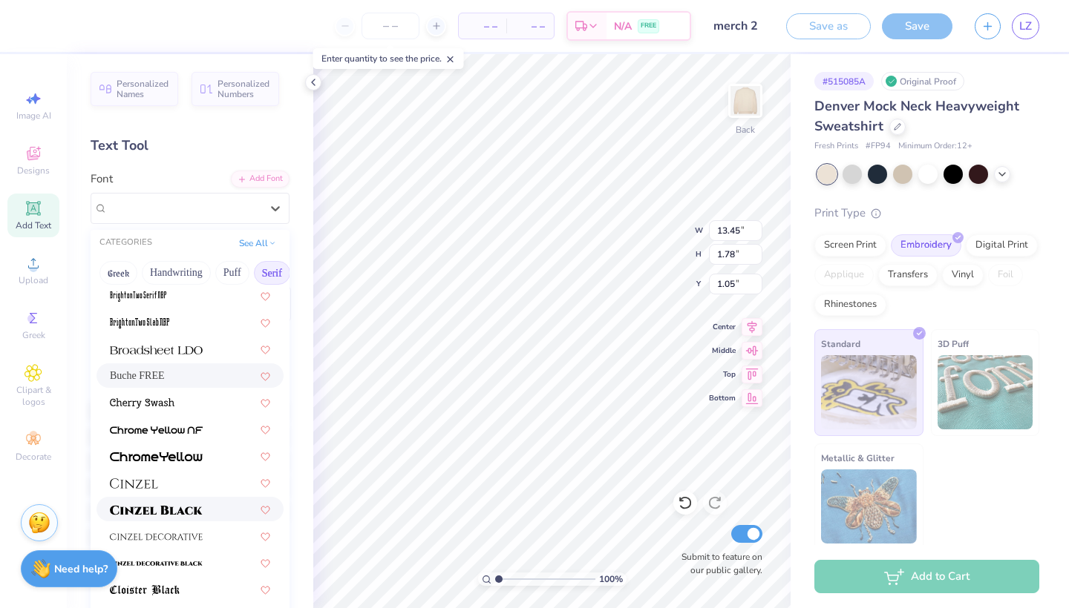
click at [191, 503] on span at bounding box center [156, 510] width 93 height 16
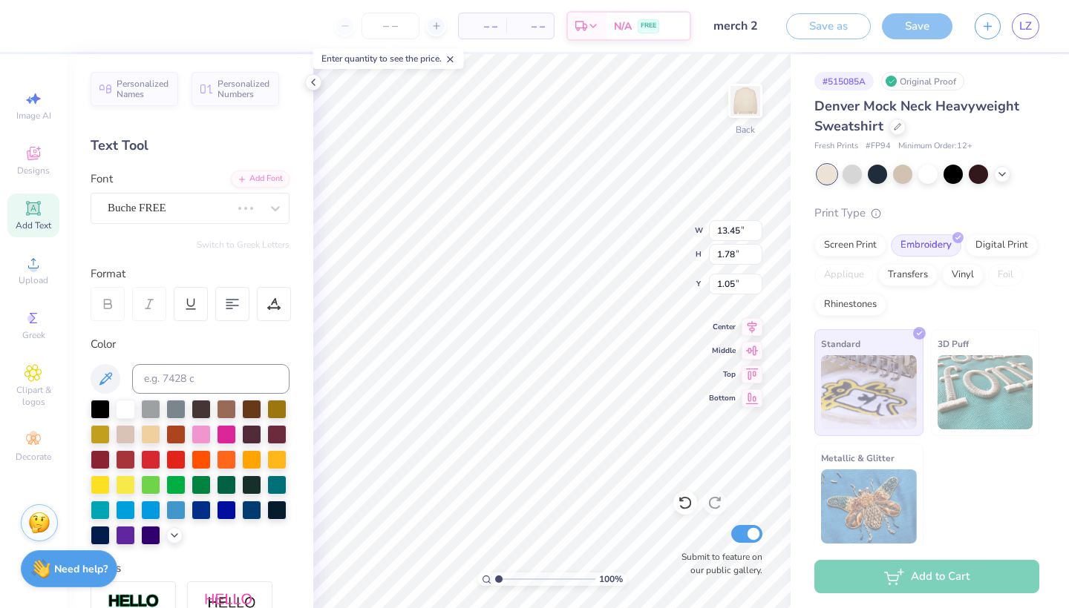
type input "15.75"
type input "1.91"
type input "0.98"
type textarea "APHI"
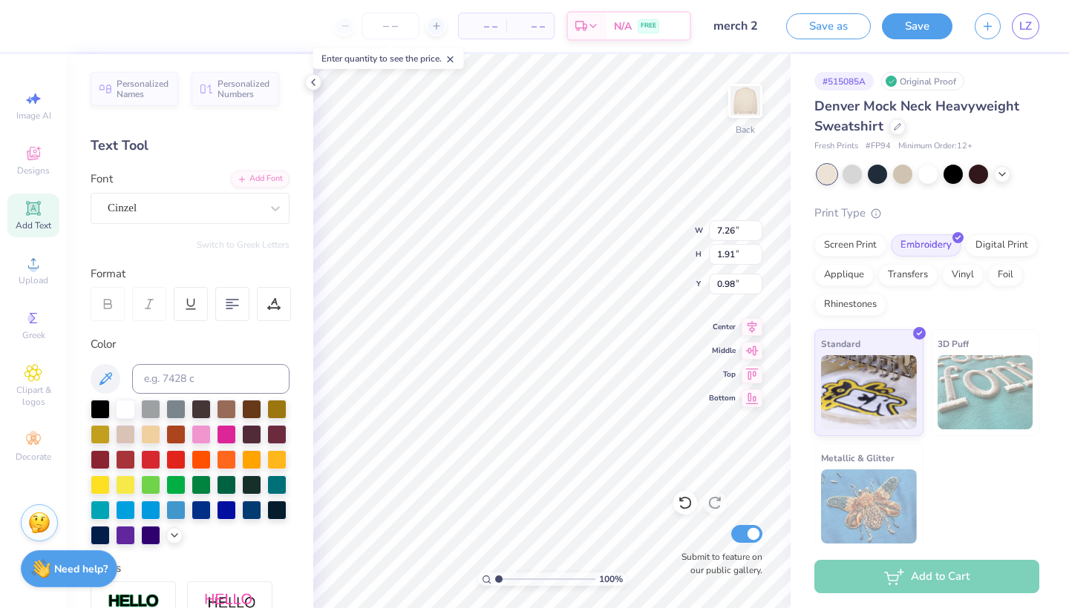
type input "2.77"
type input "2.04"
type textarea "ALPHA PHI"
click at [738, 231] on input "7.26" at bounding box center [735, 230] width 53 height 21
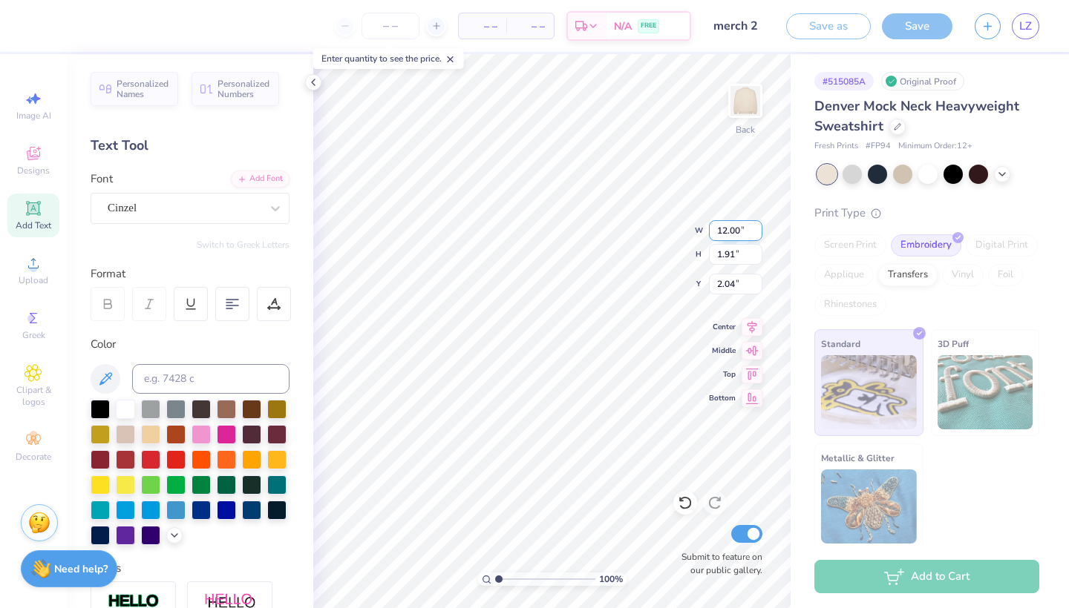
type input "12.00"
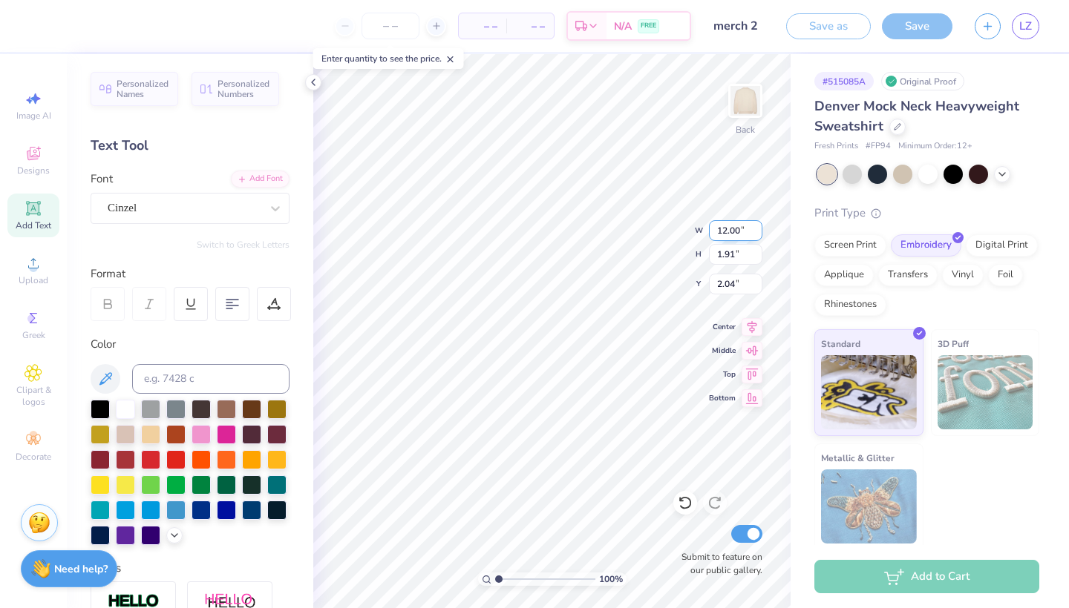
type input "1.46"
type input "2.27"
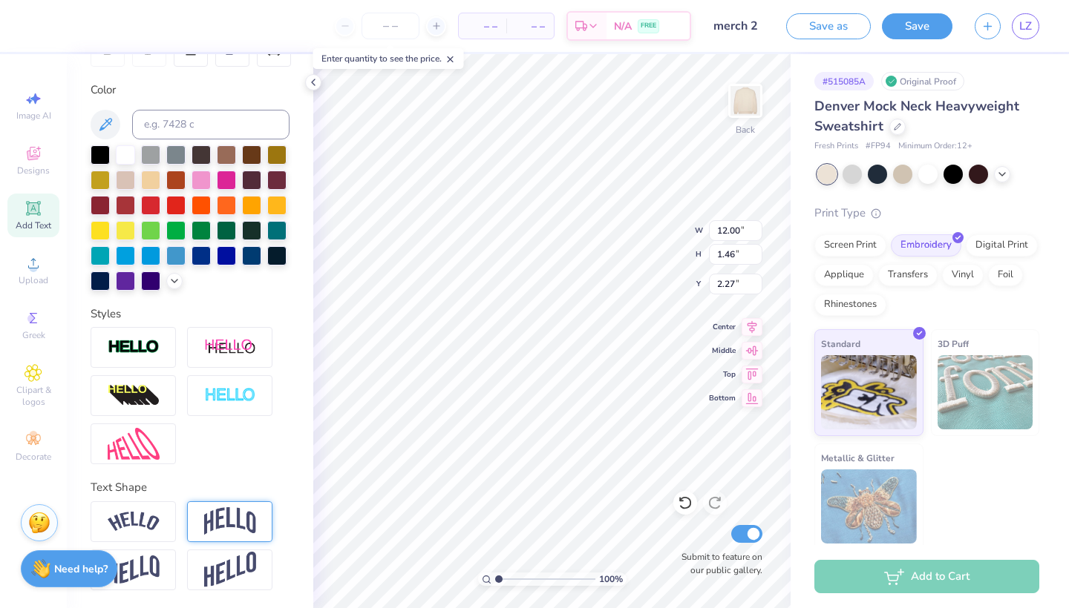
scroll to position [255, 0]
click at [251, 524] on img at bounding box center [230, 522] width 52 height 28
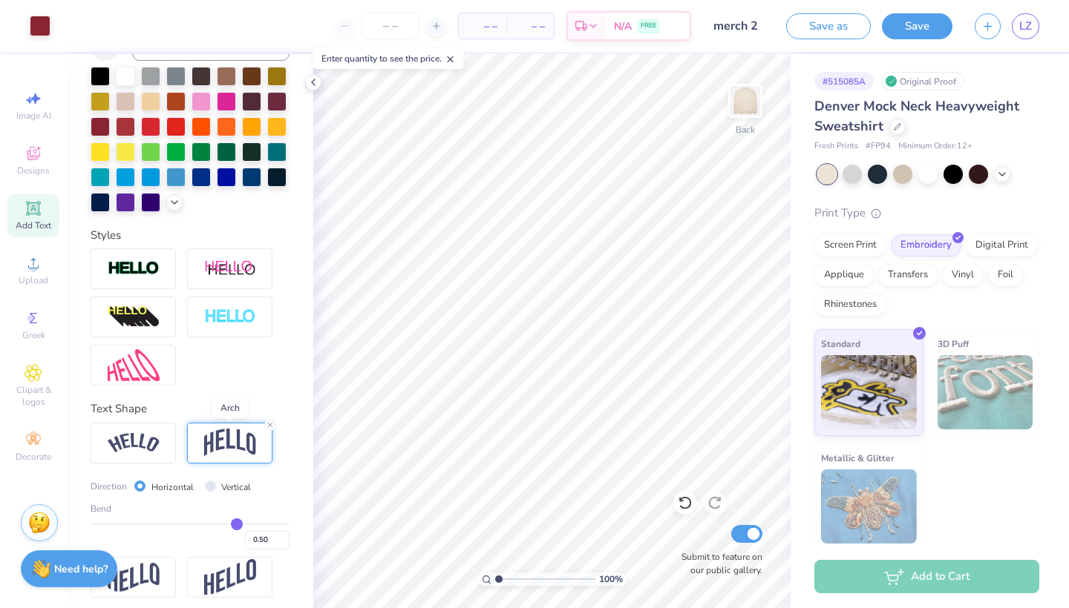
scroll to position [335, 0]
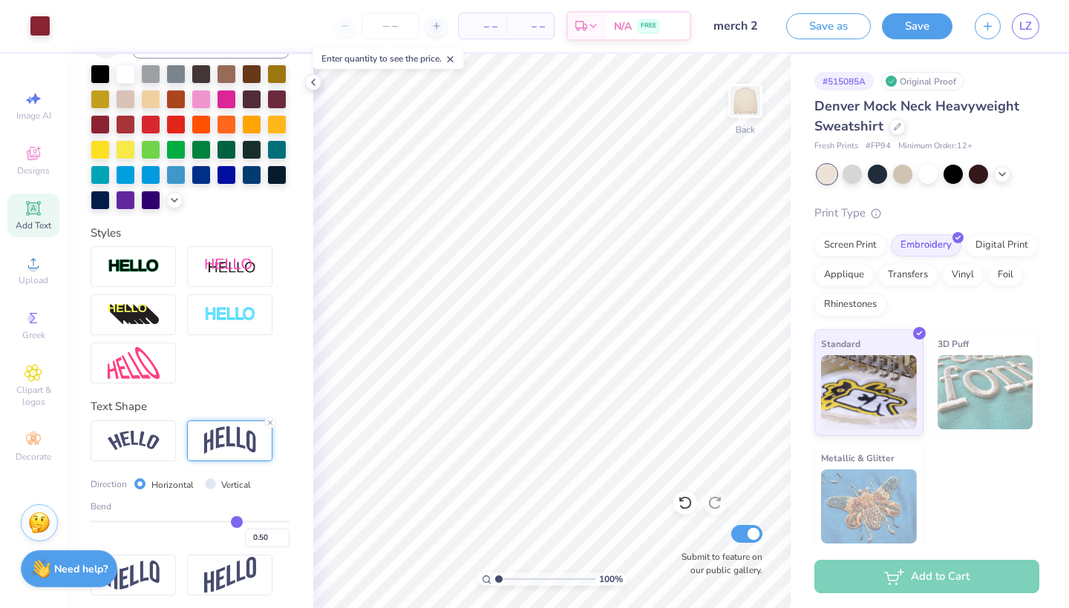
type input "0.51"
type input "0.5"
type input "0.50"
type input "0.48"
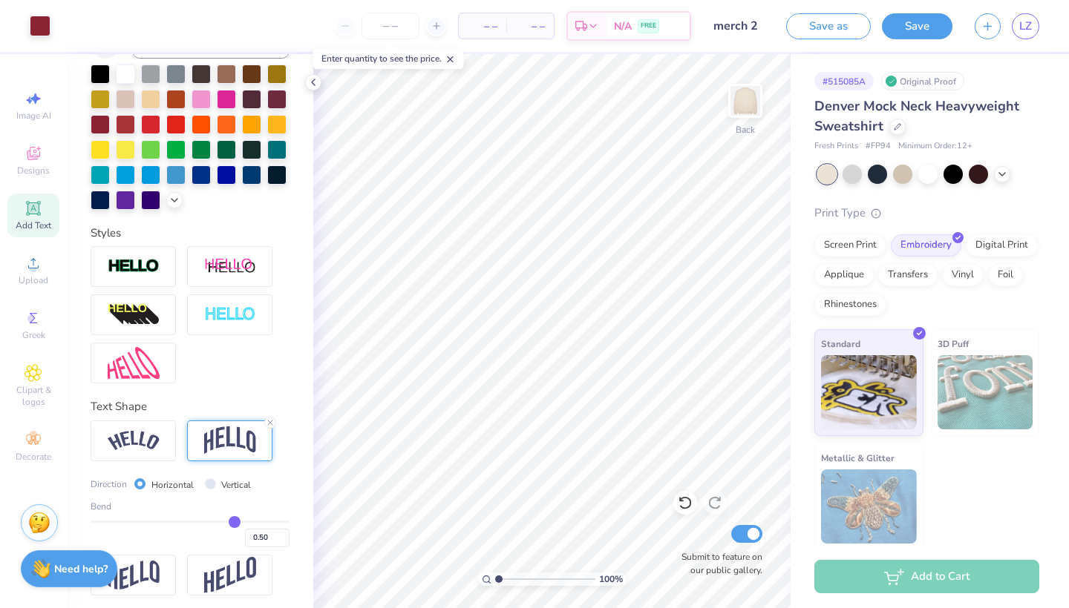
type input "0.48"
type input "0.46"
type input "0.32"
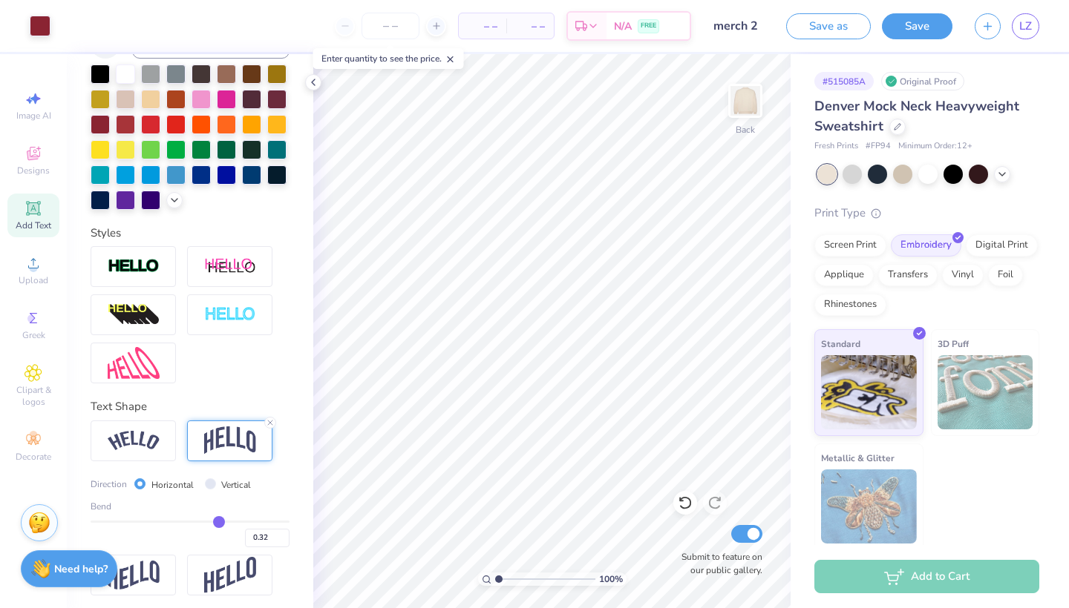
type input "0.3"
type input "0.30"
type input "0.29"
type input "0.28"
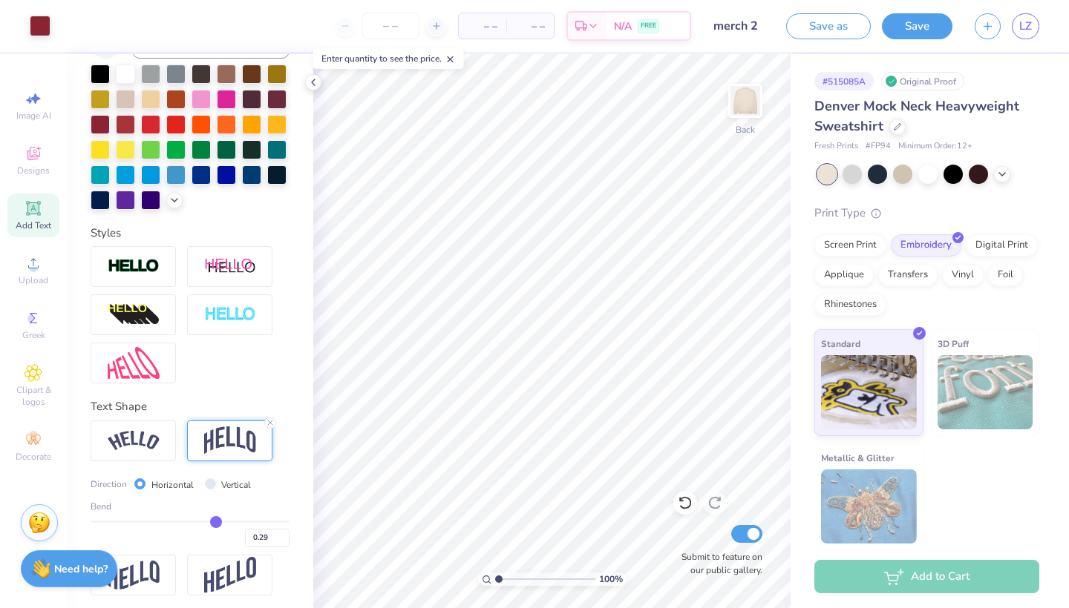
type input "0.28"
type input "0.26"
type input "0.25"
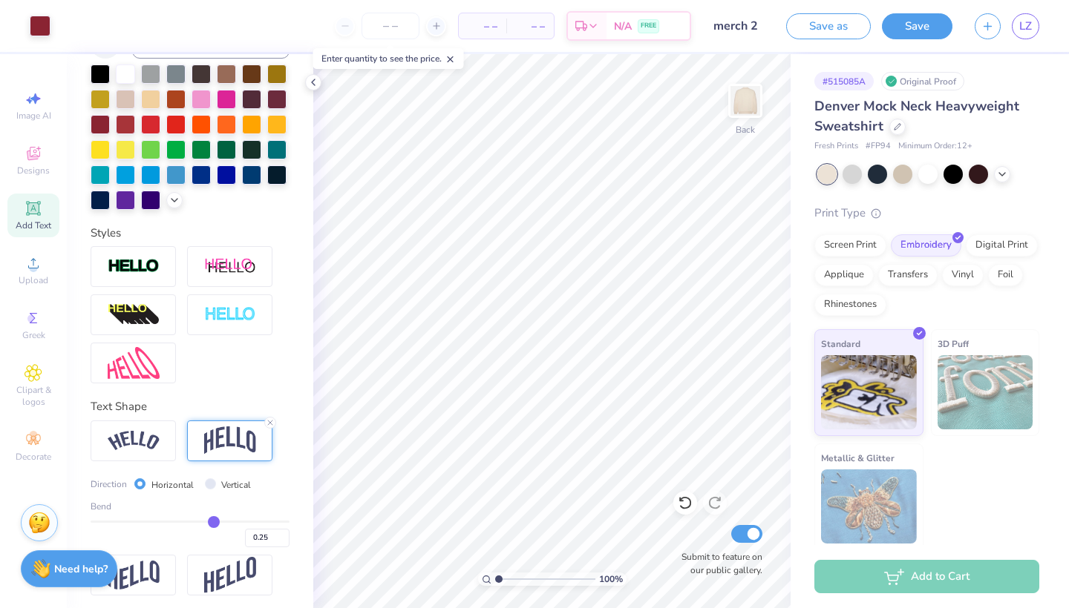
type input "0.24"
type input "0.22"
type input "0.21"
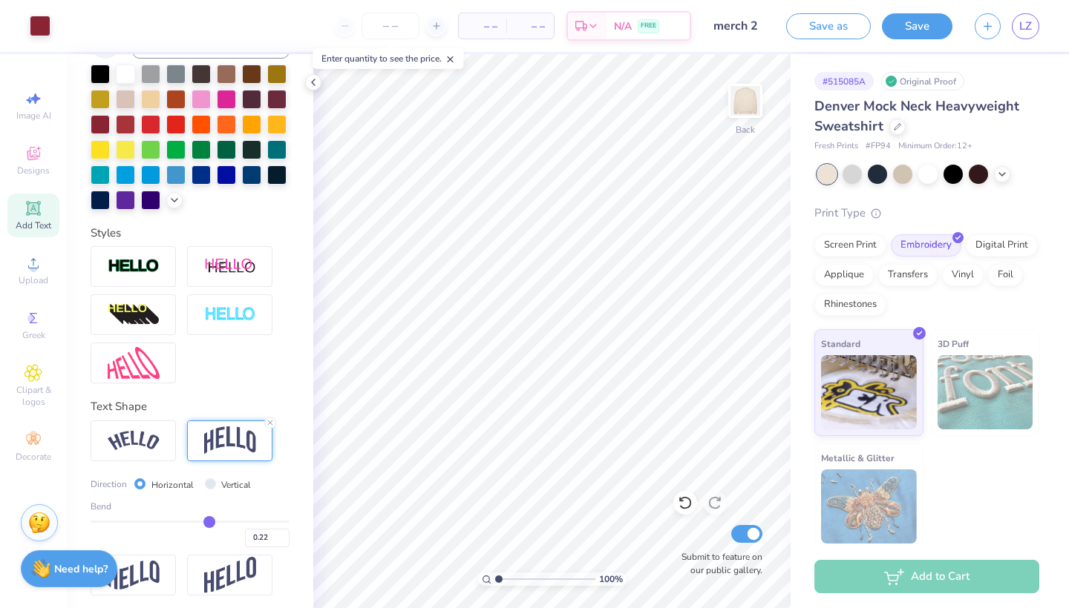
type input "0.21"
type input "0.2"
type input "0.20"
type input "0.19"
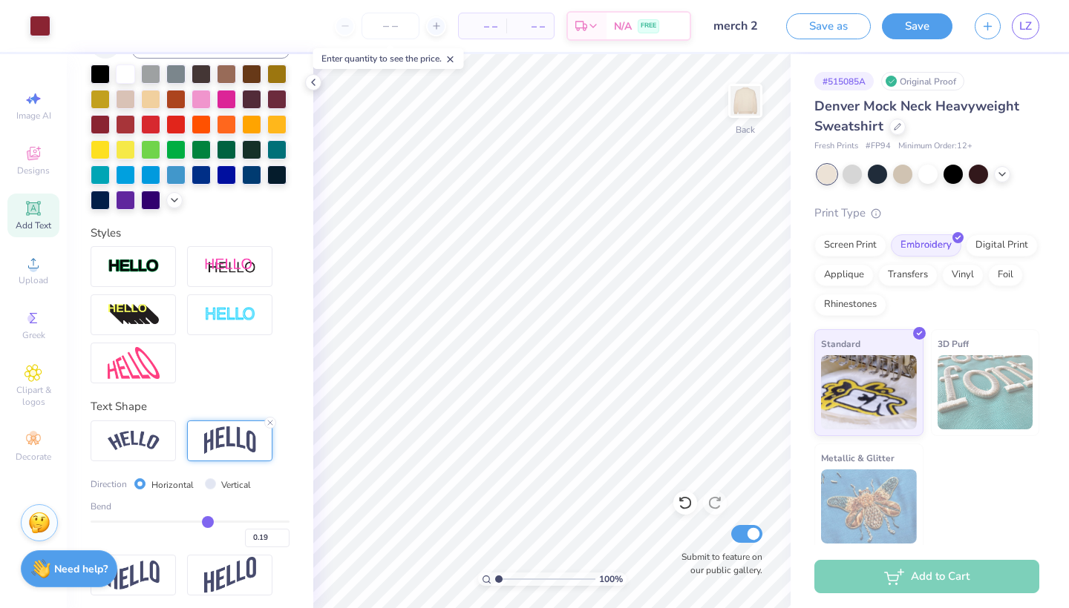
type input "0.18"
type input "0.17"
type input "0.16"
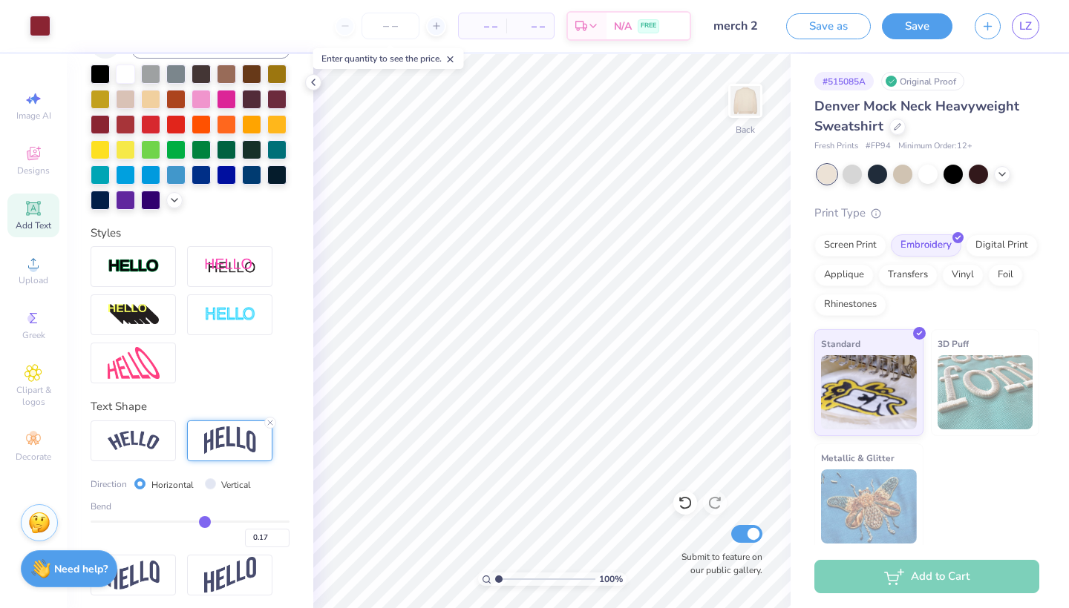
type input "0.16"
type input "0.15"
type input "0.14"
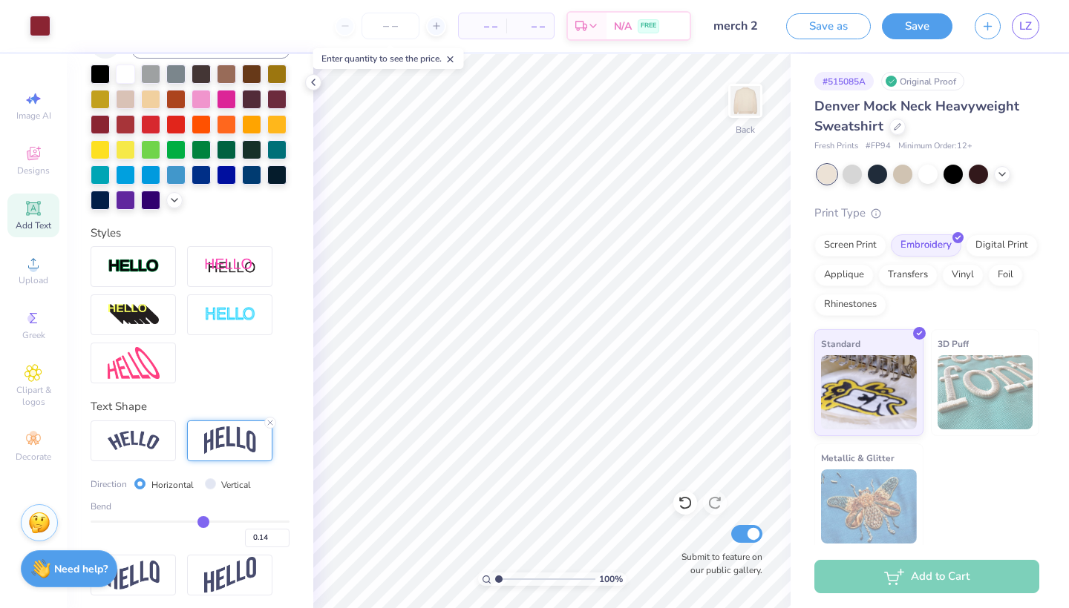
type input "0.13"
type input "0.12"
type input "0.1"
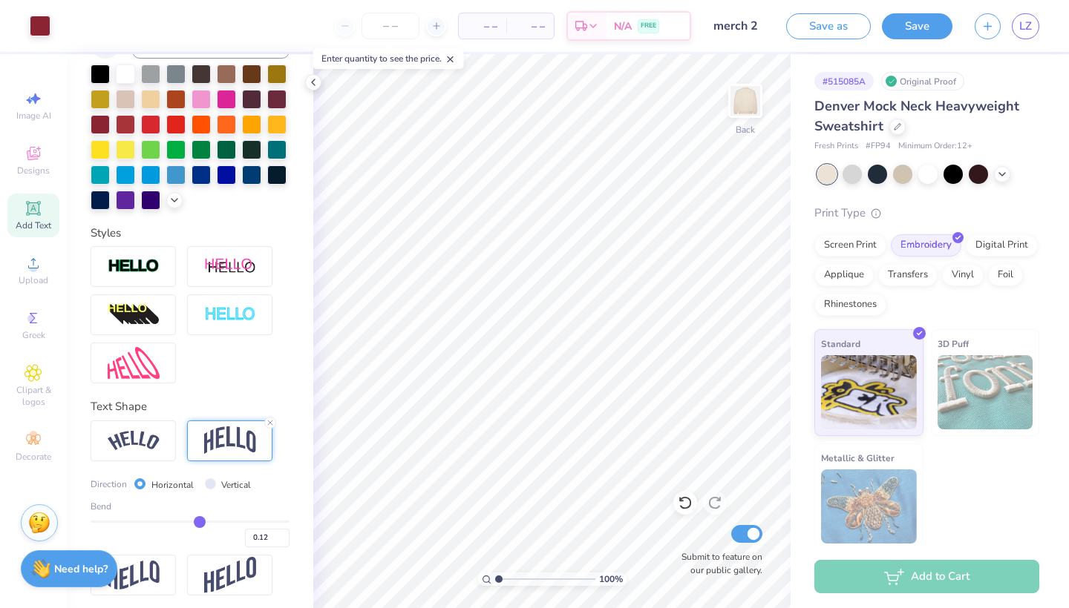
type input "0.10"
type input "0.08"
type input "0.04"
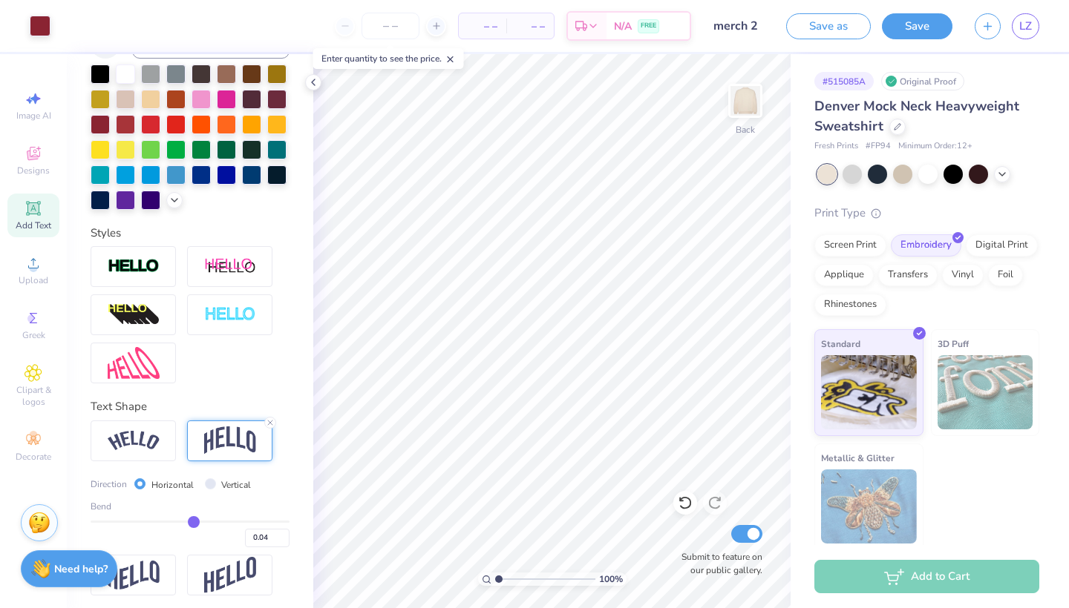
type input "0"
type input "0.00"
type input "-0.03"
type input "-0.07"
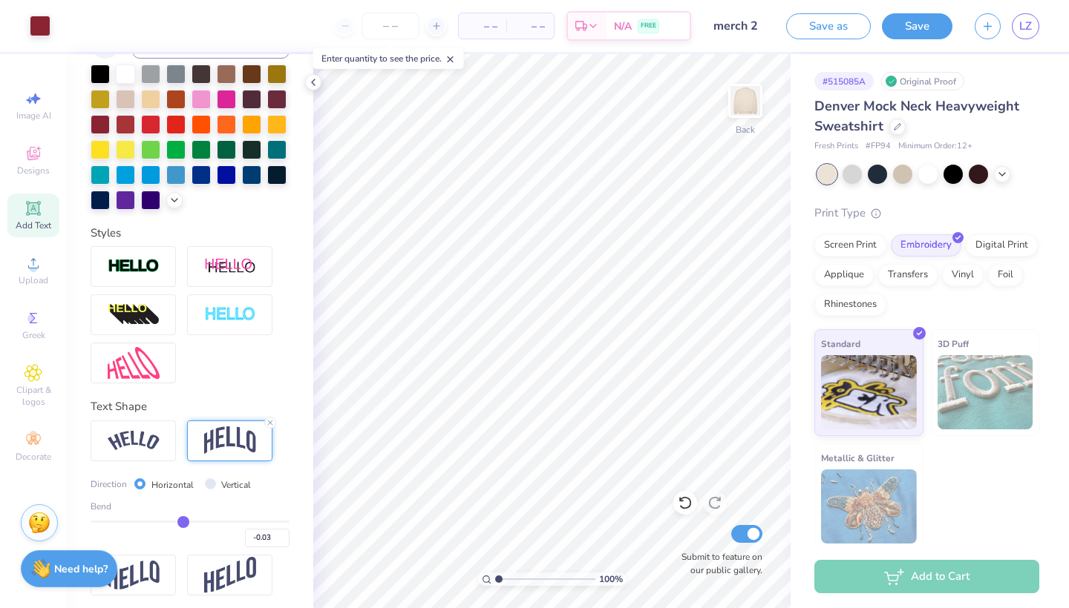
type input "-0.07"
type input "-0.1"
type input "-0.10"
type input "-0.11"
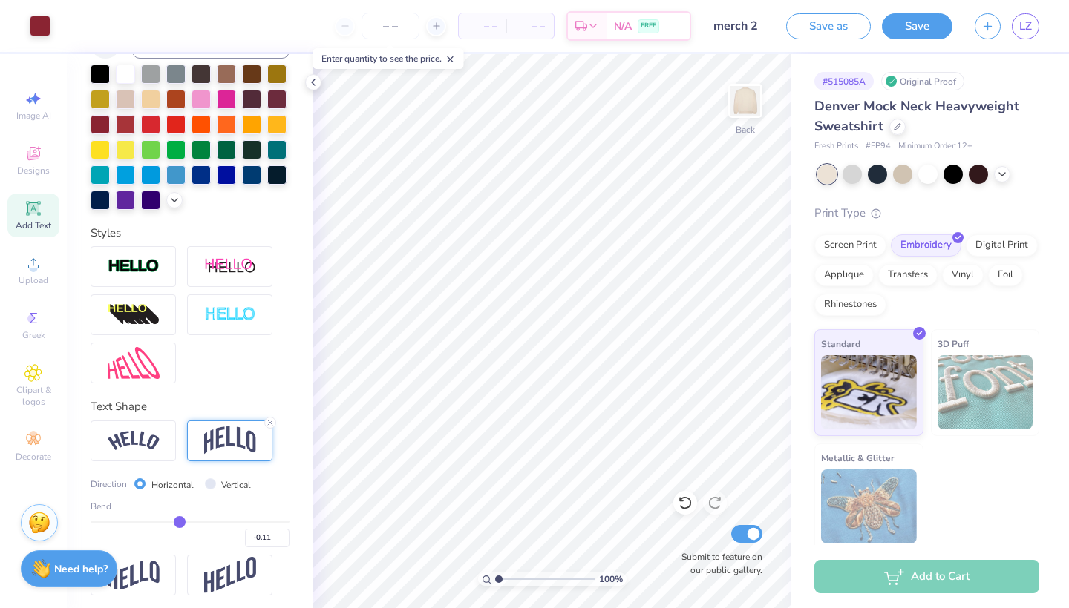
type input "-0.12"
type input "-0.13"
type input "-0.14"
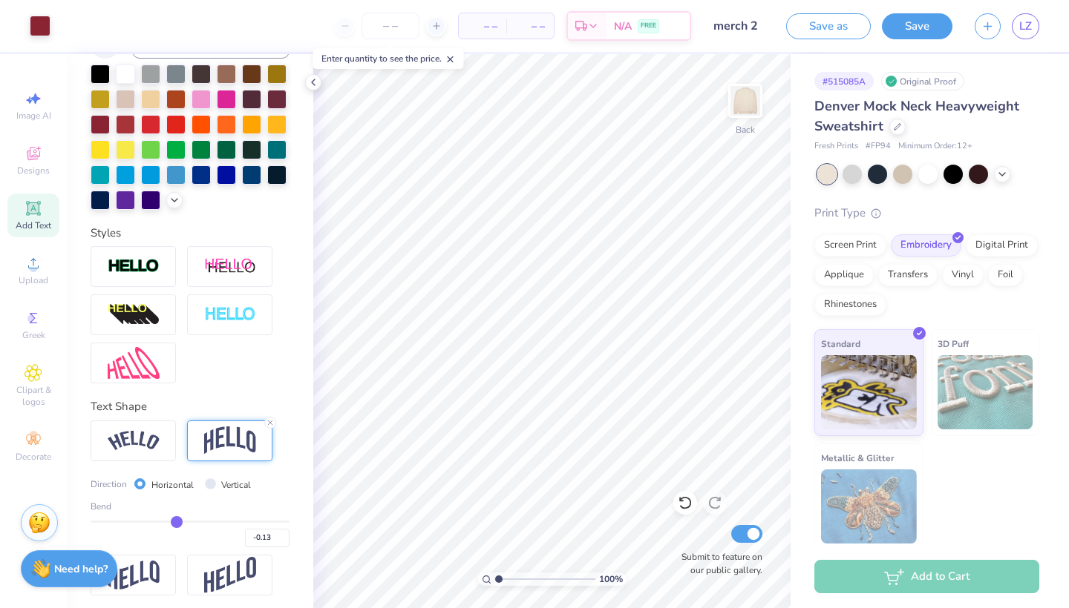
type input "-0.14"
type input "-0.15"
type input "-0.16"
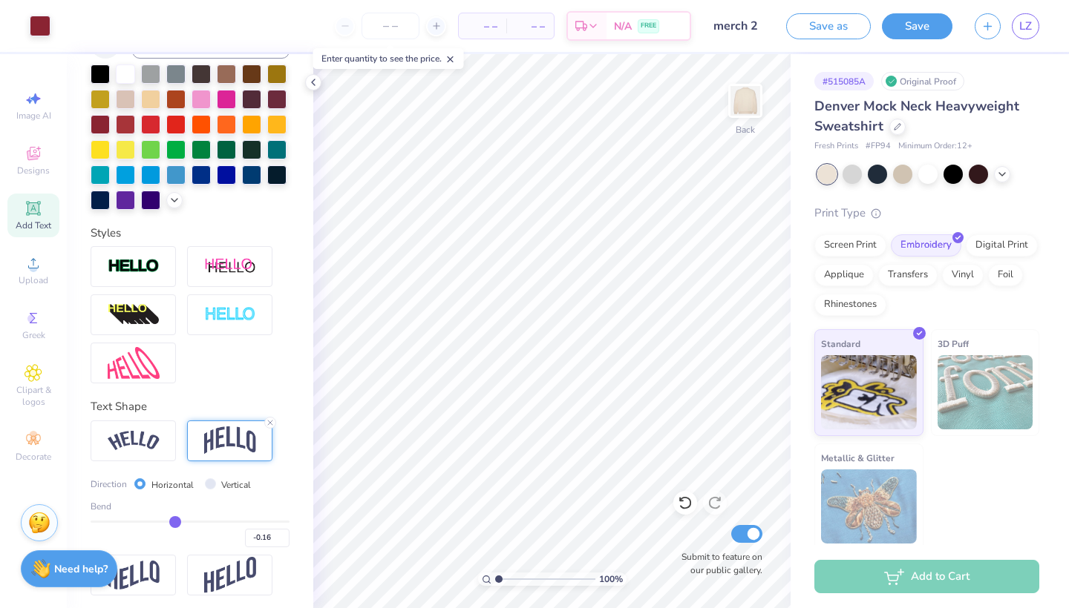
type input "-0.17"
drag, startPoint x: 238, startPoint y: 524, endPoint x: 174, endPoint y: 524, distance: 63.8
click at [174, 523] on input "range" at bounding box center [190, 522] width 199 height 2
type input "-0.19"
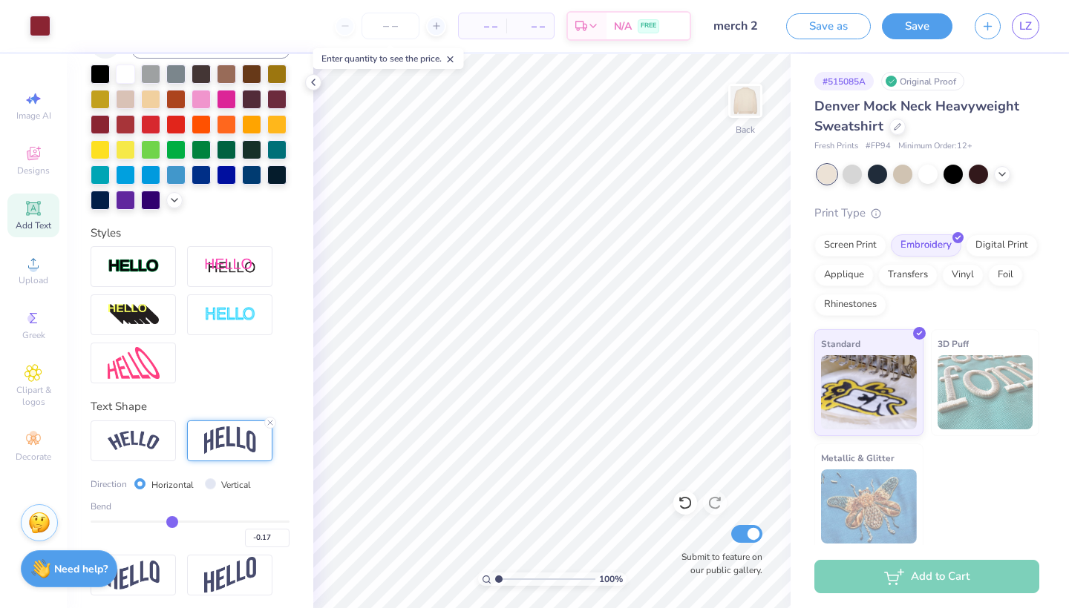
type input "-0.19"
type input "-0.17"
type input "-0.16"
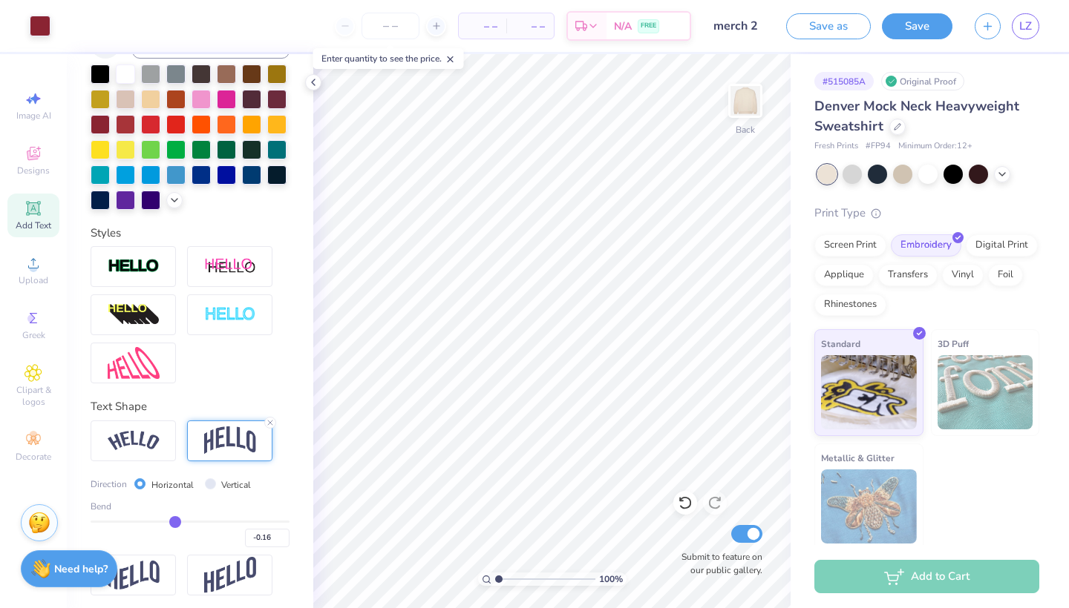
type input "-0.14"
type input "-0.12"
type input "-0.1"
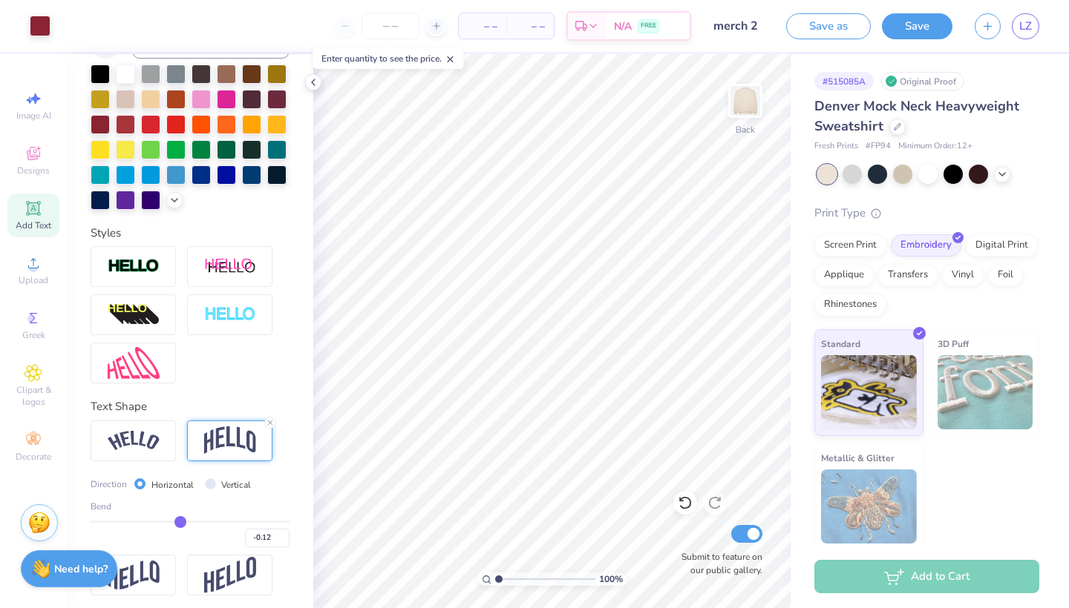
type input "-0.10"
type input "-0.09"
type input "-0.08"
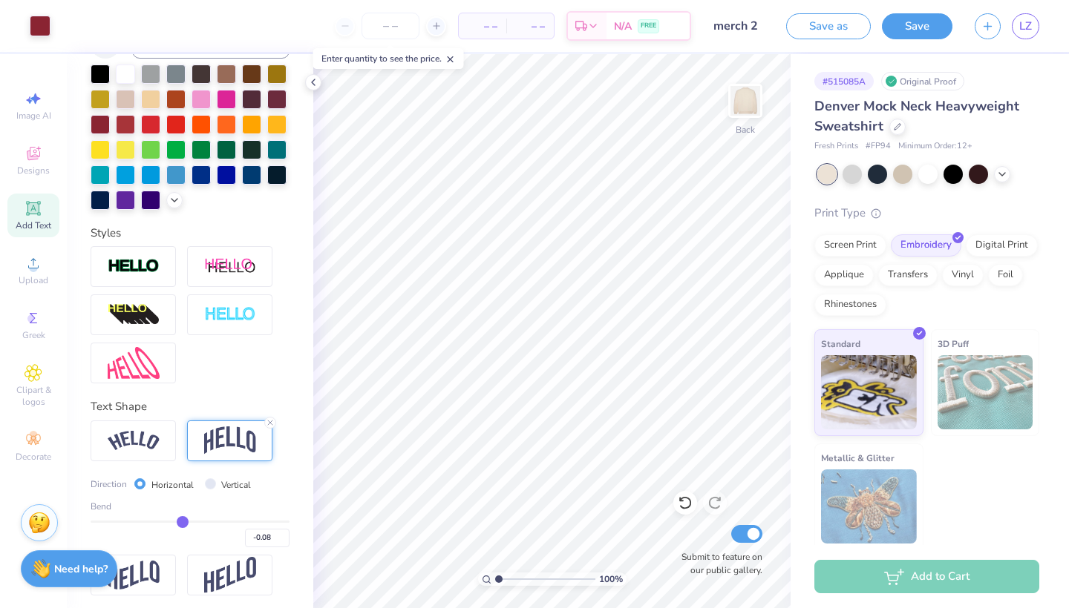
type input "-0.07"
type input "-0.06"
type input "-0.05"
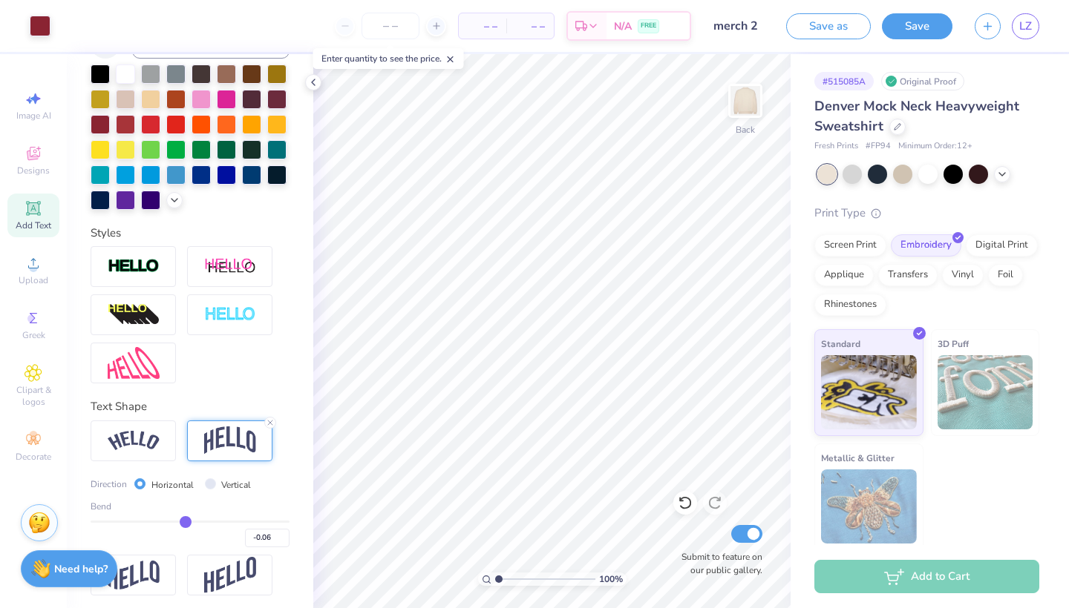
type input "-0.05"
type input "-0.04"
type input "-0.03"
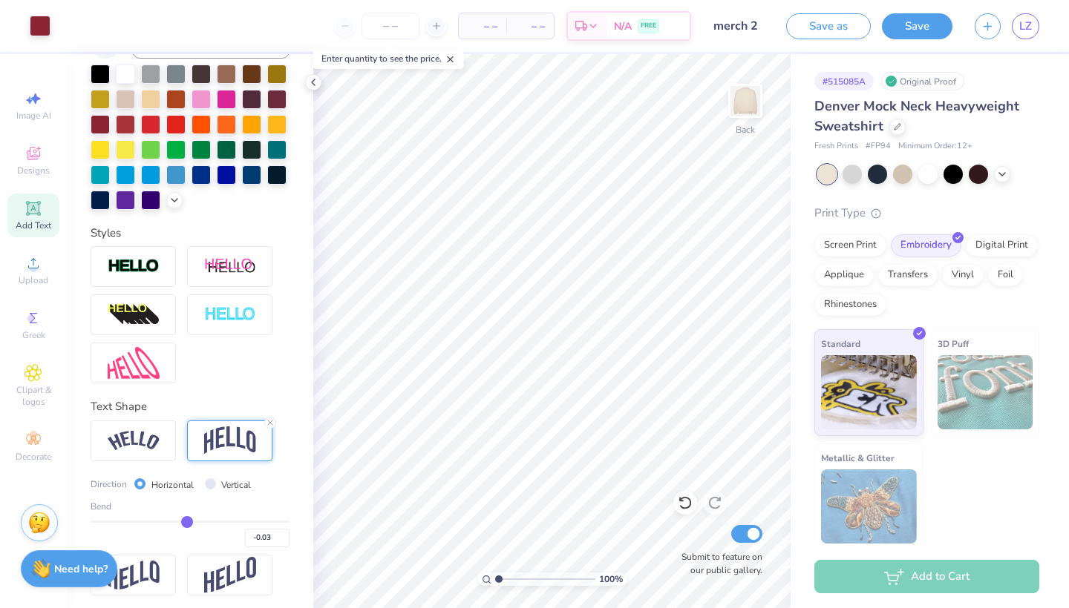
type input "-0.02"
type input "-0.01"
type input "0"
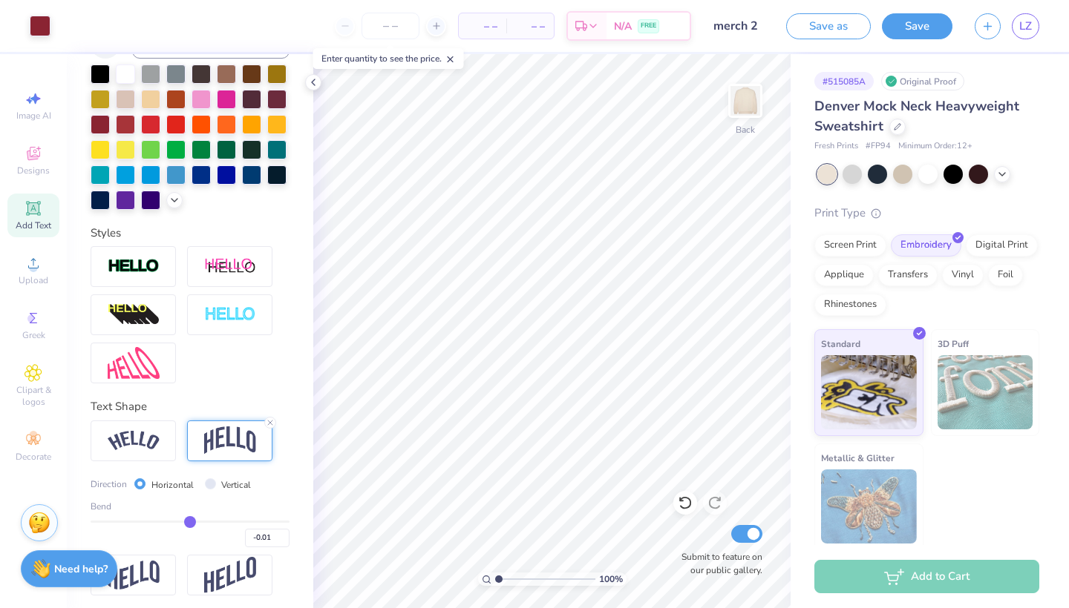
type input "0.00"
type input "0.01"
drag, startPoint x: 172, startPoint y: 522, endPoint x: 191, endPoint y: 522, distance: 18.6
click at [191, 522] on input "range" at bounding box center [190, 522] width 199 height 2
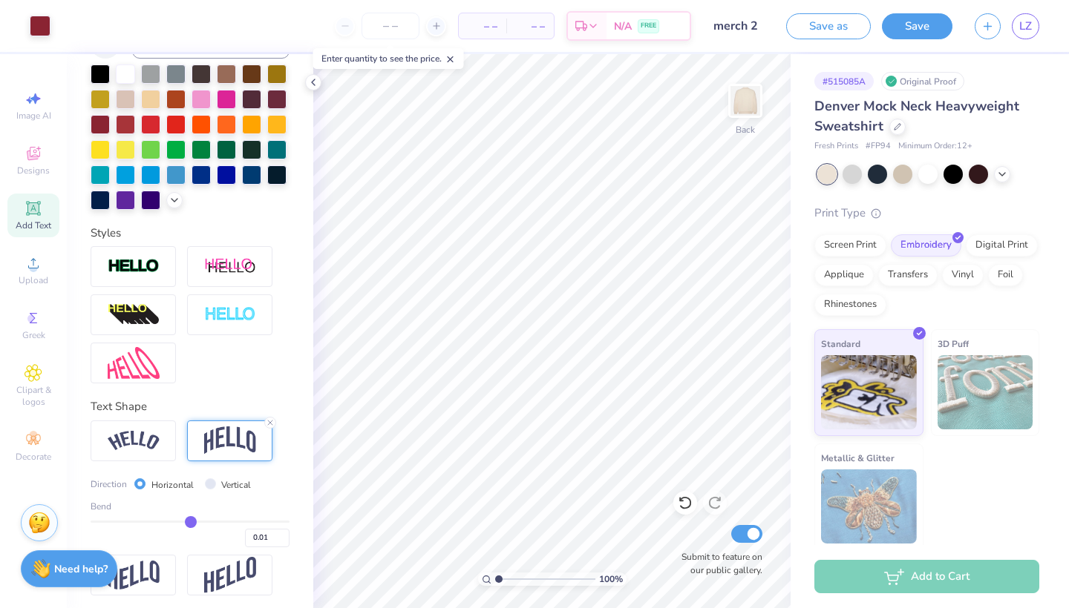
type input "0.02"
type input "0.04"
type input "0.17"
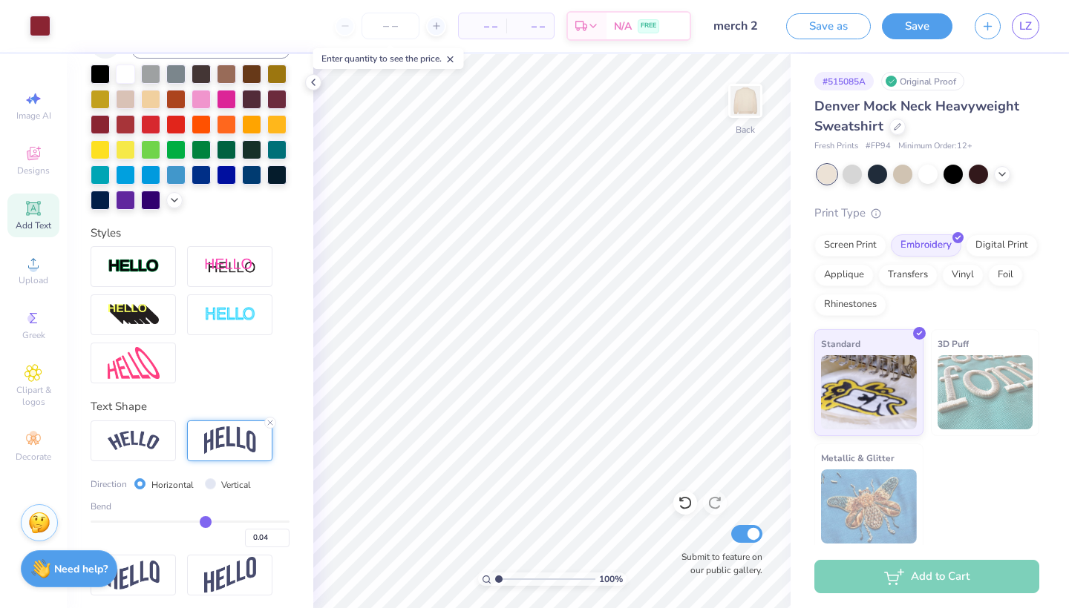
type input "0.17"
type input "0.18"
type input "0.19"
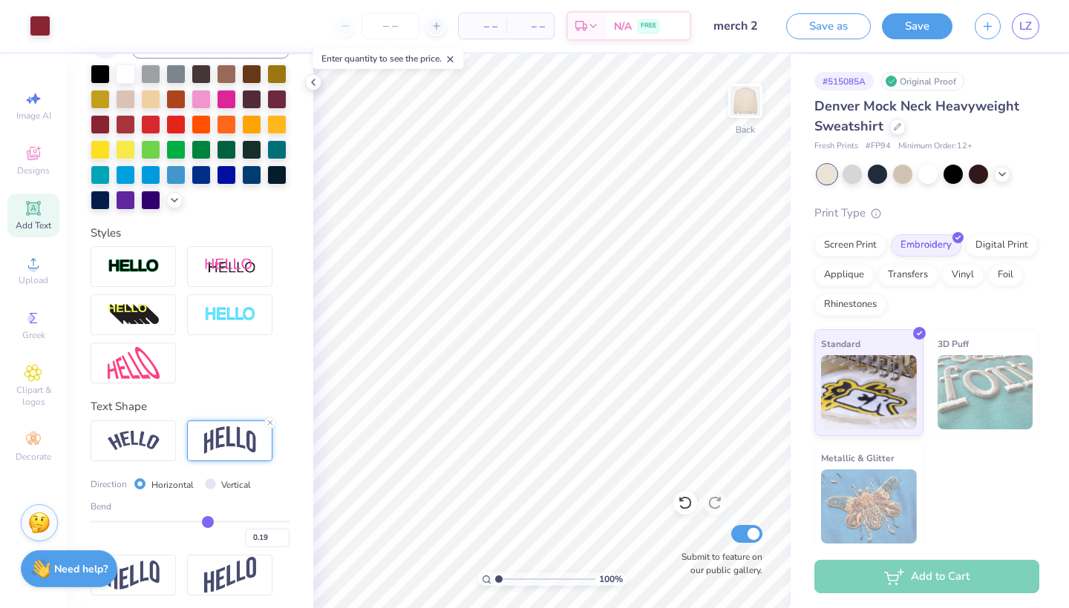
type input "0.2"
type input "0.20"
type input "0.21"
type input "0.22"
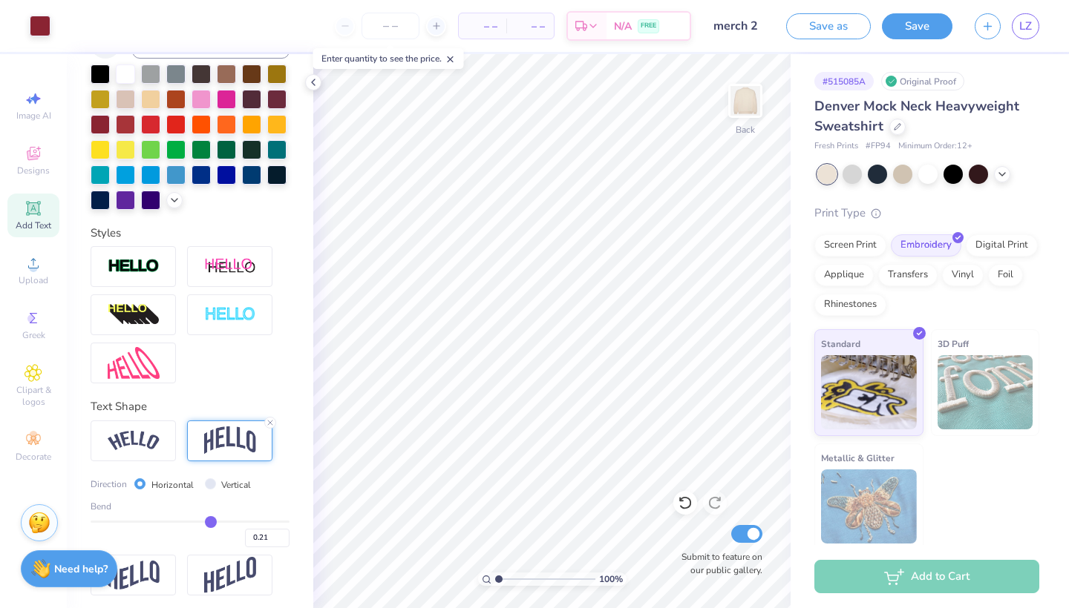
type input "0.22"
type input "0.21"
drag, startPoint x: 191, startPoint y: 522, endPoint x: 210, endPoint y: 521, distance: 19.3
click at [210, 521] on input "range" at bounding box center [190, 522] width 199 height 2
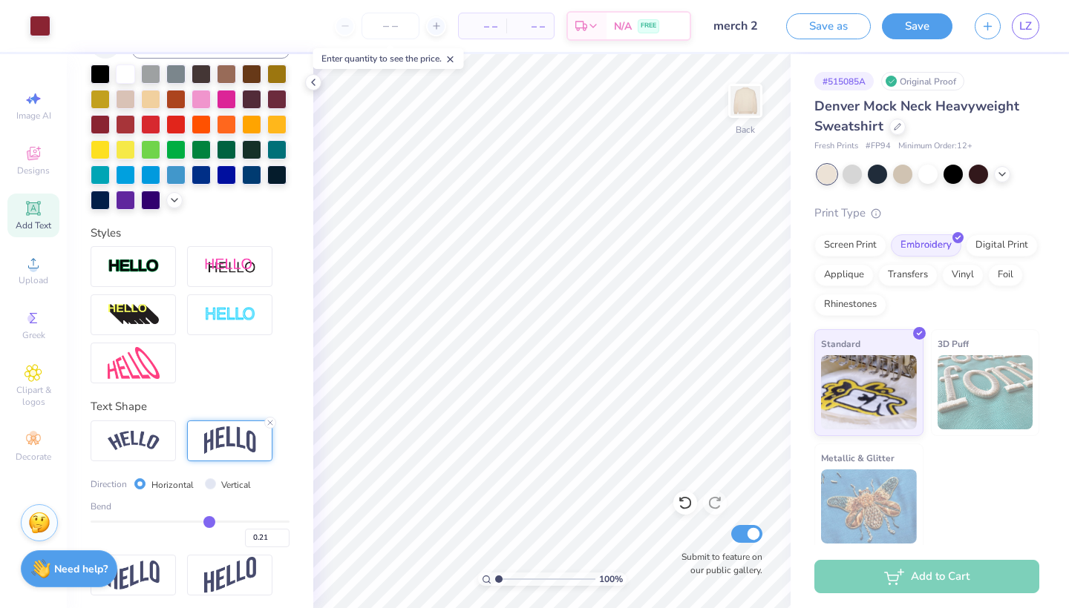
type input "0.2"
type input "0.20"
type input "0.19"
type input "0.18"
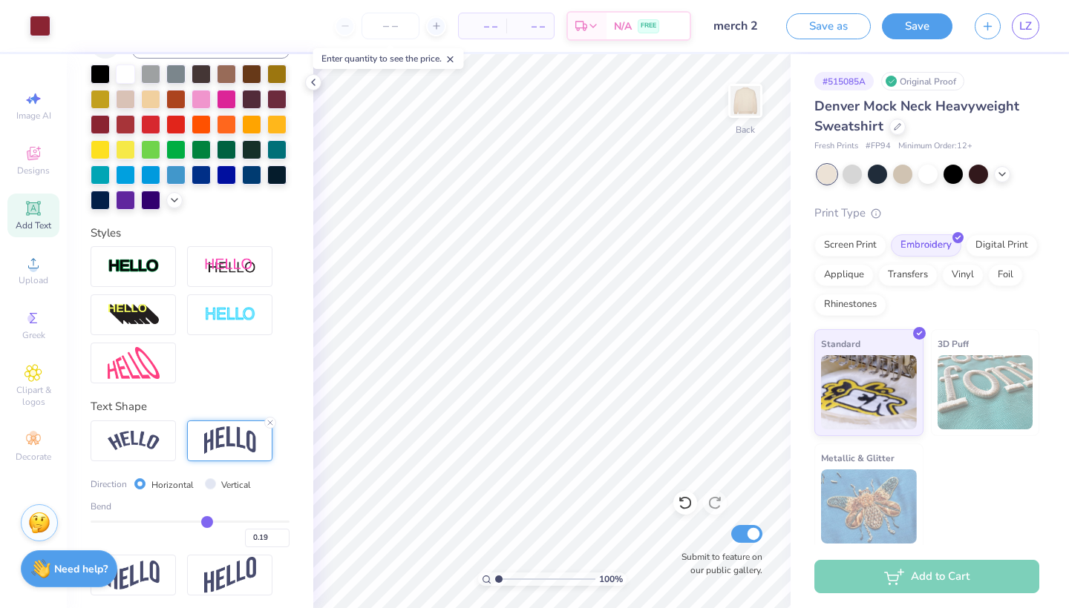
type input "0.18"
type input "0.17"
type input "0.16"
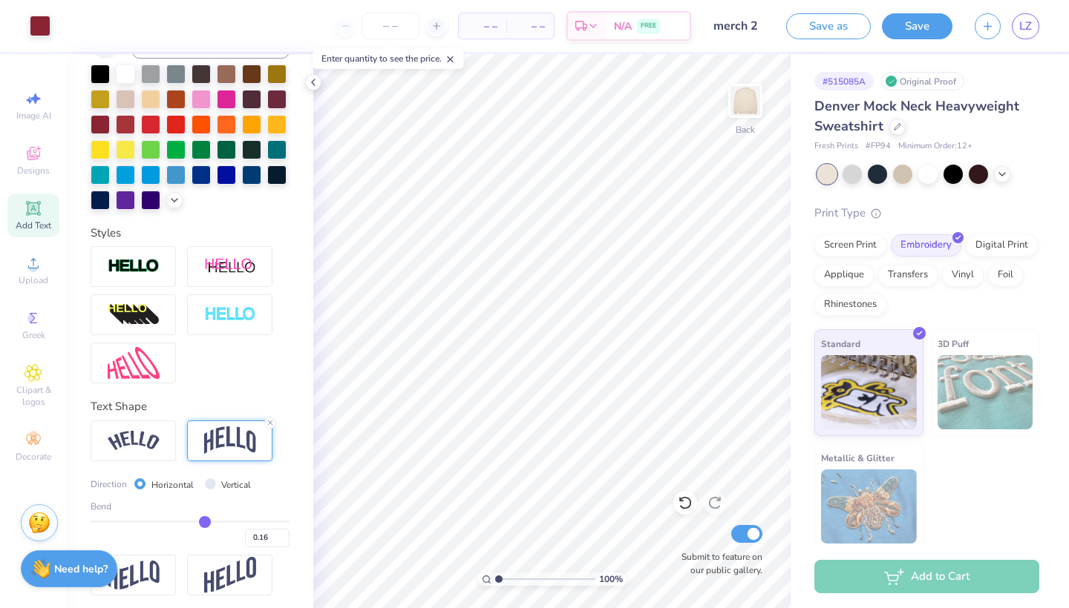
type input "0.15"
type input "0.14"
type input "0.13"
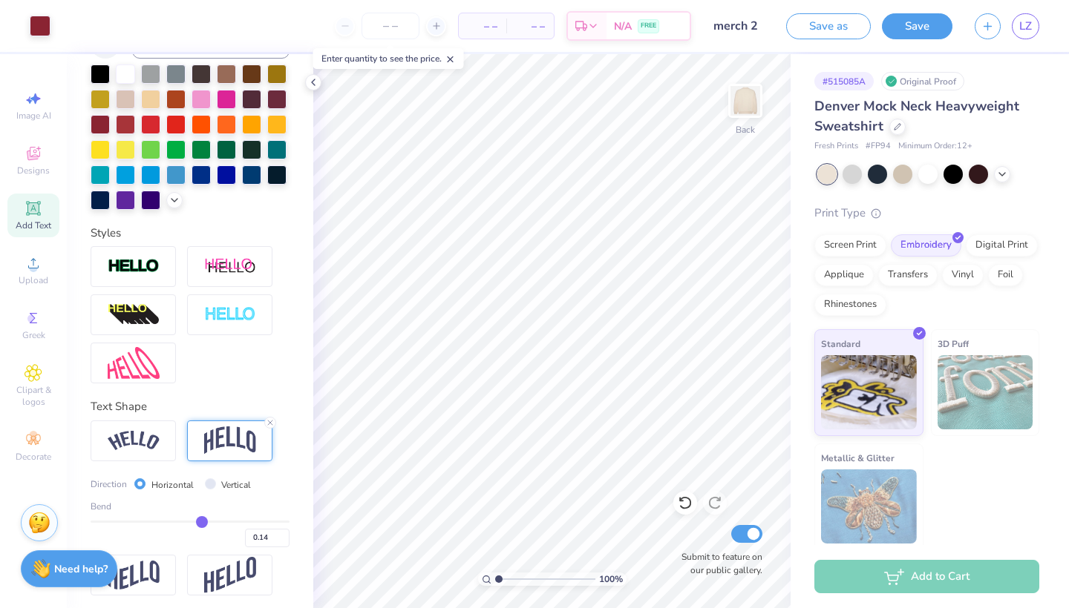
type input "0.13"
drag, startPoint x: 210, startPoint y: 521, endPoint x: 202, endPoint y: 521, distance: 8.2
click at [202, 521] on input "range" at bounding box center [190, 522] width 199 height 2
type input "0.14"
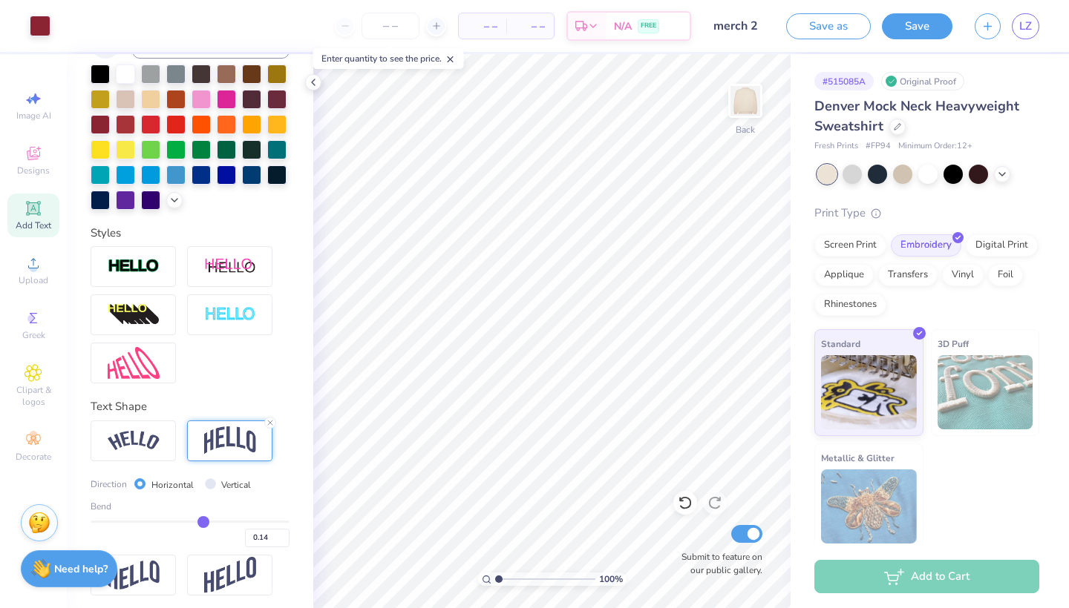
type input "0.15"
type input "0.17"
type input "0.19"
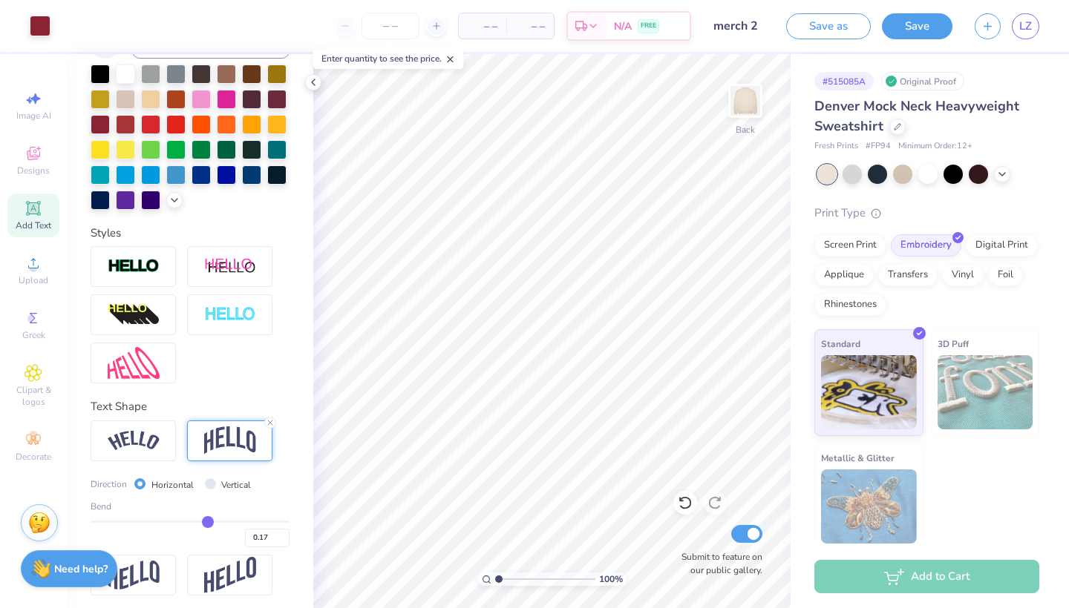
type input "0.19"
type input "0.2"
type input "0.20"
type input "0.21"
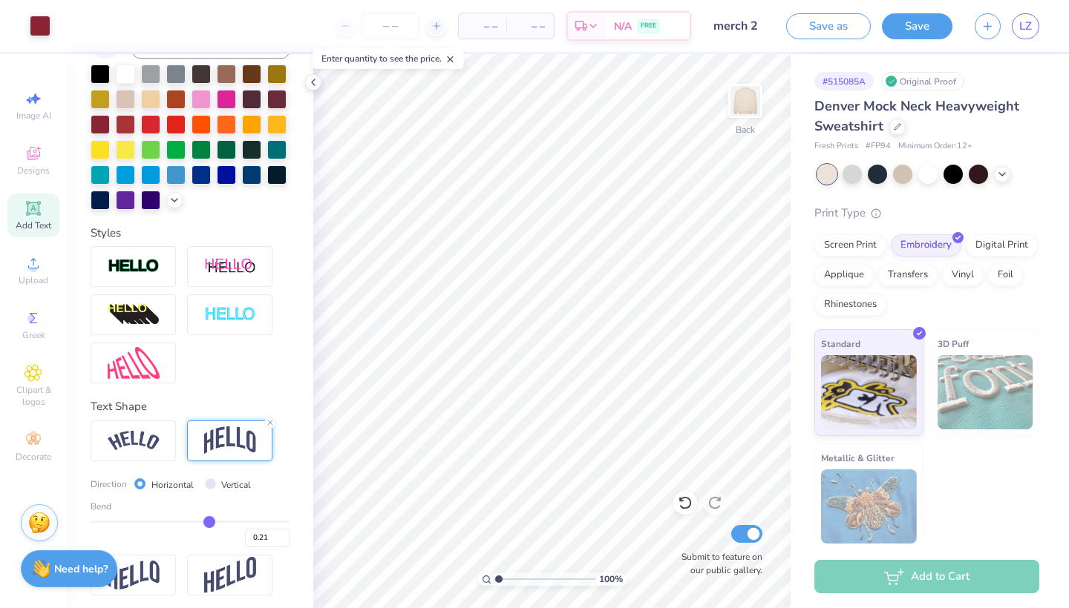
type input "0.22"
type input "0.23"
type input "0.24"
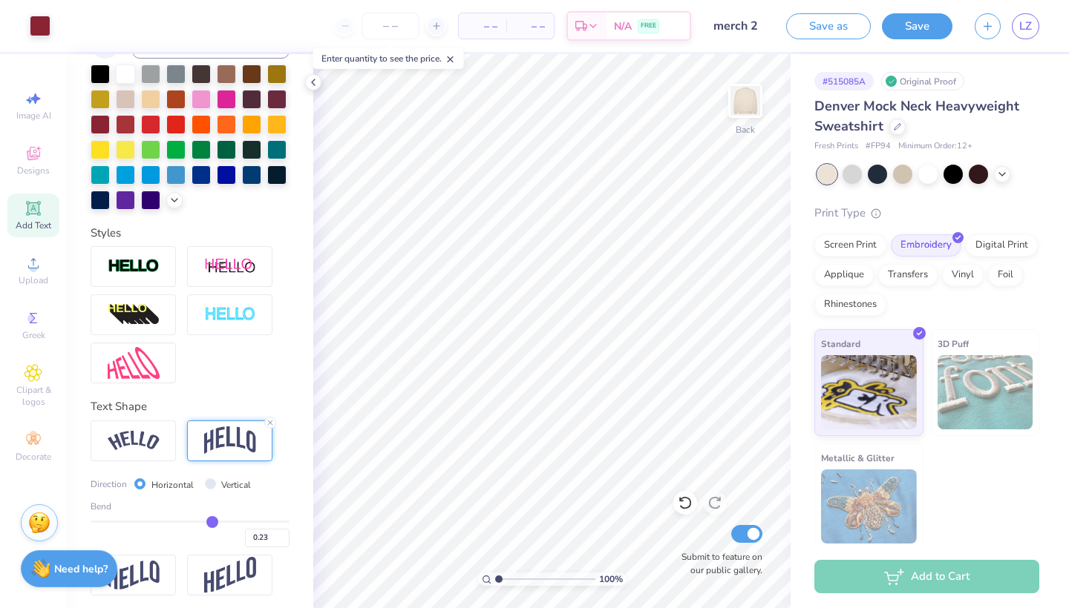
type input "0.24"
type input "0.25"
type input "0.26"
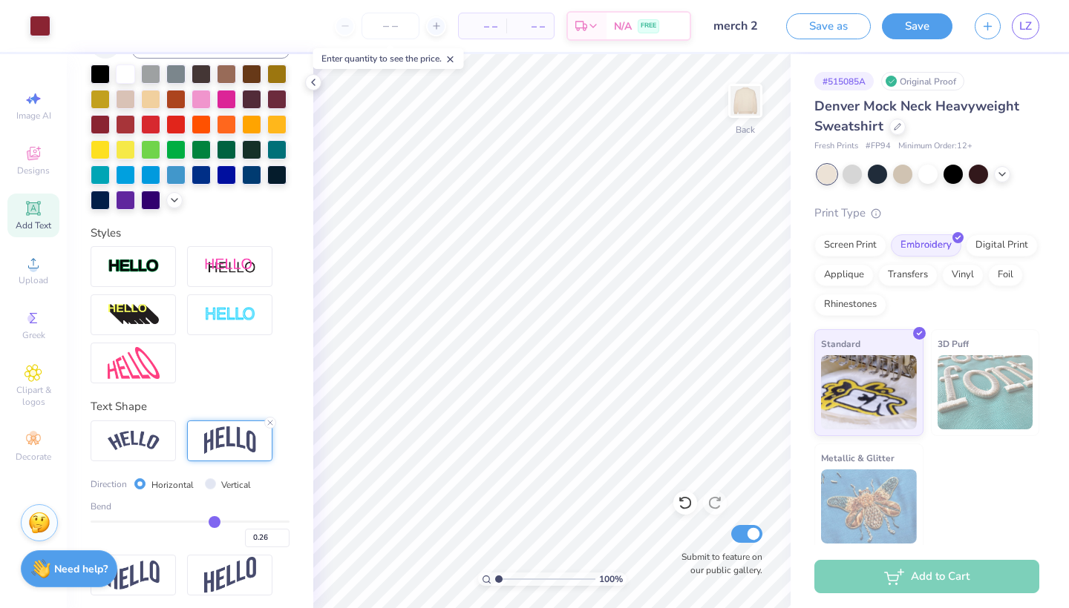
type input "0.27"
type input "0.28"
drag, startPoint x: 202, startPoint y: 521, endPoint x: 216, endPoint y: 521, distance: 14.1
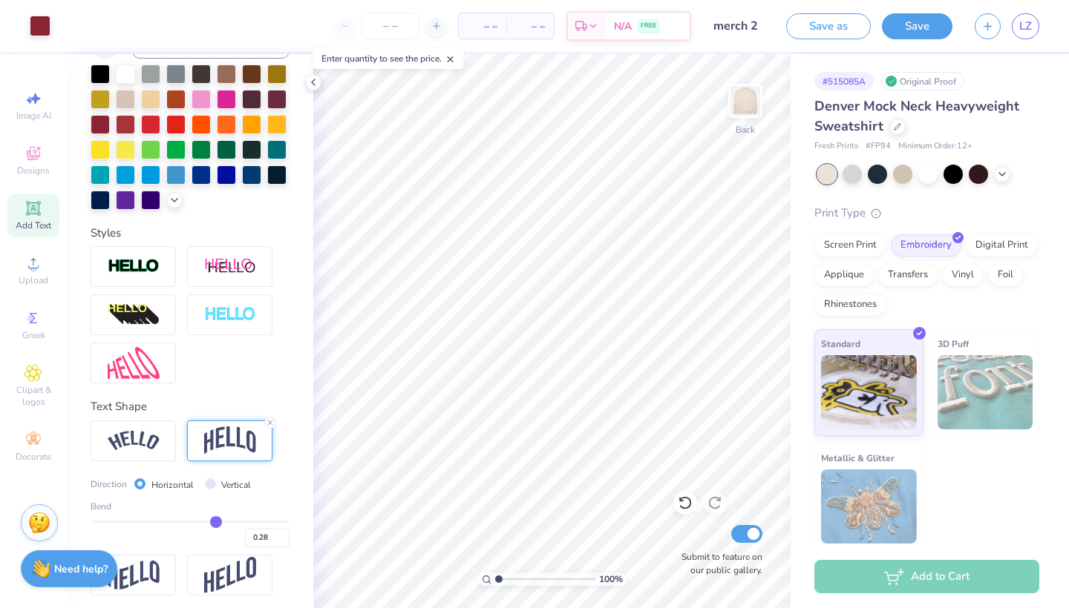
type input "0.28"
click at [216, 521] on input "range" at bounding box center [190, 522] width 199 height 2
click at [315, 86] on icon at bounding box center [313, 82] width 12 height 12
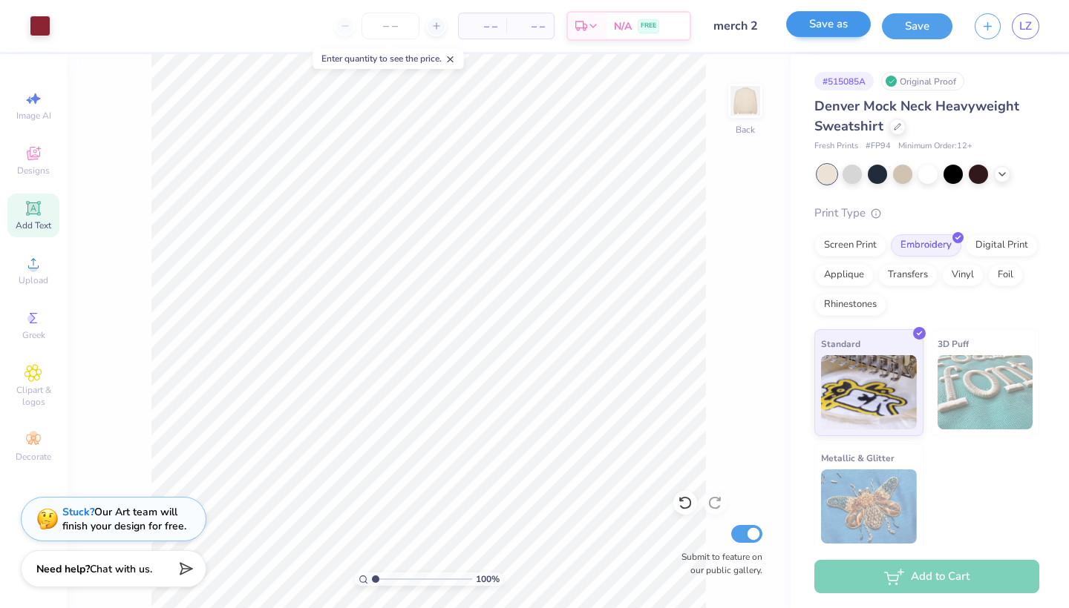
click at [838, 24] on button "Save as" at bounding box center [828, 24] width 85 height 26
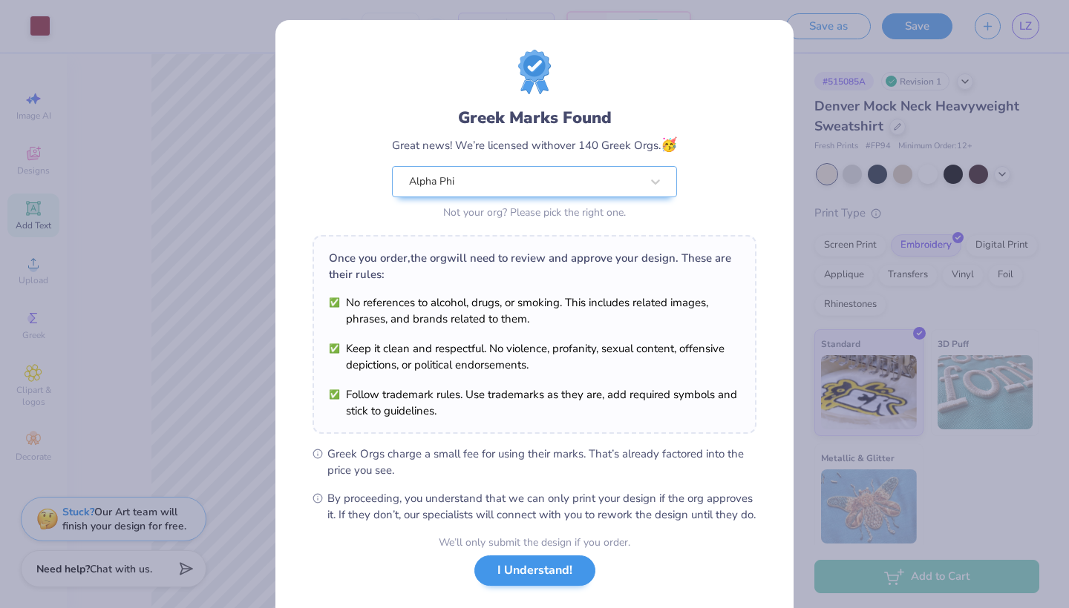
click at [539, 586] on button "I Understand!" at bounding box center [534, 571] width 121 height 30
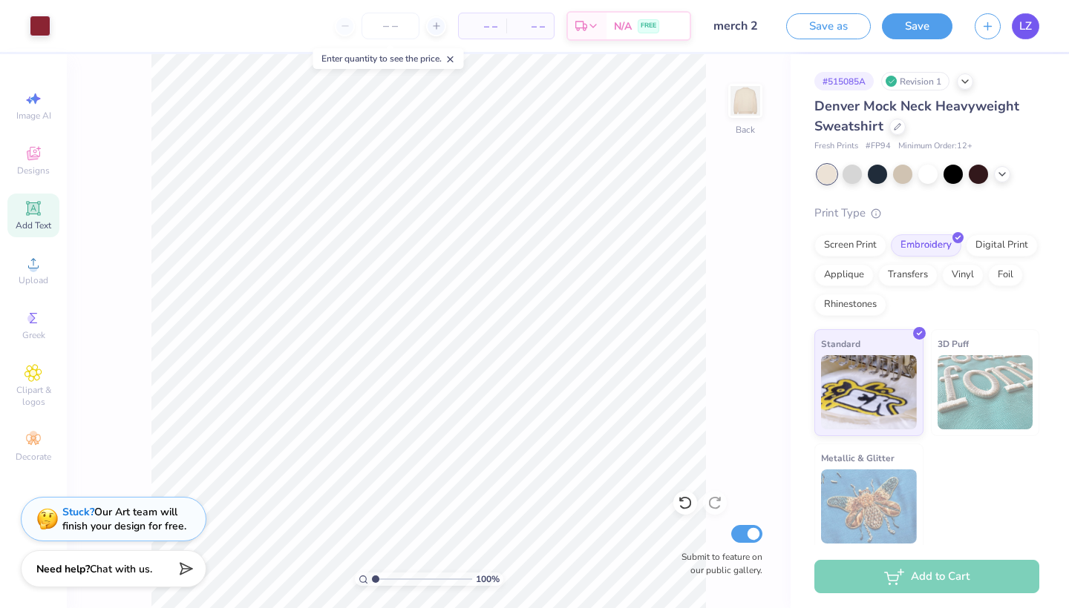
click at [1028, 27] on span "LZ" at bounding box center [1025, 26] width 13 height 17
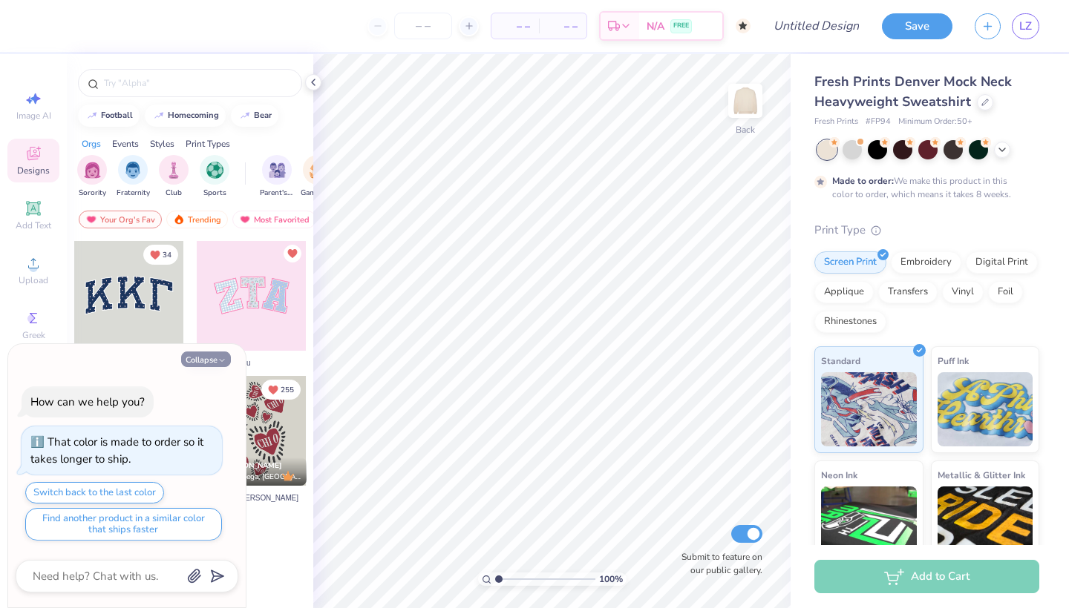
click at [216, 357] on button "Collapse" at bounding box center [206, 360] width 50 height 16
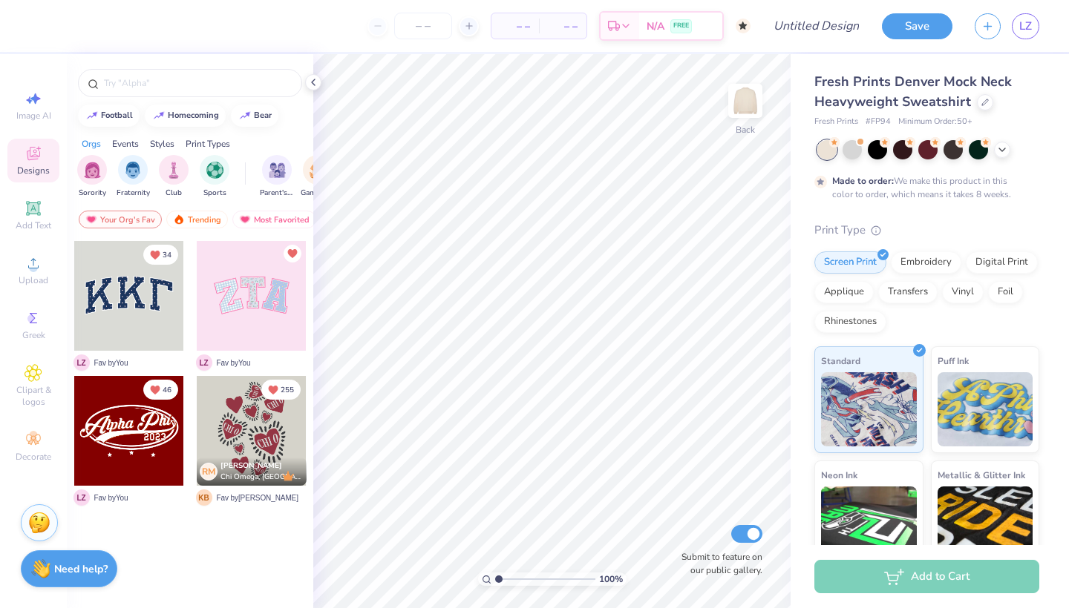
type textarea "x"
click at [39, 215] on icon at bounding box center [33, 208] width 14 height 14
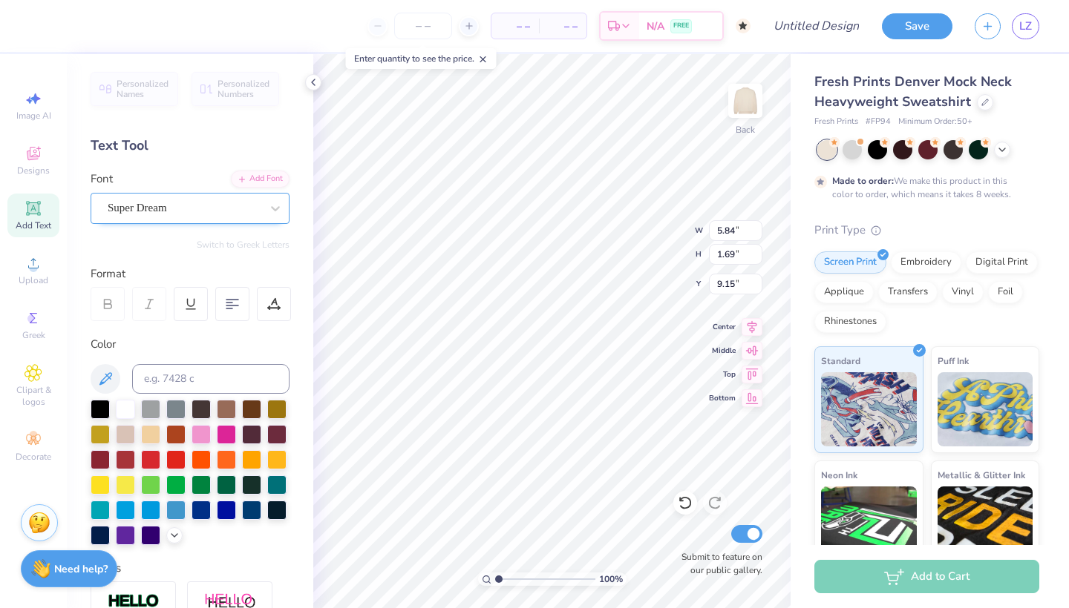
click at [232, 210] on div "Super Dream" at bounding box center [184, 208] width 156 height 23
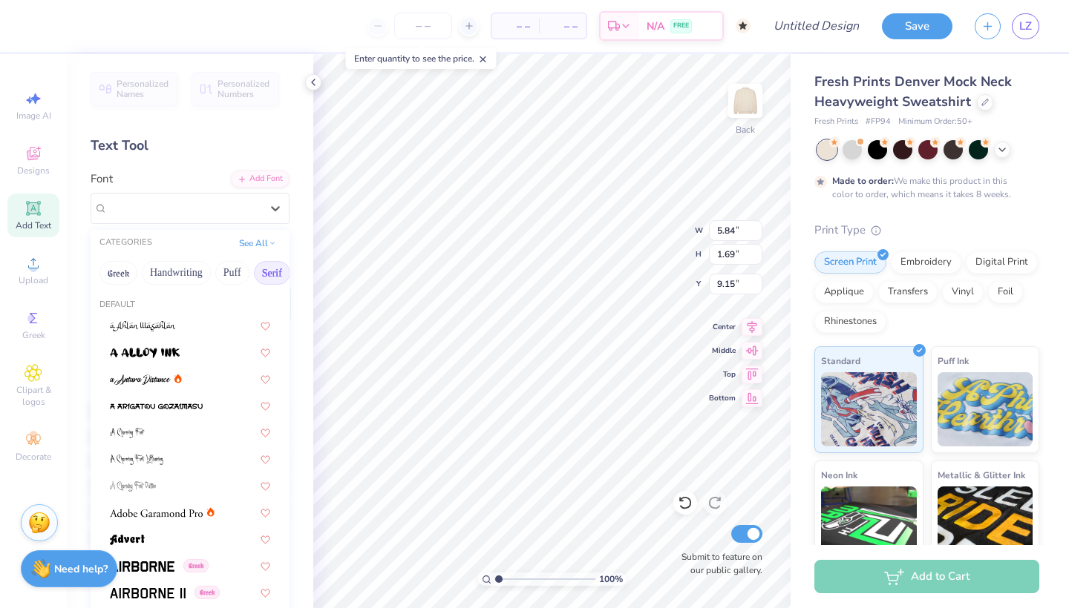
click at [263, 276] on button "Serif" at bounding box center [272, 273] width 36 height 24
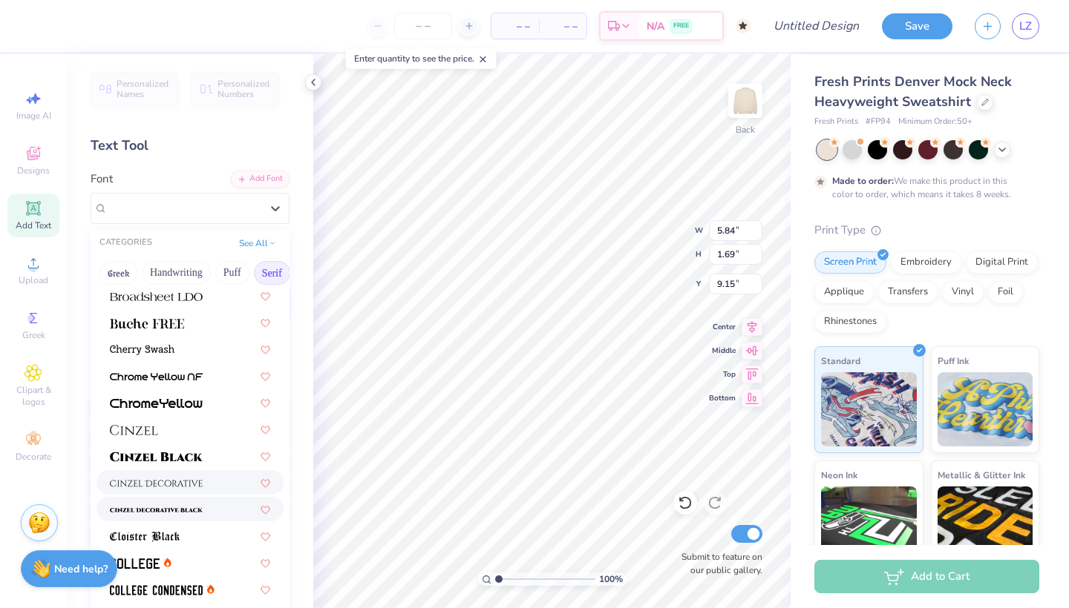
scroll to position [164, 0]
click at [173, 410] on div at bounding box center [189, 402] width 187 height 24
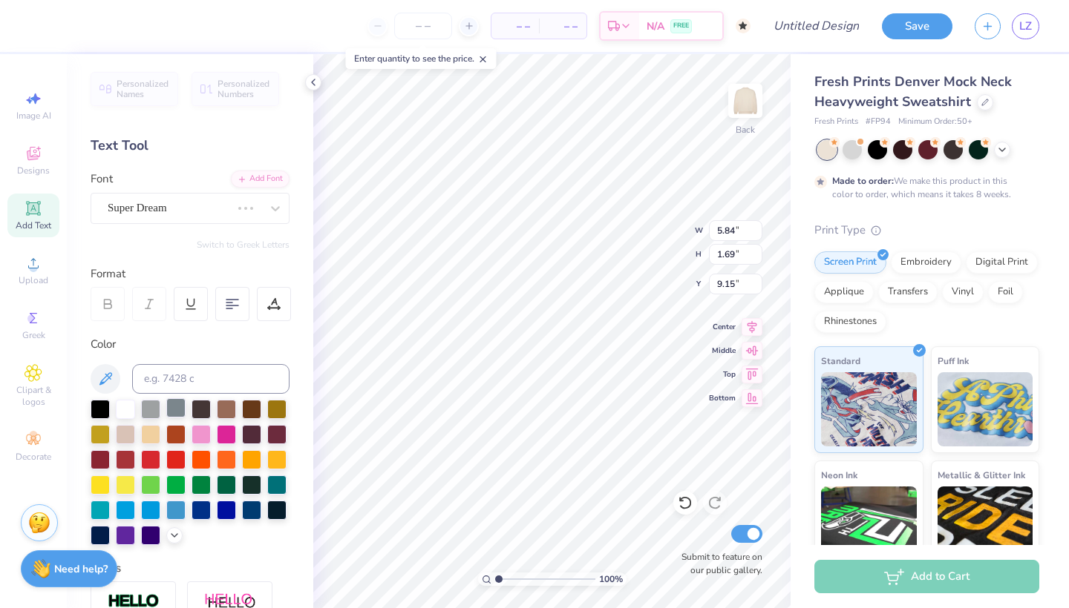
type input "7.41"
type input "1.60"
type input "9.20"
click at [217, 211] on div "ChromeYellow" at bounding box center [184, 208] width 156 height 23
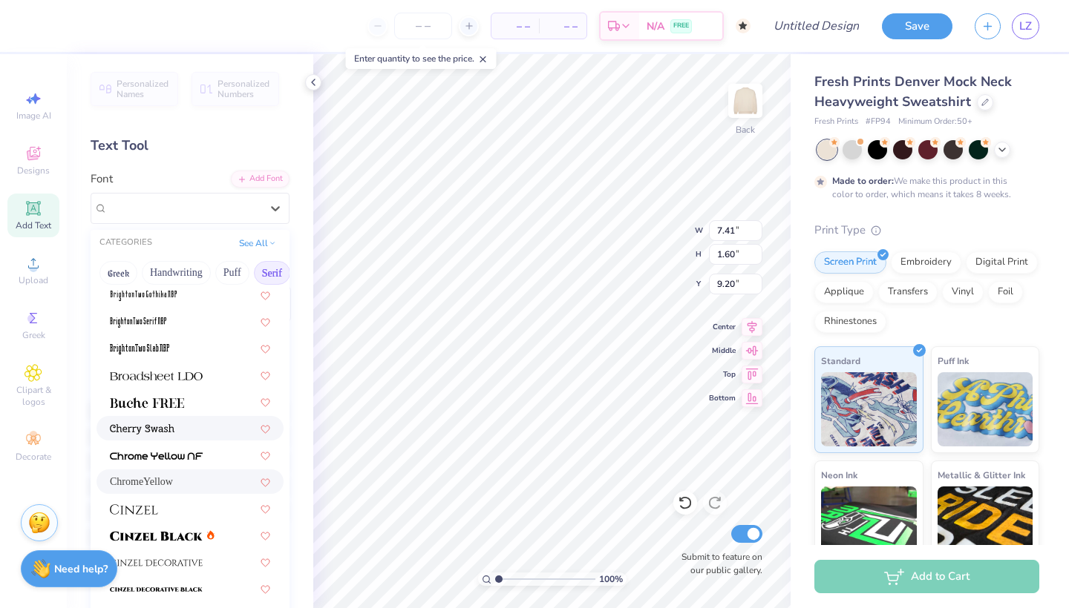
scroll to position [106, 0]
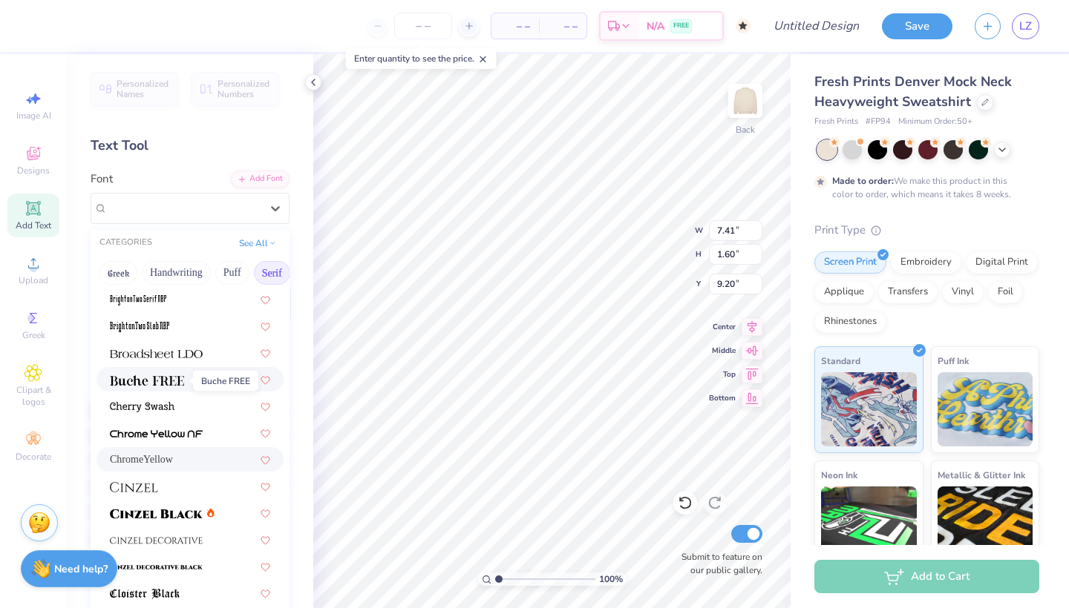
click at [180, 387] on span at bounding box center [147, 380] width 74 height 16
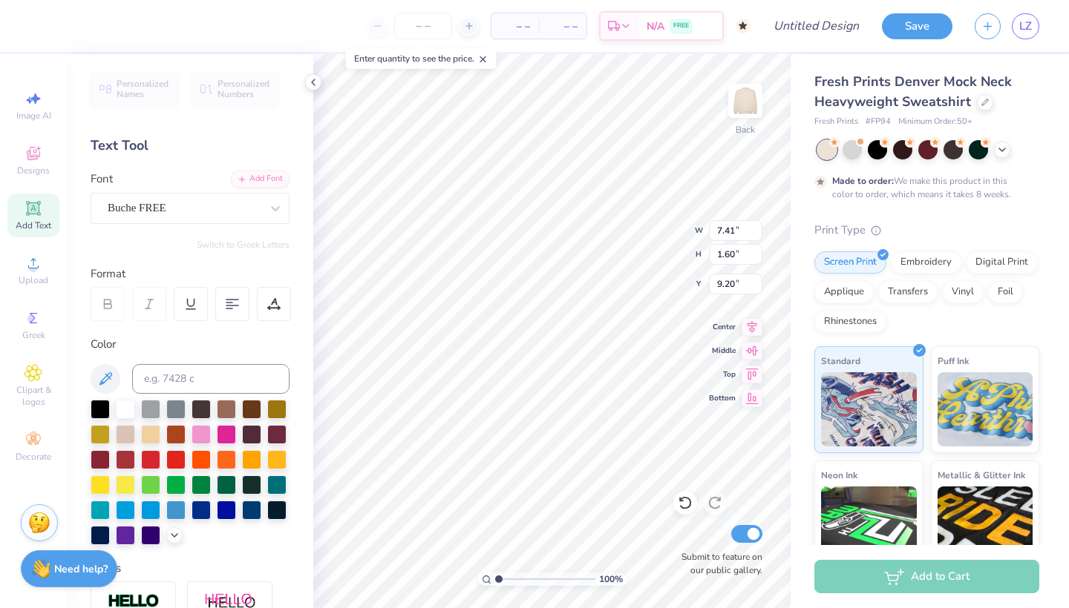
type input "6.11"
type input "1.63"
type input "9.19"
type textarea "Hand in Hand"
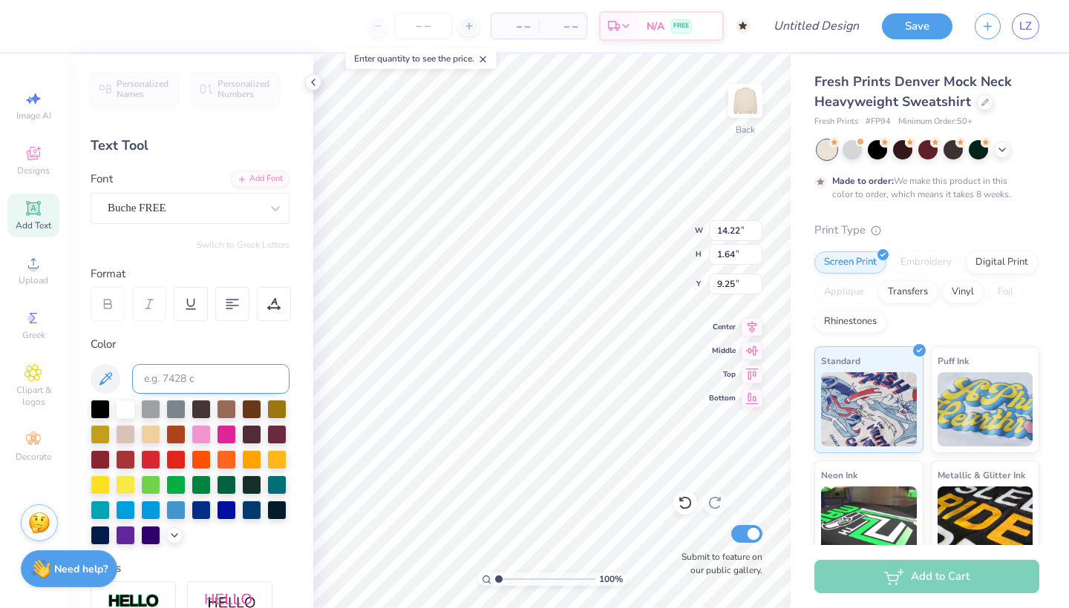
type input "14.22"
type input "1.64"
type input "9.25"
type input "7.93"
type input "0.92"
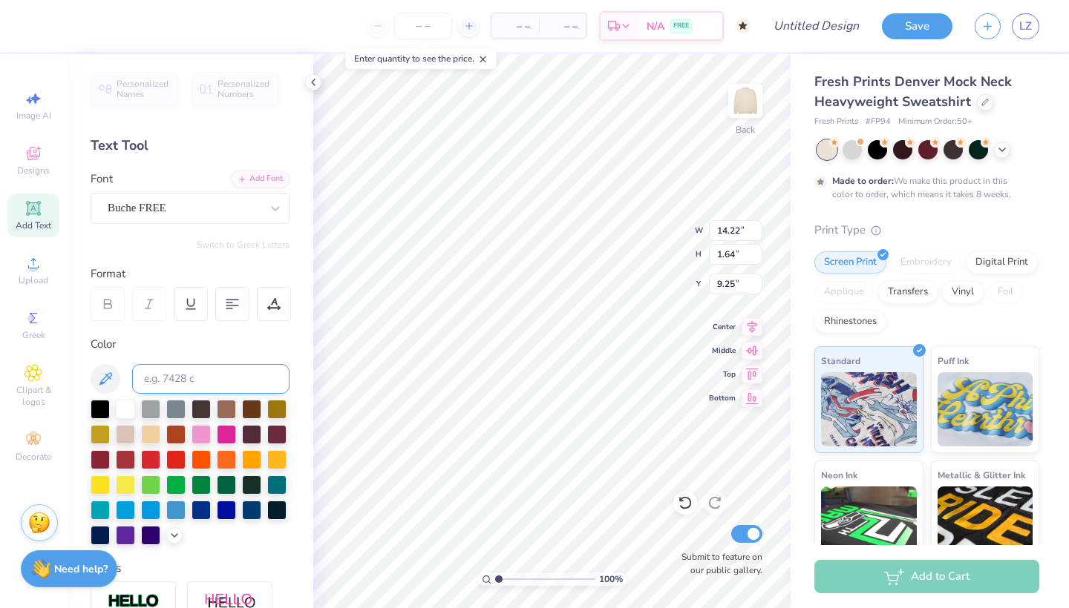
type input "9.97"
click at [99, 460] on div at bounding box center [100, 458] width 19 height 19
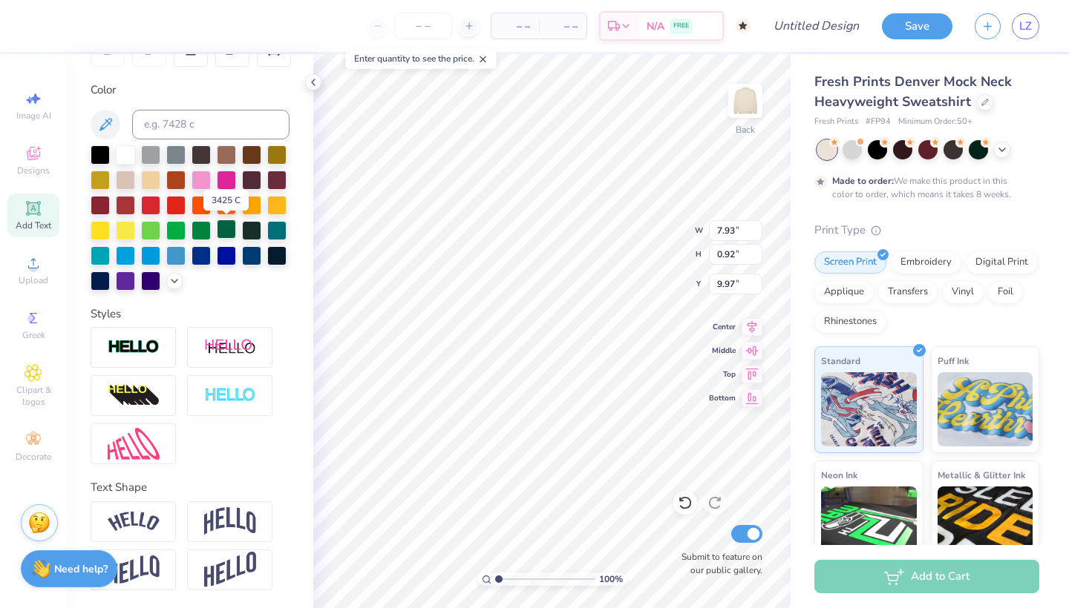
scroll to position [255, 0]
click at [232, 519] on img at bounding box center [230, 522] width 52 height 28
type input "2.51"
type input "9.18"
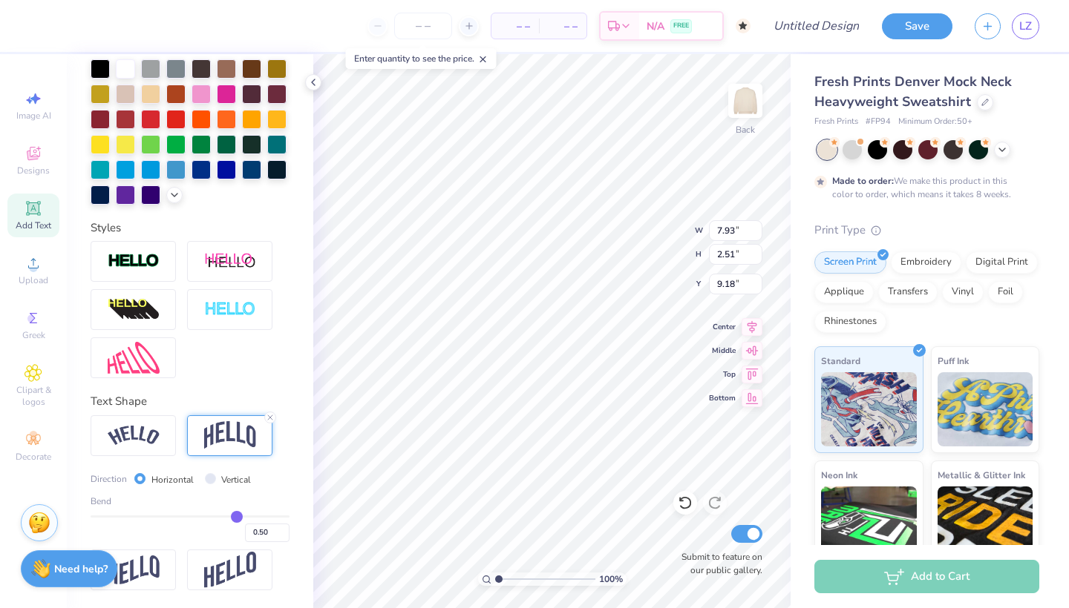
scroll to position [341, 0]
type input "0.52"
type input "0.51"
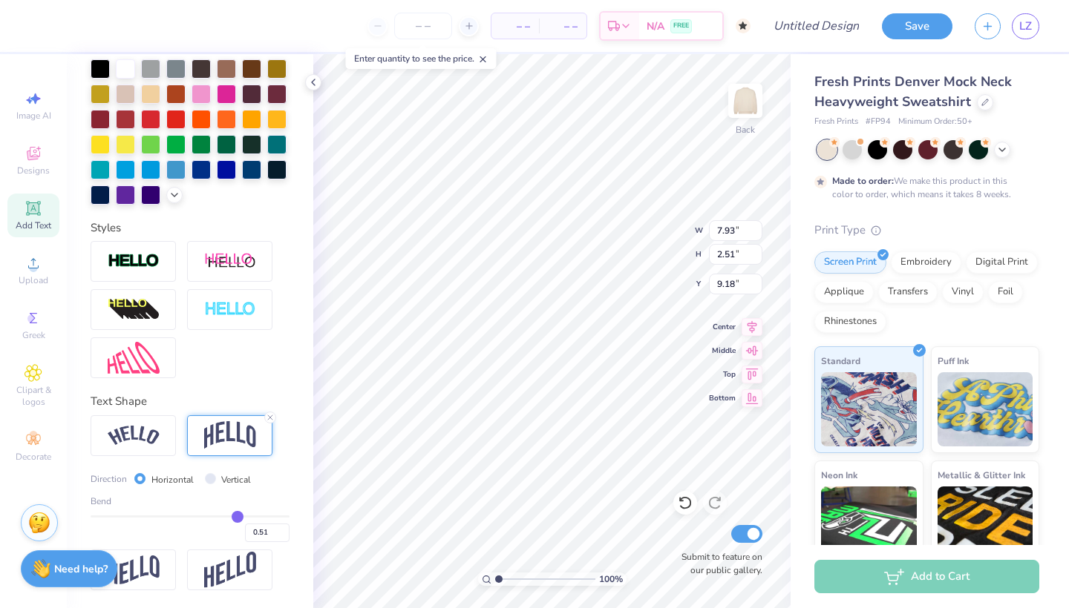
type input "0.48"
type input "0.44"
type input "0.38"
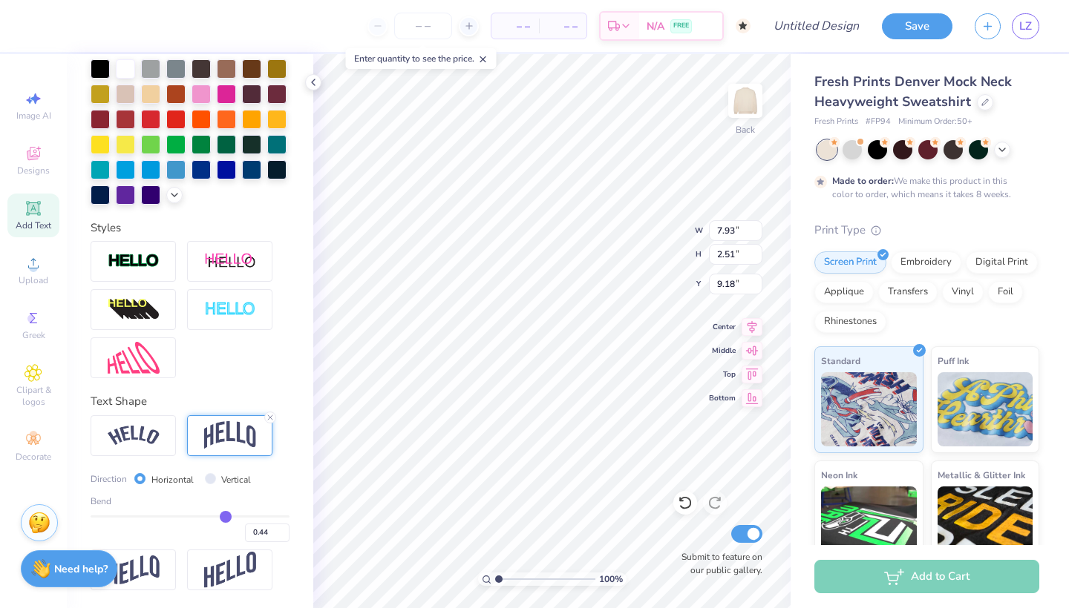
type input "0.38"
type input "0.33"
type input "0.27"
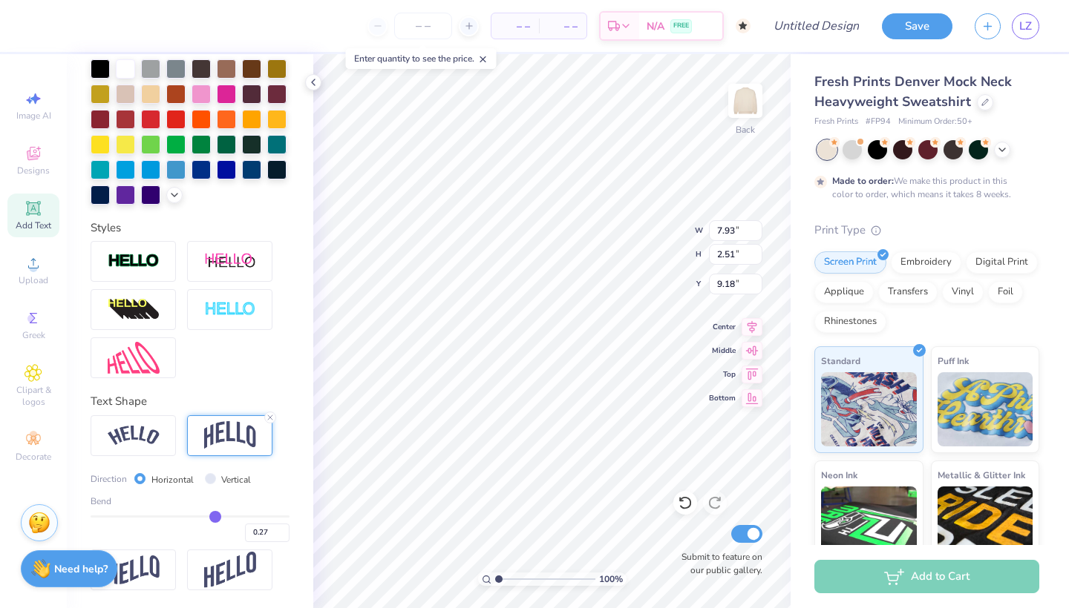
type input "0.23"
type input "0.18"
type input "0.14"
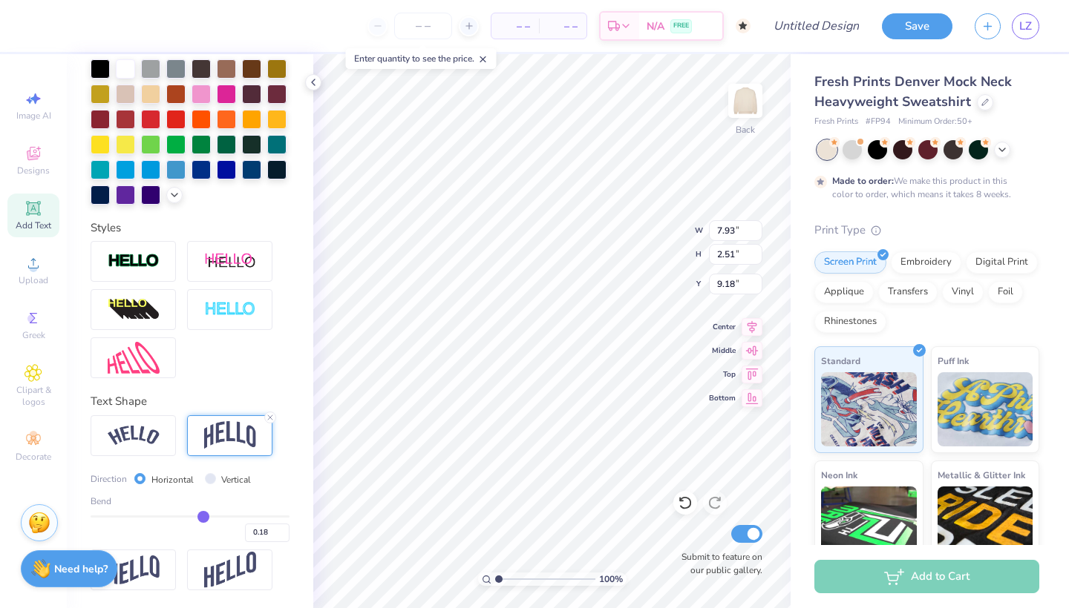
type input "0.14"
type input "0.1"
type input "0.10"
type input "0.06"
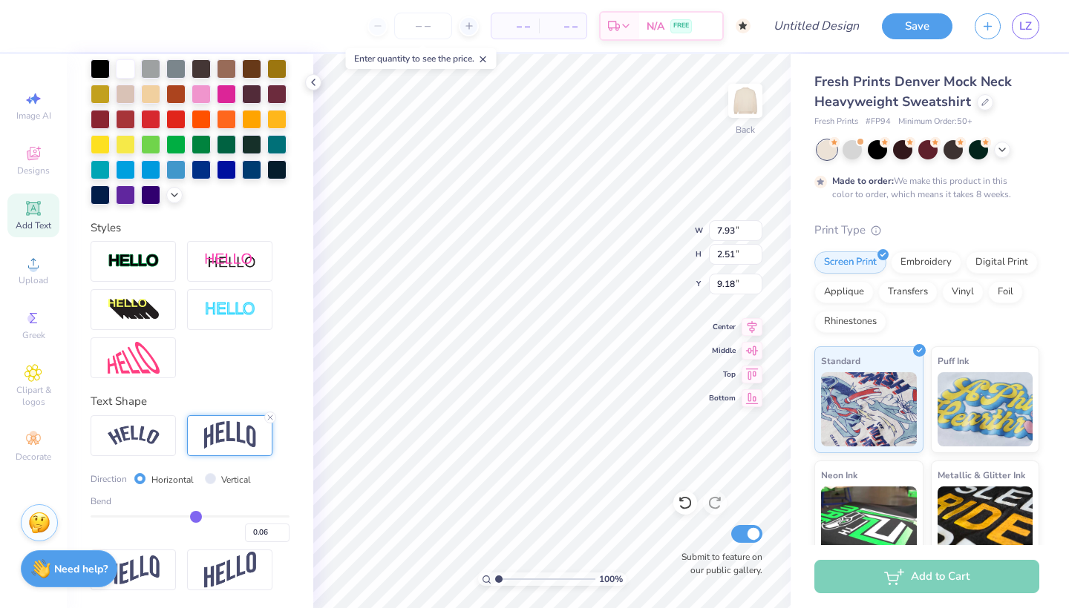
type input "0.02"
type input "-0.01"
type input "-0.04"
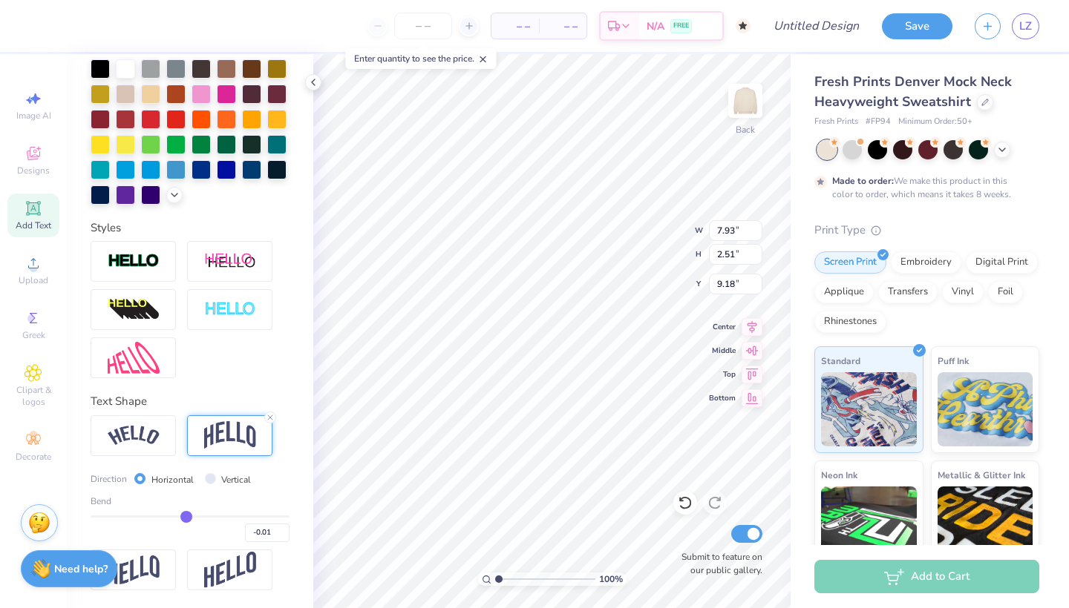
type input "-0.04"
type input "-0.06"
type input "-0.09"
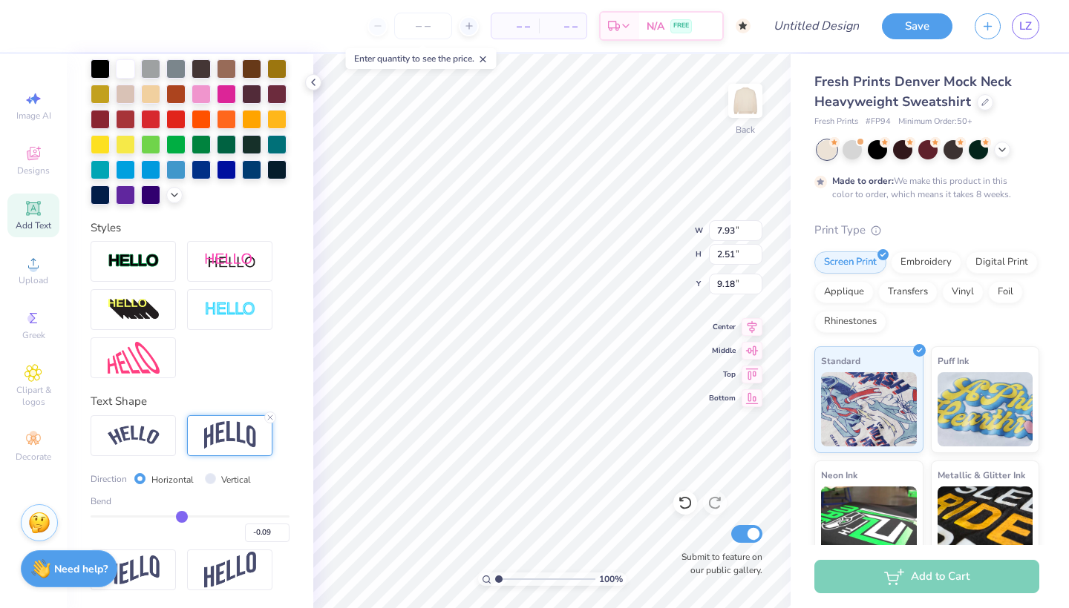
type input "-0.1"
type input "-0.10"
type input "-0.12"
type input "-0.13"
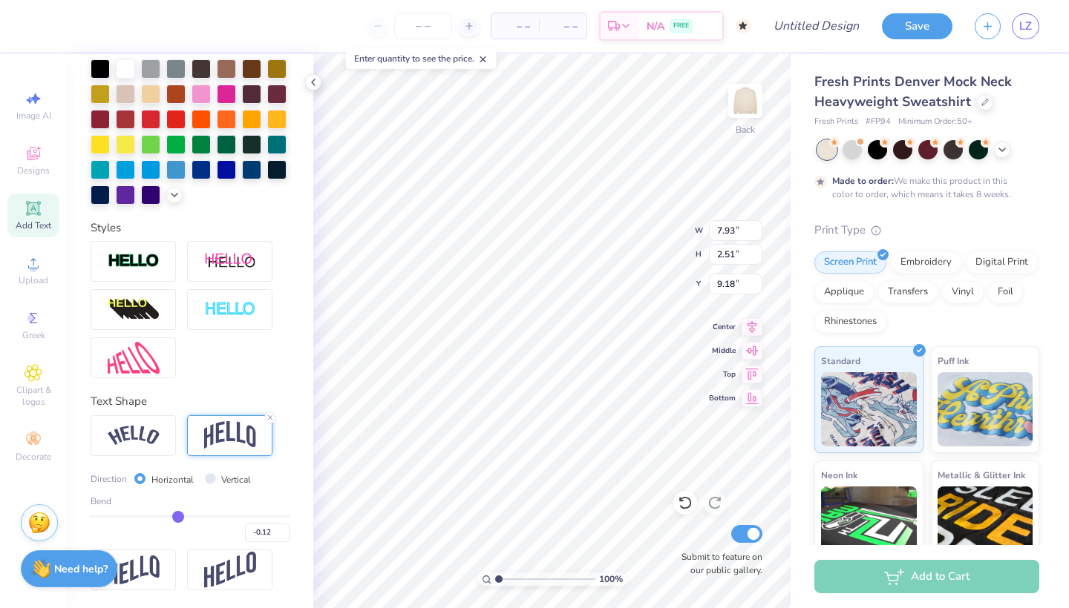
type input "-0.13"
type input "-0.15"
type input "-0.17"
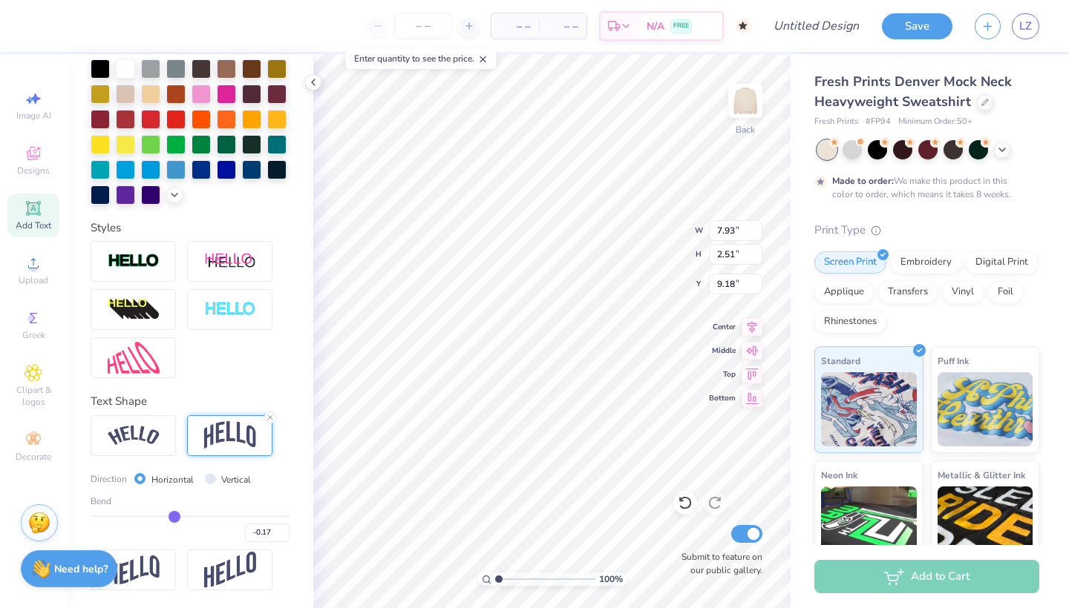
type input "-0.18"
type input "-0.21"
type input "-0.23"
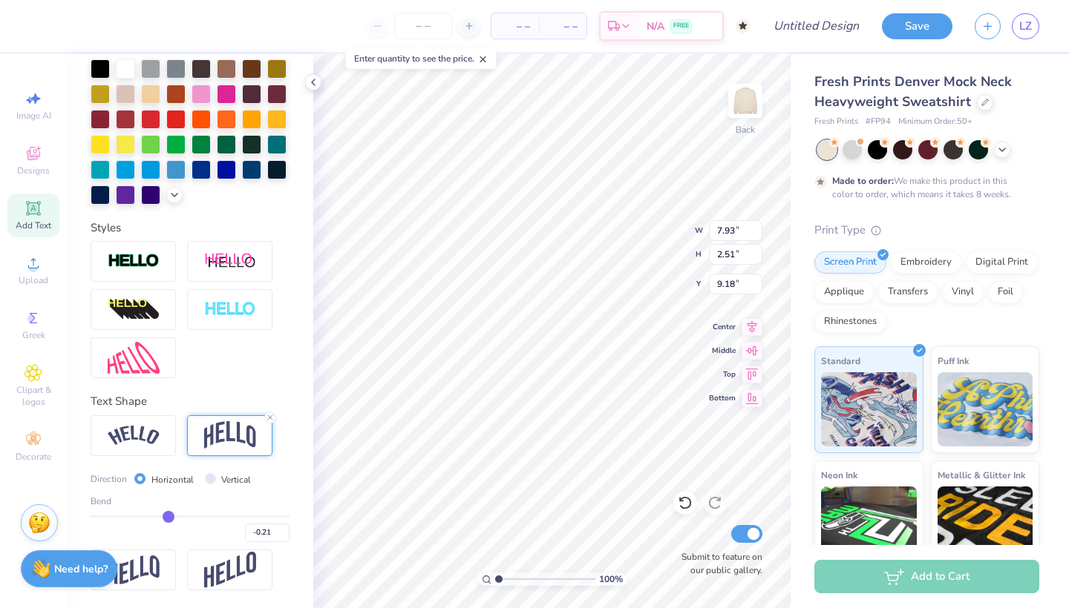
type input "-0.23"
type input "-0.24"
type input "-0.25"
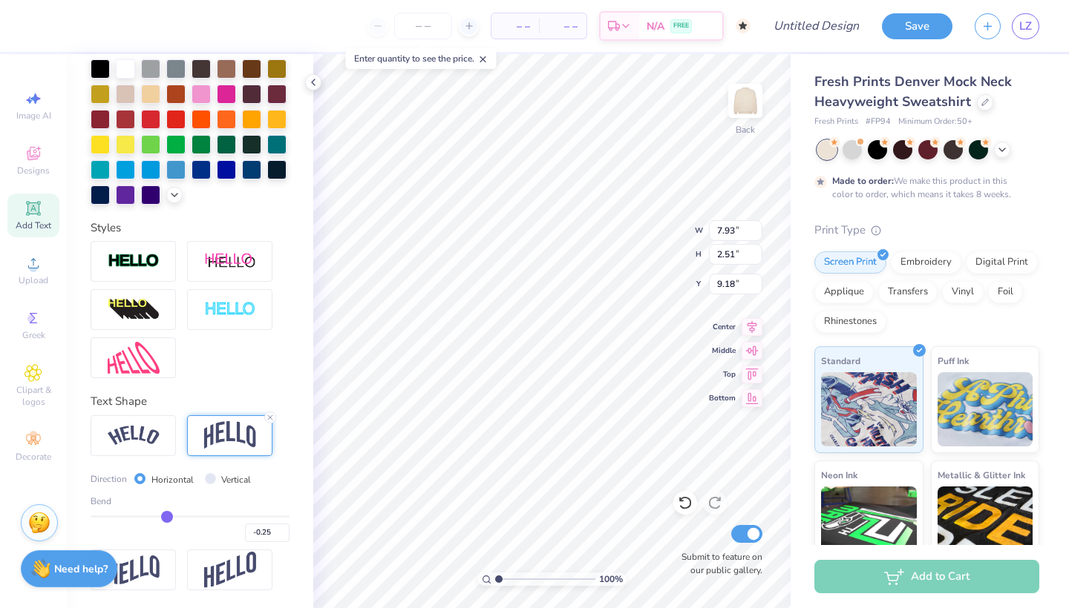
type input "-0.26"
type input "-0.27"
type input "-0.28"
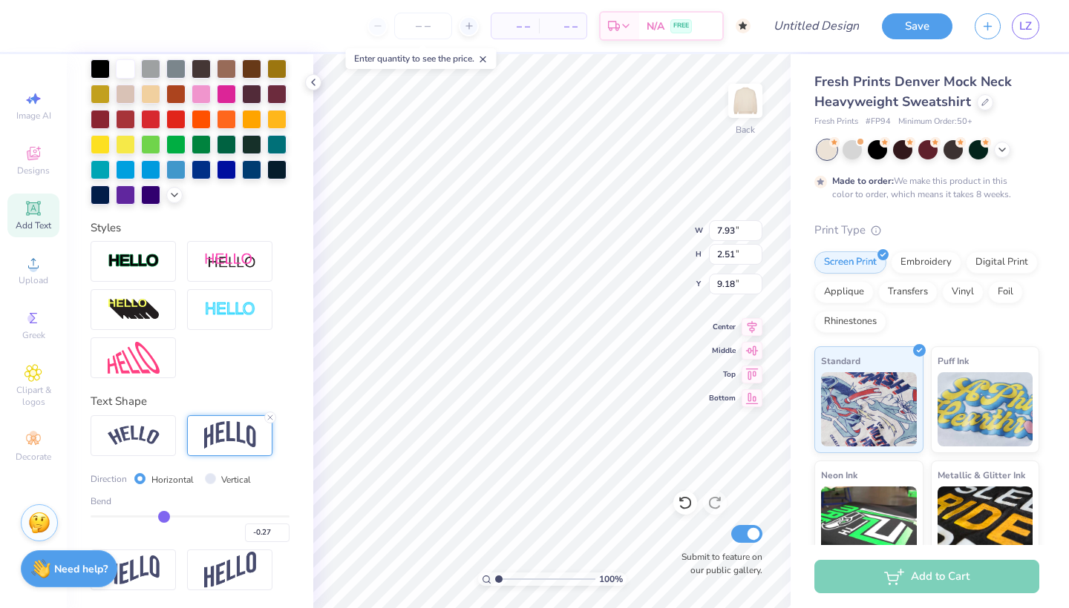
type input "-0.28"
type input "-0.29"
drag, startPoint x: 239, startPoint y: 515, endPoint x: 163, endPoint y: 508, distance: 76.7
type input "-0.29"
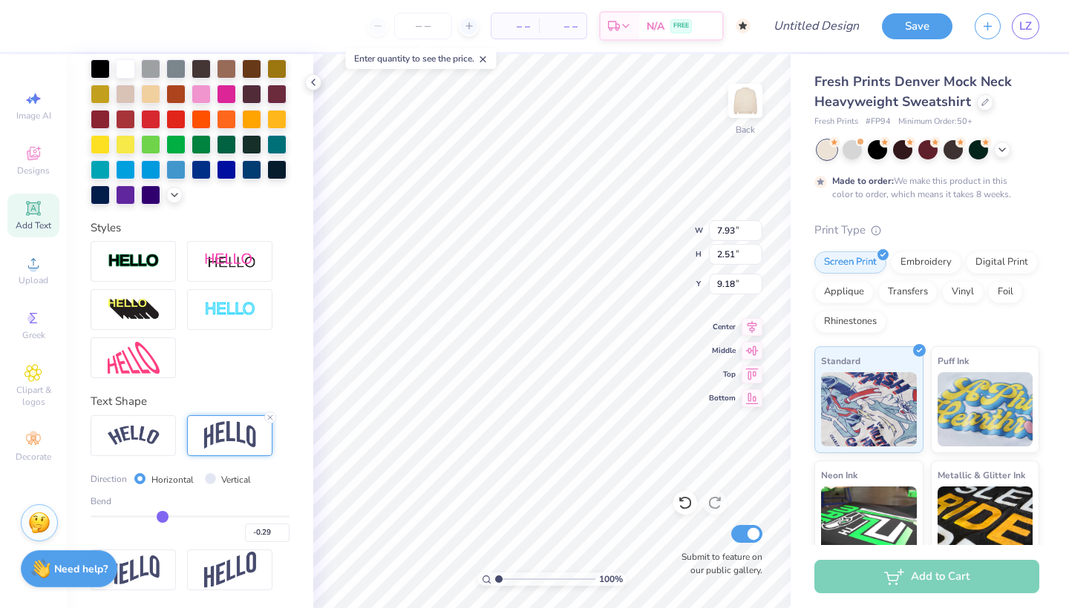
click at [163, 508] on div "Bend -0.29" at bounding box center [190, 518] width 199 height 47
type input "1.76"
type input "9.55"
drag, startPoint x: 163, startPoint y: 509, endPoint x: 181, endPoint y: 520, distance: 21.0
click at [181, 520] on div "Bend -0.29" at bounding box center [190, 518] width 199 height 47
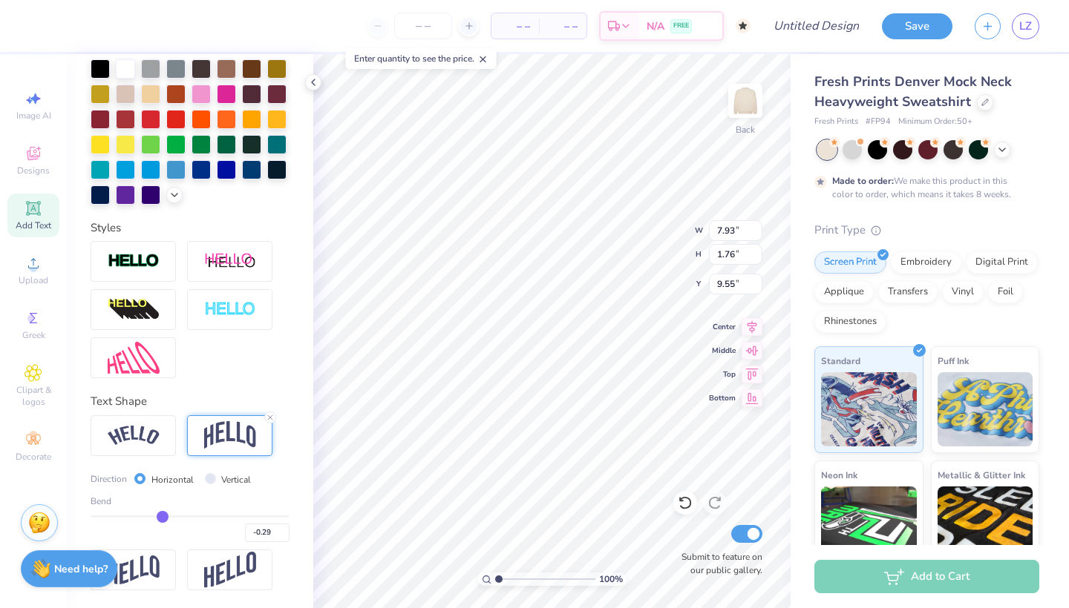
type input "-0.28"
type input "-0.27"
type input "-0.26"
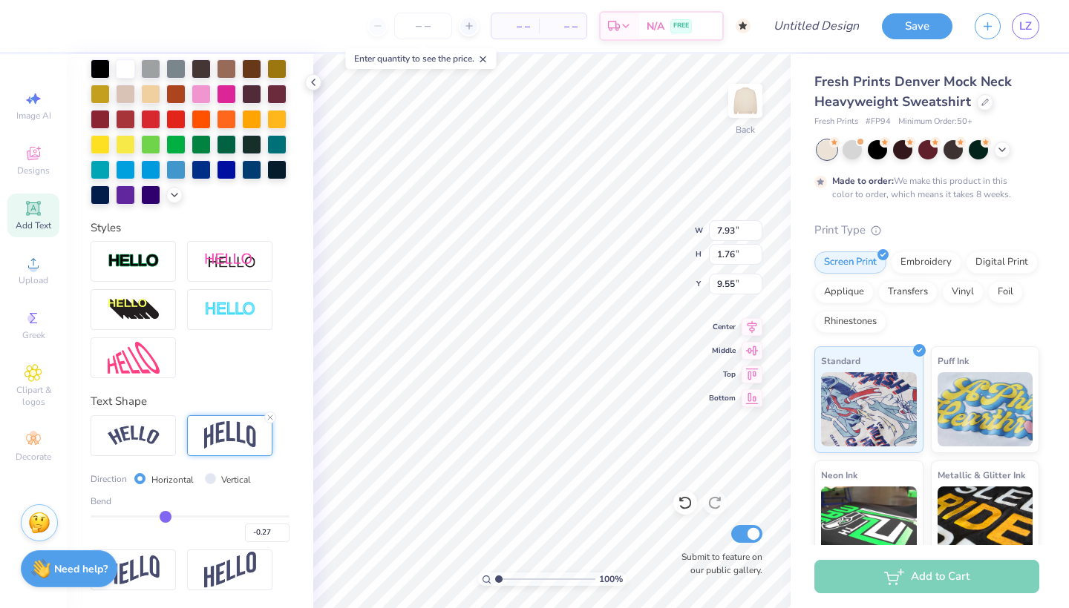
type input "-0.26"
type input "-0.25"
type input "-0.24"
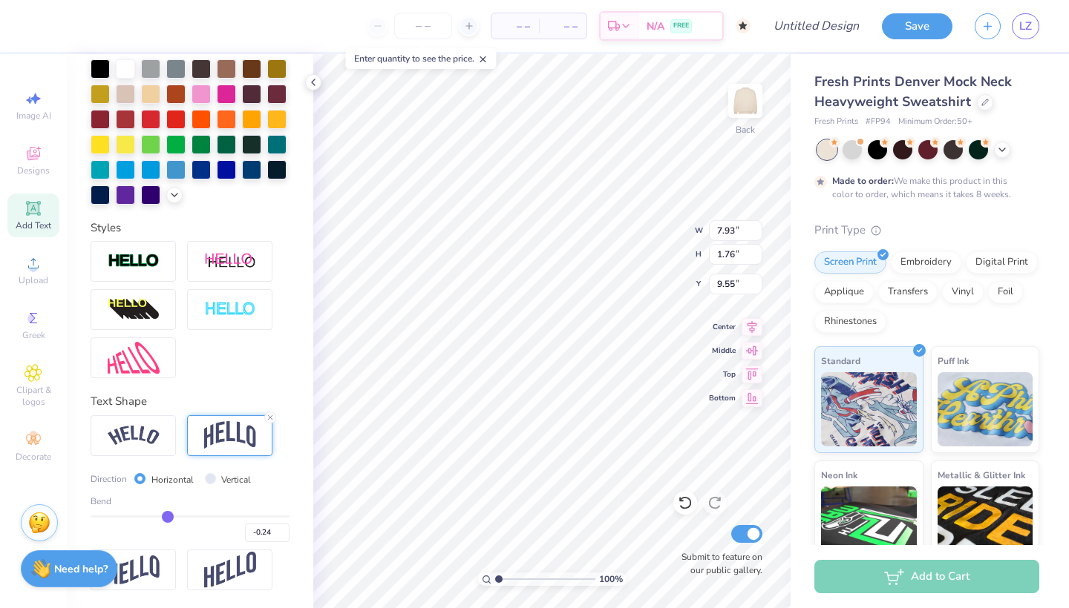
type input "-0.23"
type input "-0.22"
type input "-0.21"
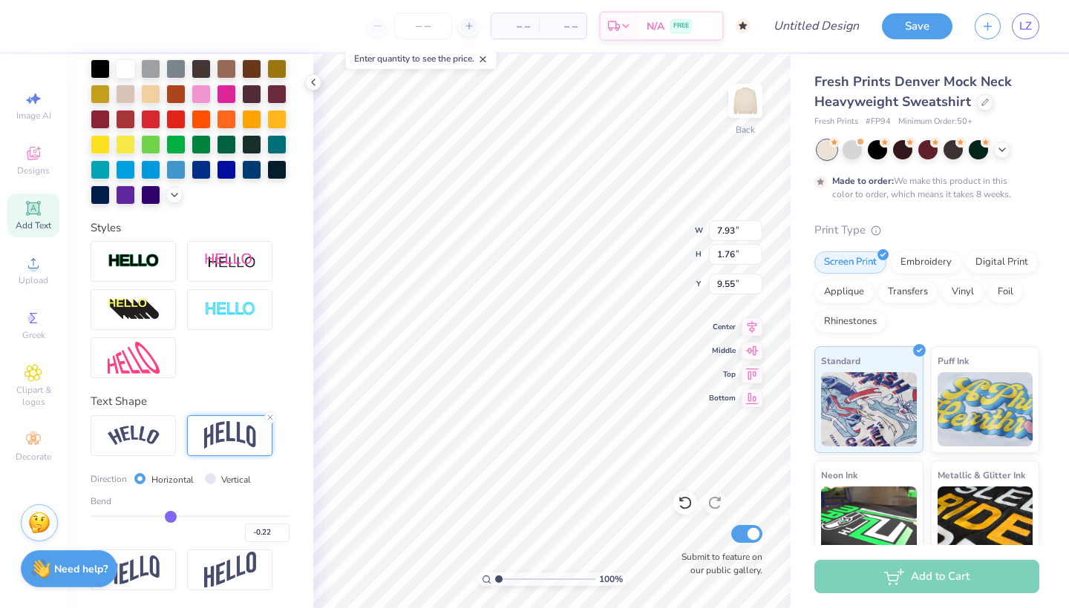
type input "-0.21"
type input "-0.2"
type input "-0.20"
type input "-0.19"
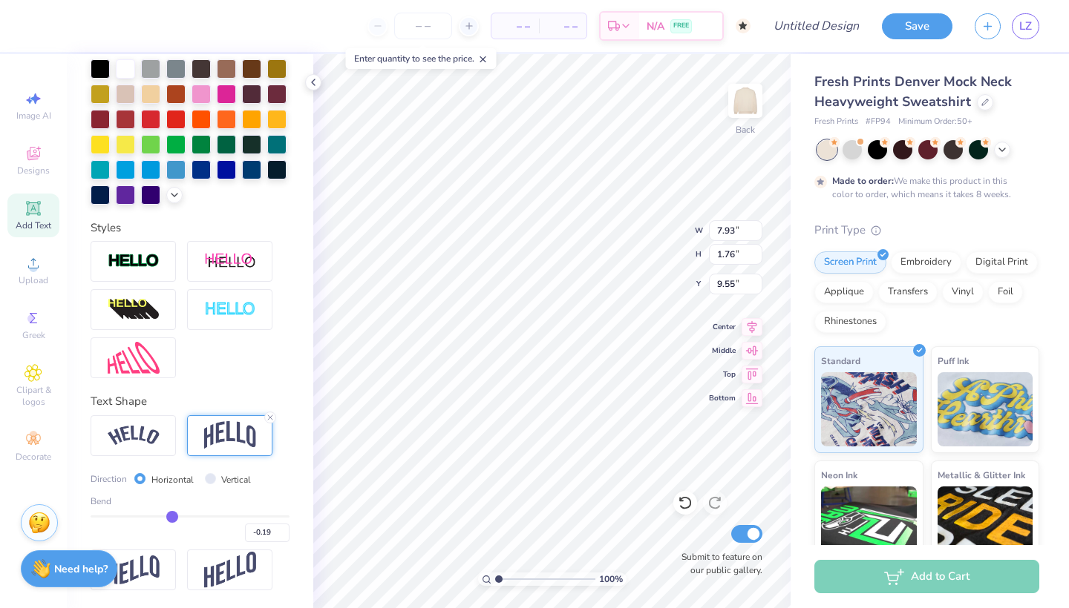
type input "-0.18"
type input "-0.17"
type input "-0.16"
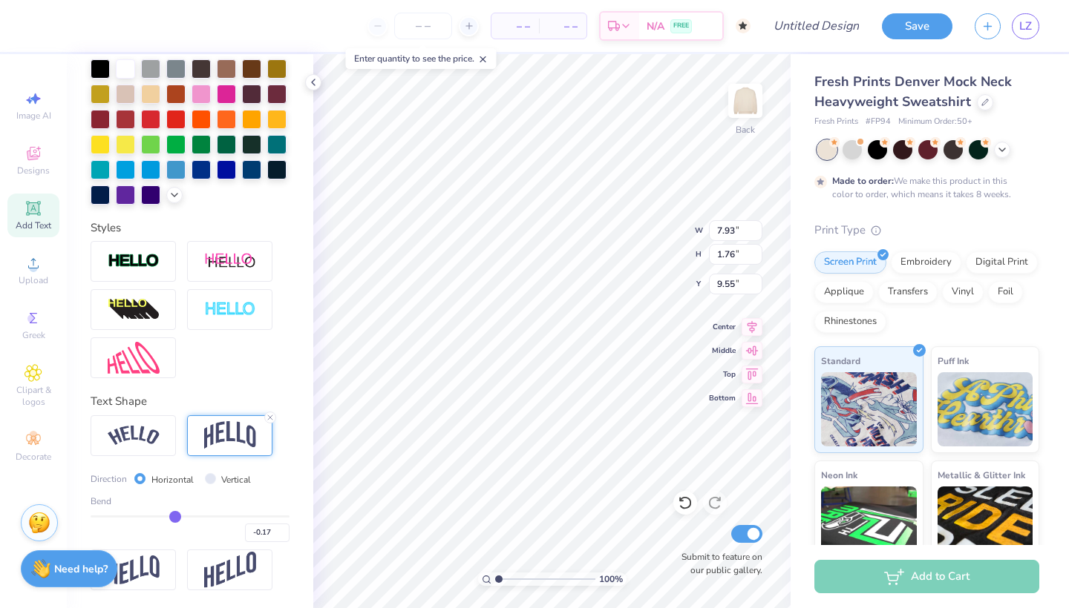
type input "-0.16"
type input "-0.15"
drag, startPoint x: 163, startPoint y: 518, endPoint x: 176, endPoint y: 522, distance: 13.1
type input "-0.15"
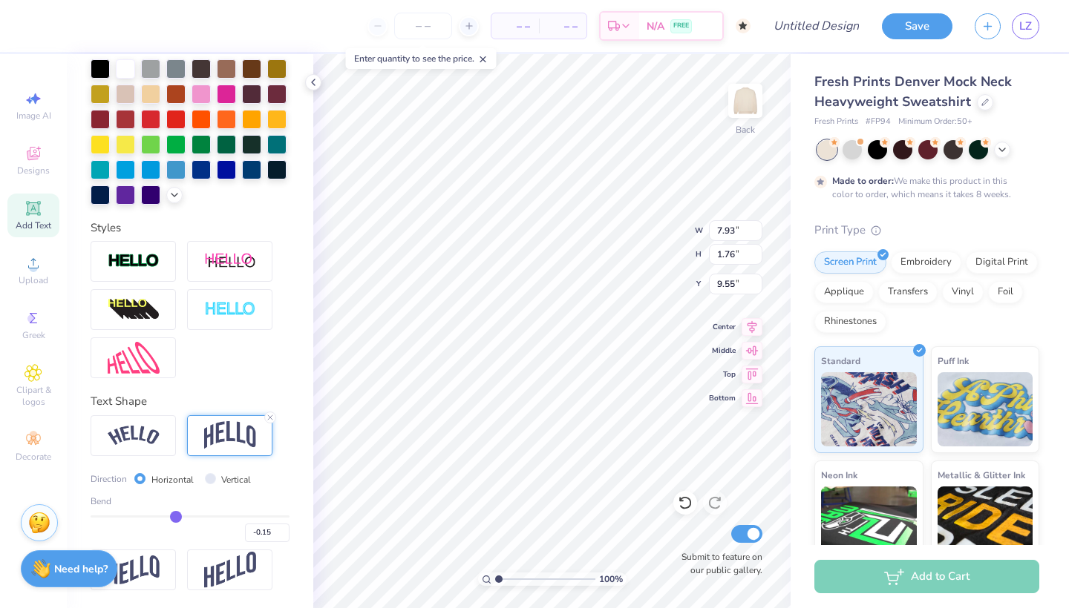
click at [176, 518] on input "range" at bounding box center [190, 517] width 199 height 2
type input "1.35"
type input "9.76"
click at [270, 418] on icon at bounding box center [270, 417] width 9 height 9
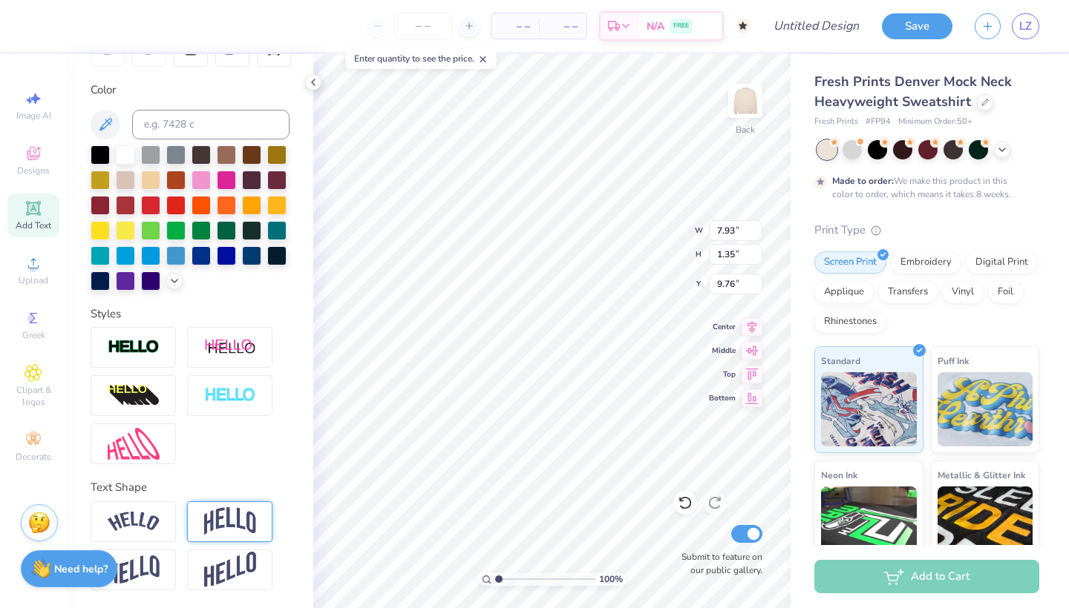
type input "0.92"
type input "9.97"
click at [212, 570] on img at bounding box center [230, 570] width 52 height 36
type input "1.83"
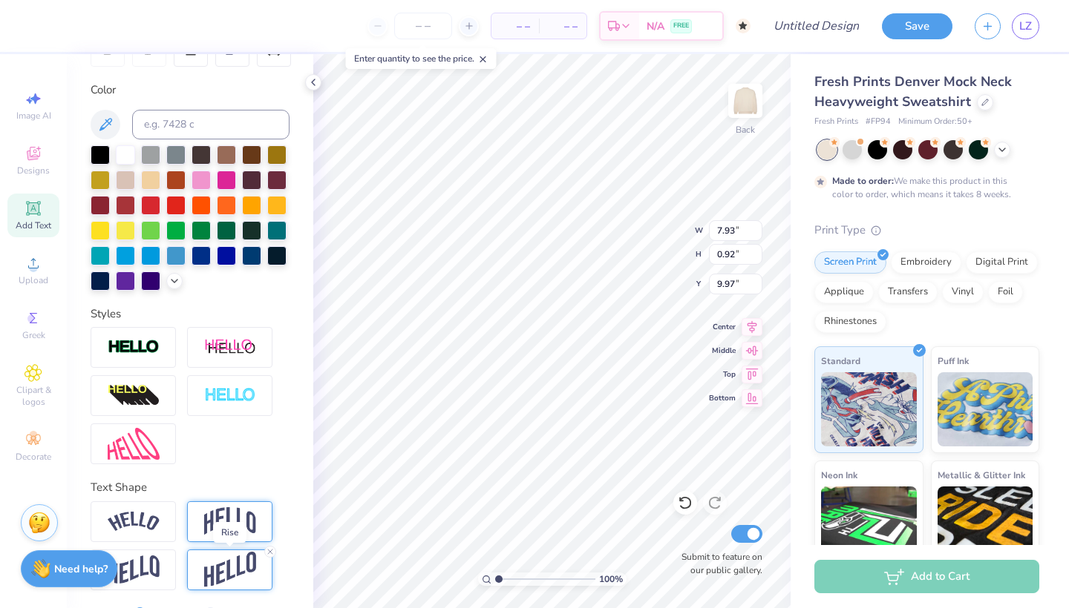
type input "9.52"
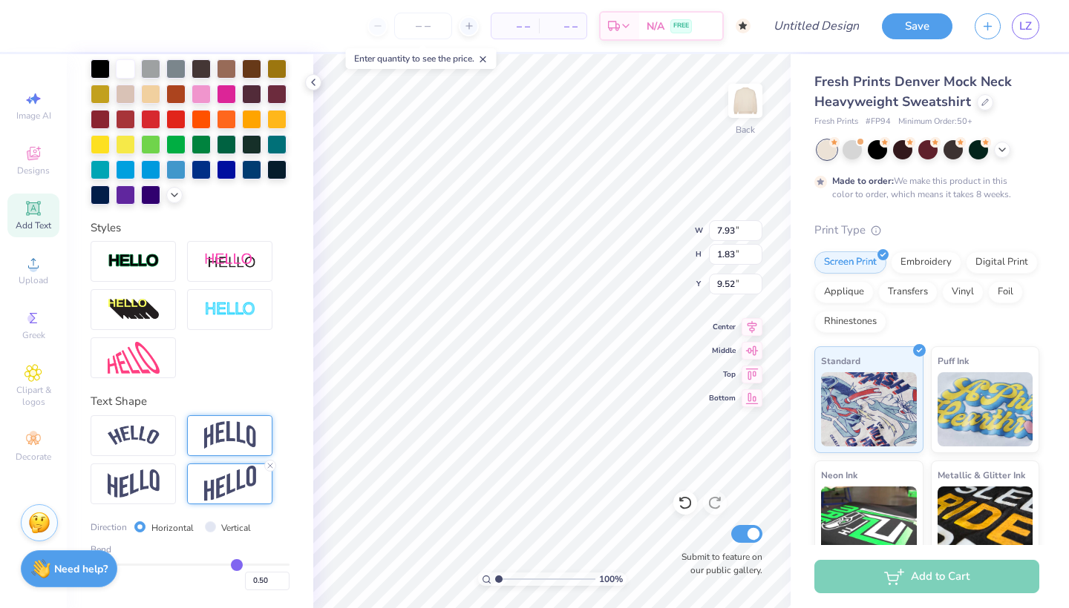
scroll to position [341, 0]
type input "0.49"
type input "0.48"
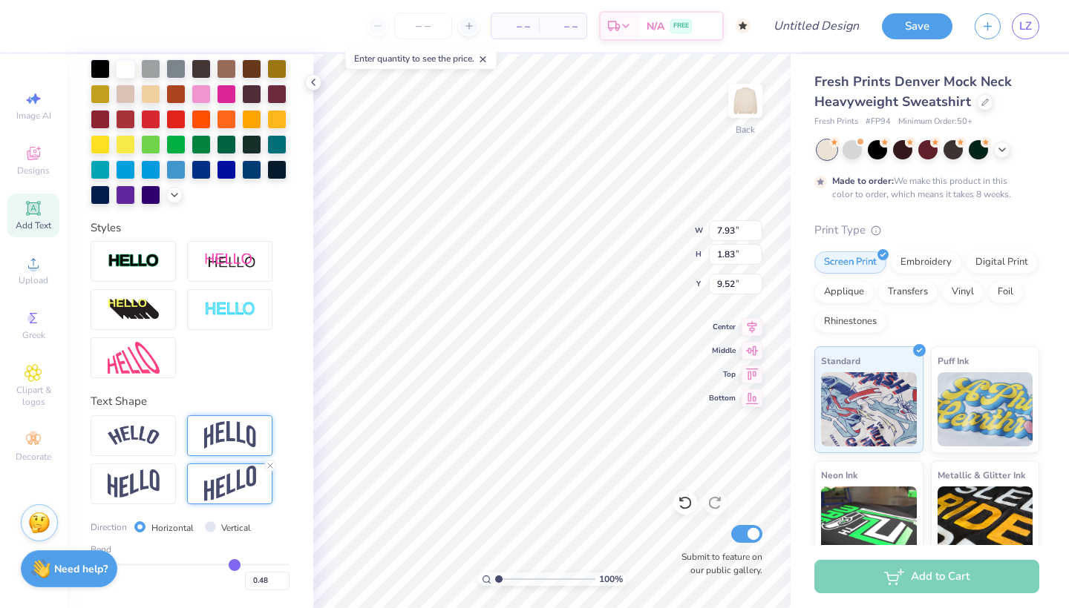
type input "0.44"
type input "0.39"
type input "0.33"
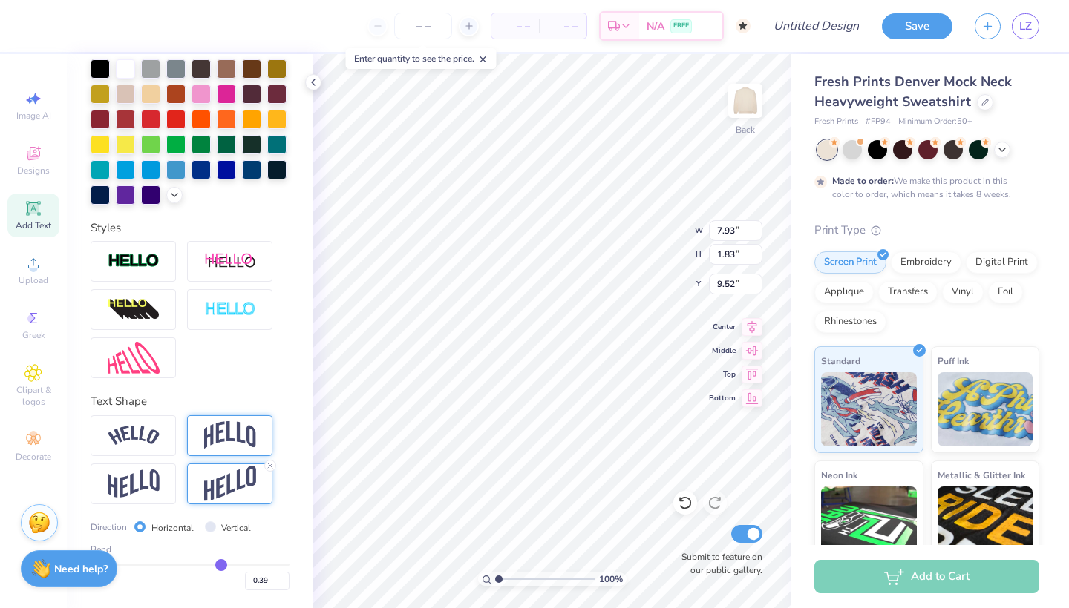
type input "0.33"
type input "0.26"
type input "0.2"
type input "0.20"
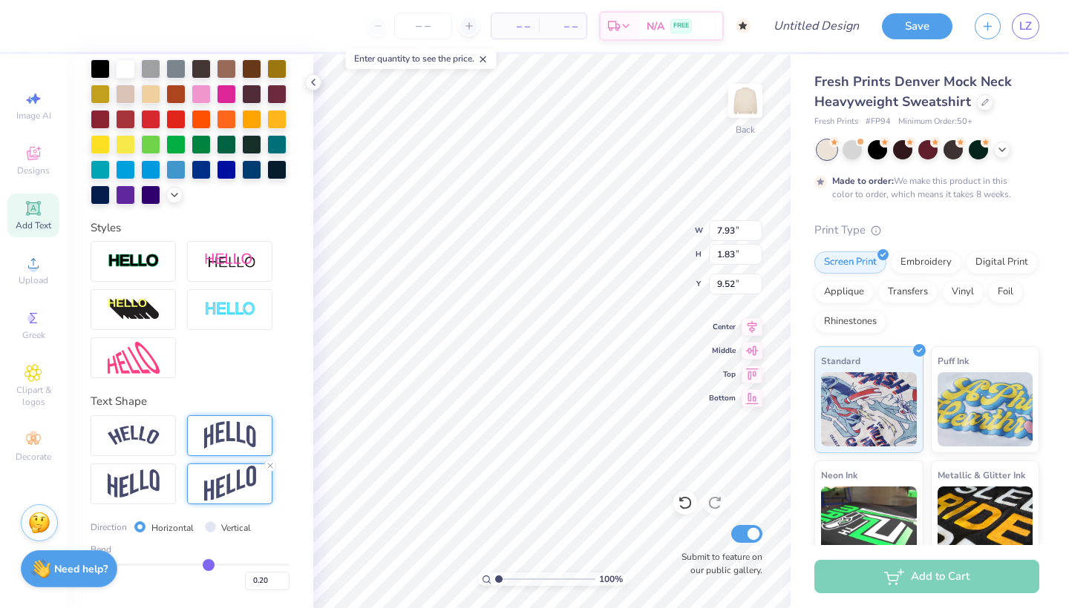
type input "0.15"
type input "0.06"
type input "0.02"
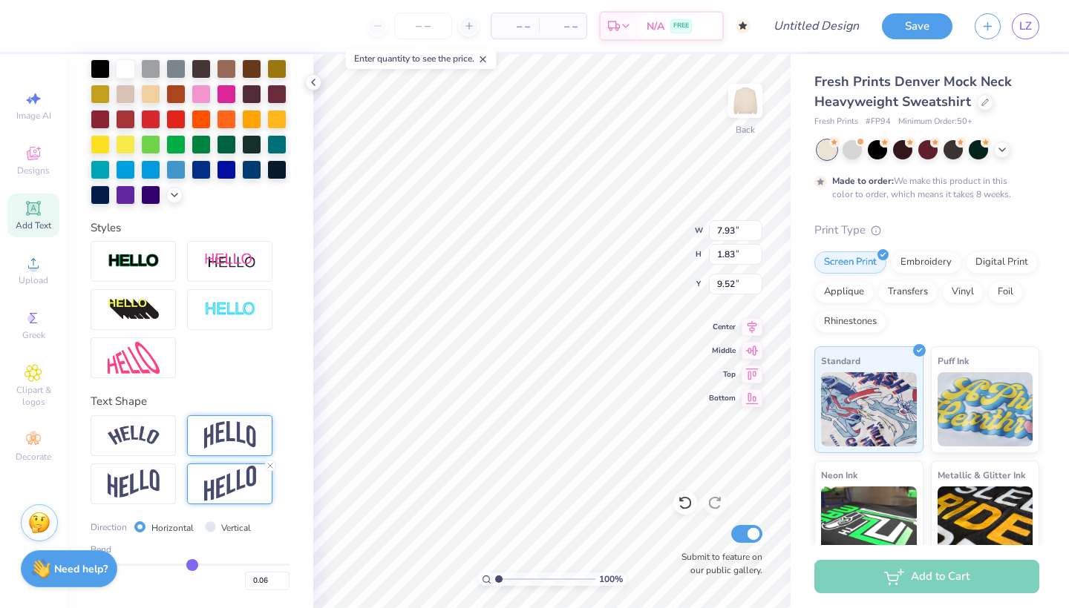
type input "0.02"
type input "-0.01"
type input "-0.04"
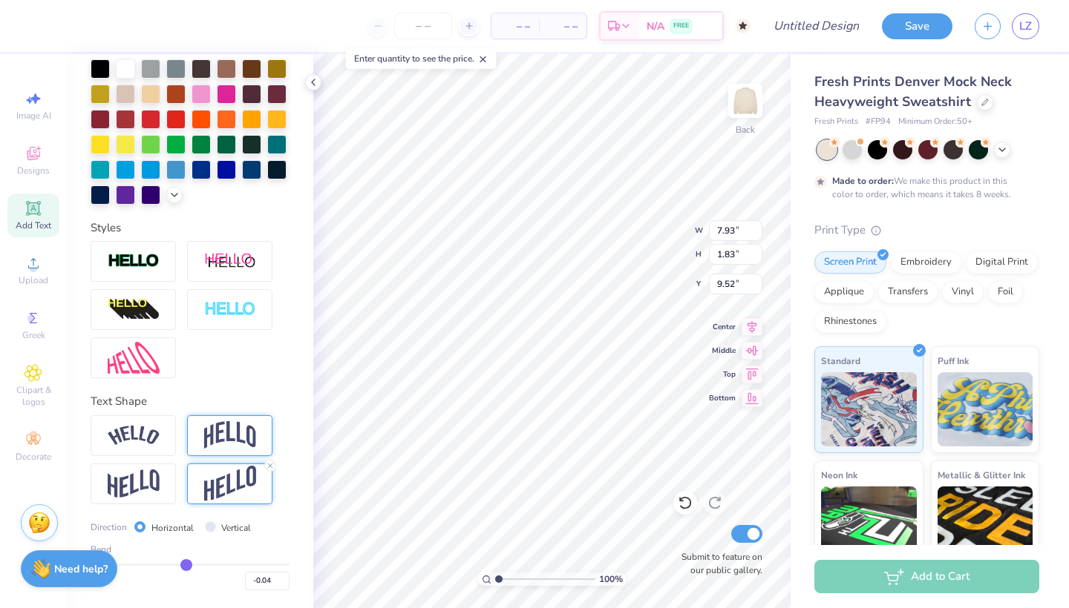
type input "-0.07"
type input "-0.1"
type input "-0.10"
type input "-0.12"
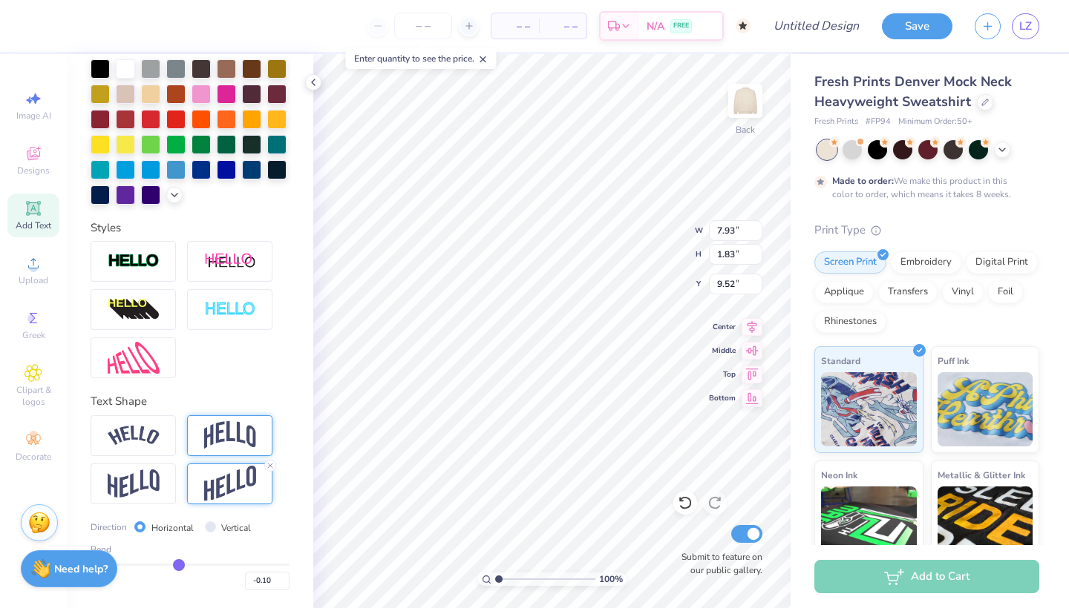
type input "-0.12"
type input "-0.13"
type input "-0.14"
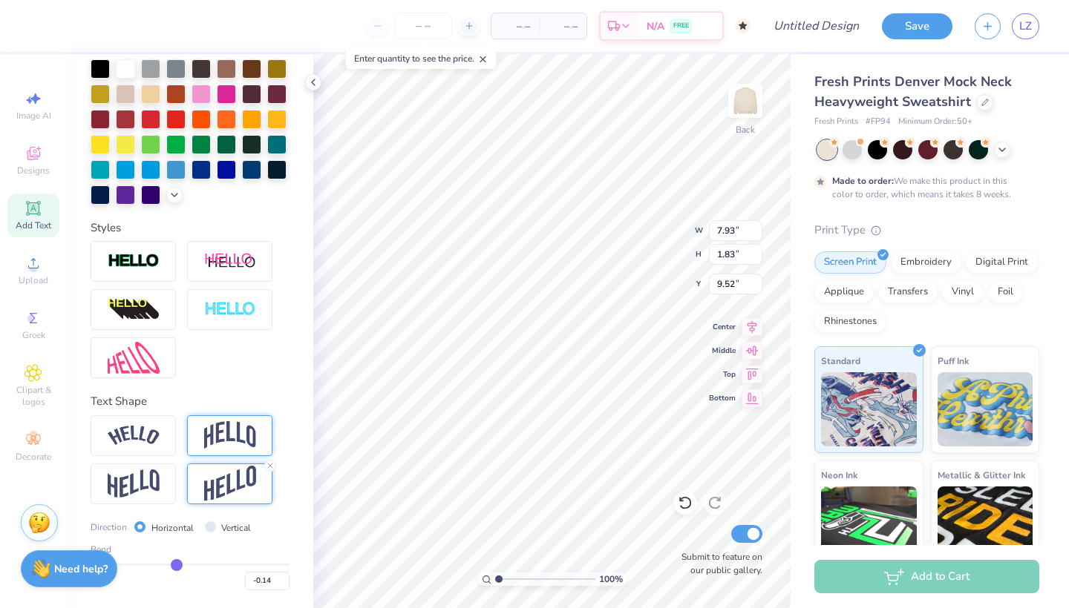
type input "-0.15"
type input "-0.16"
drag, startPoint x: 236, startPoint y: 562, endPoint x: 175, endPoint y: 562, distance: 60.9
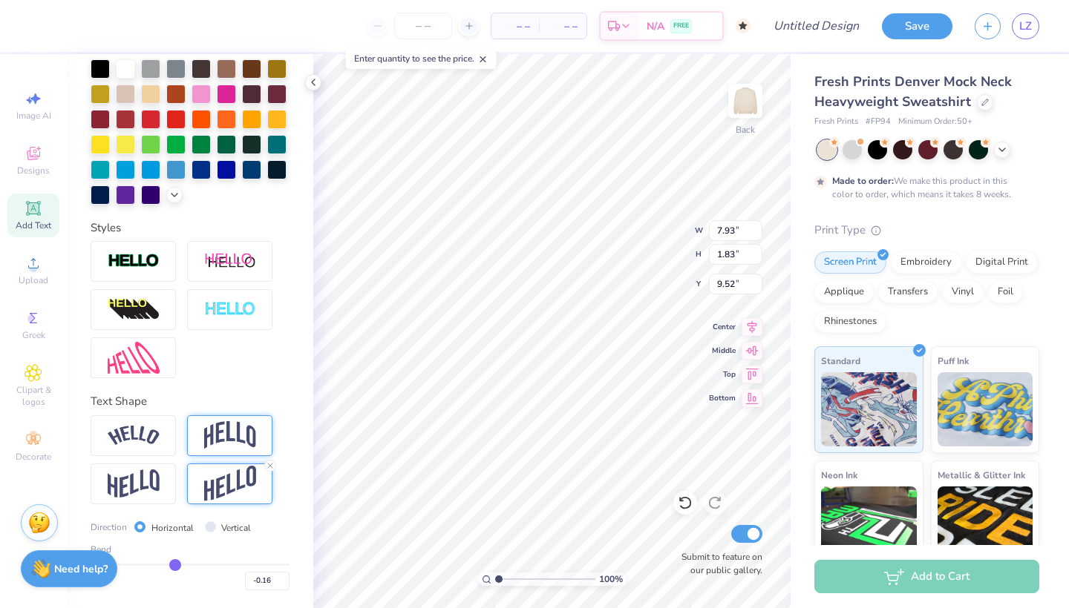
type input "-0.16"
click at [175, 564] on input "range" at bounding box center [190, 565] width 199 height 2
type input "1.13"
type input "9.87"
type input "-0.14"
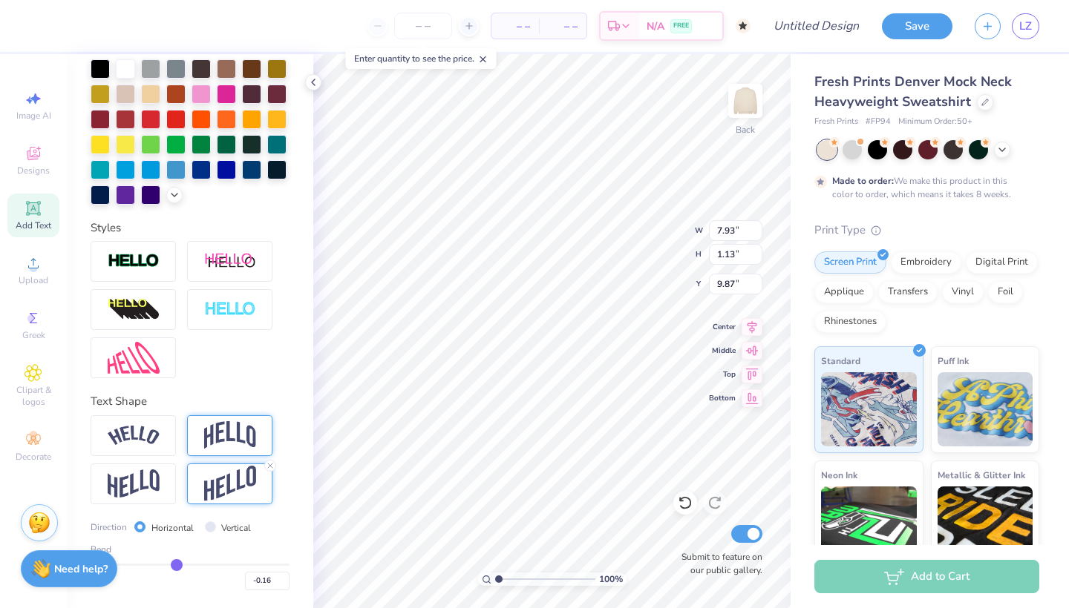
type input "-0.14"
type input "-0.13"
type input "-0.1"
type input "-0.10"
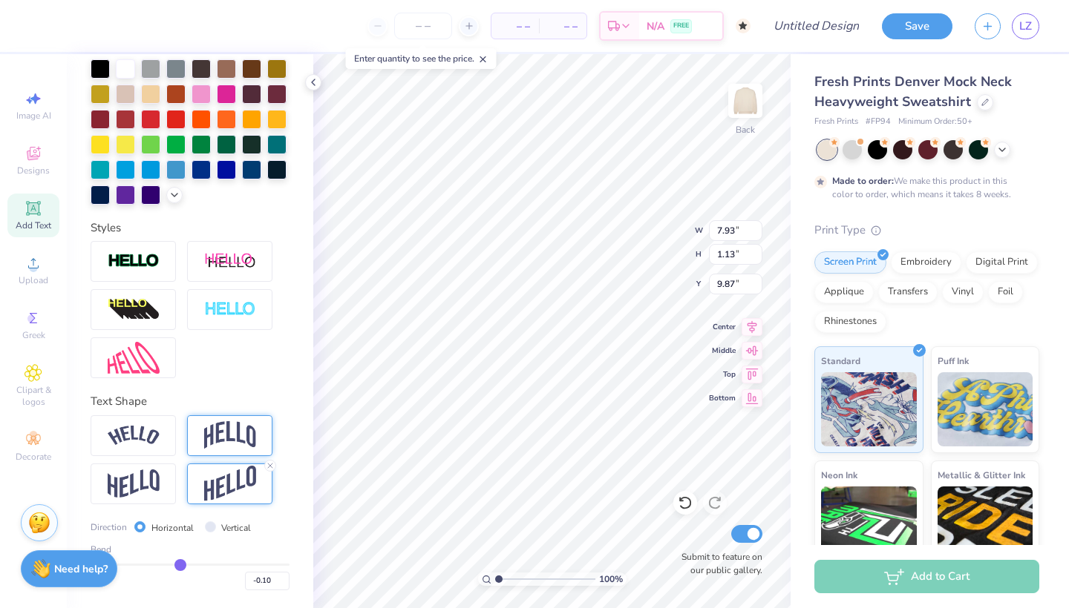
type input "-0.04"
type input "0.02"
type input "0.1"
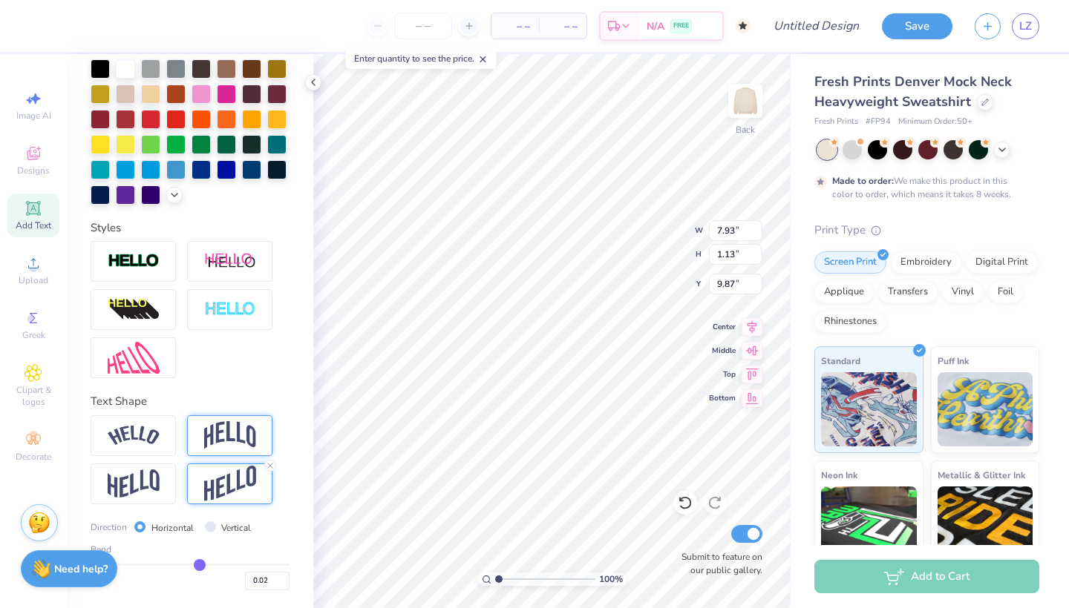
type input "0.10"
type input "0.17"
type input "0.24"
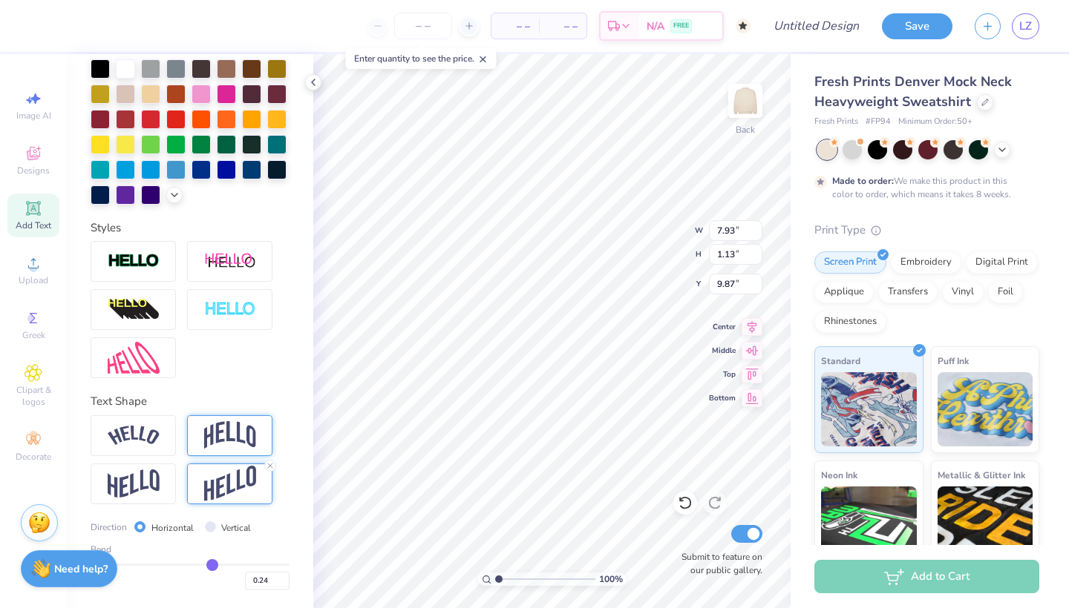
type input "0.28"
type input "0.31"
type input "0.33"
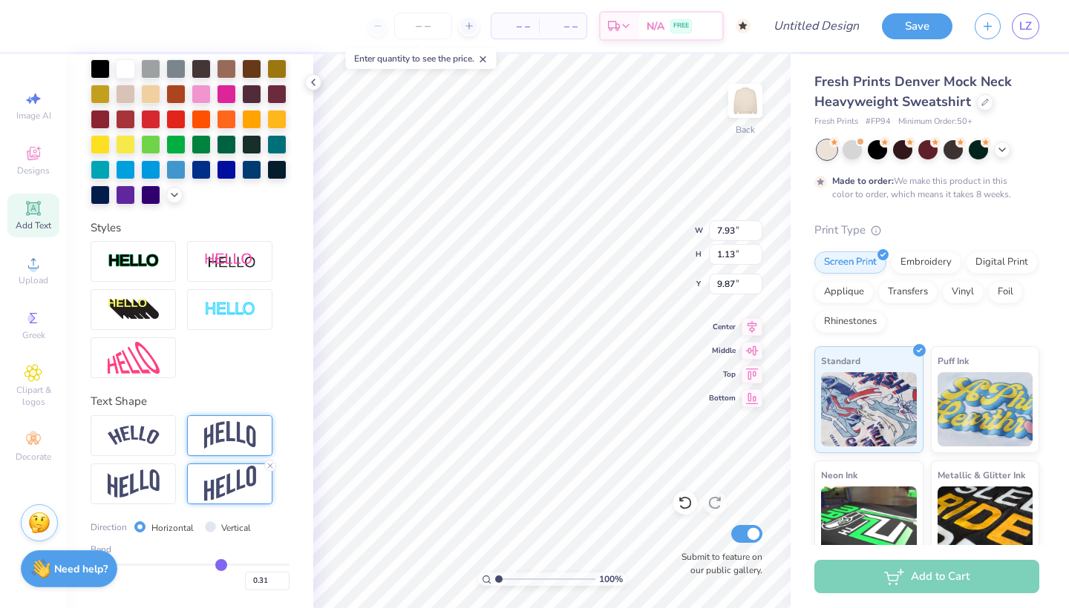
type input "0.33"
type input "0.34"
type input "0.35"
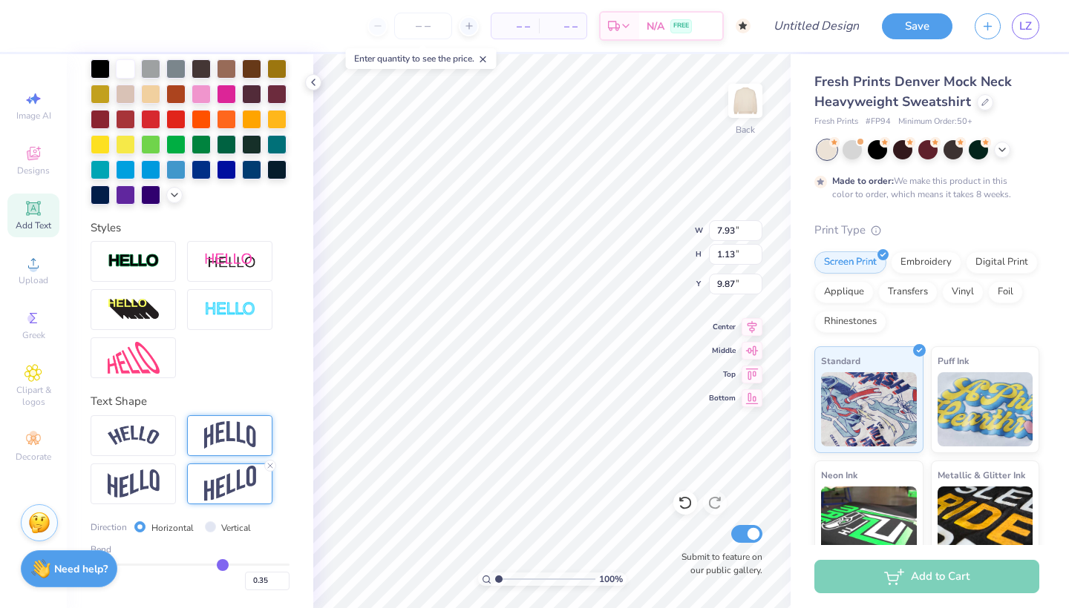
type input "0.36"
drag, startPoint x: 175, startPoint y: 562, endPoint x: 223, endPoint y: 560, distance: 47.5
type input "0.35"
click at [223, 564] on input "range" at bounding box center [190, 565] width 199 height 2
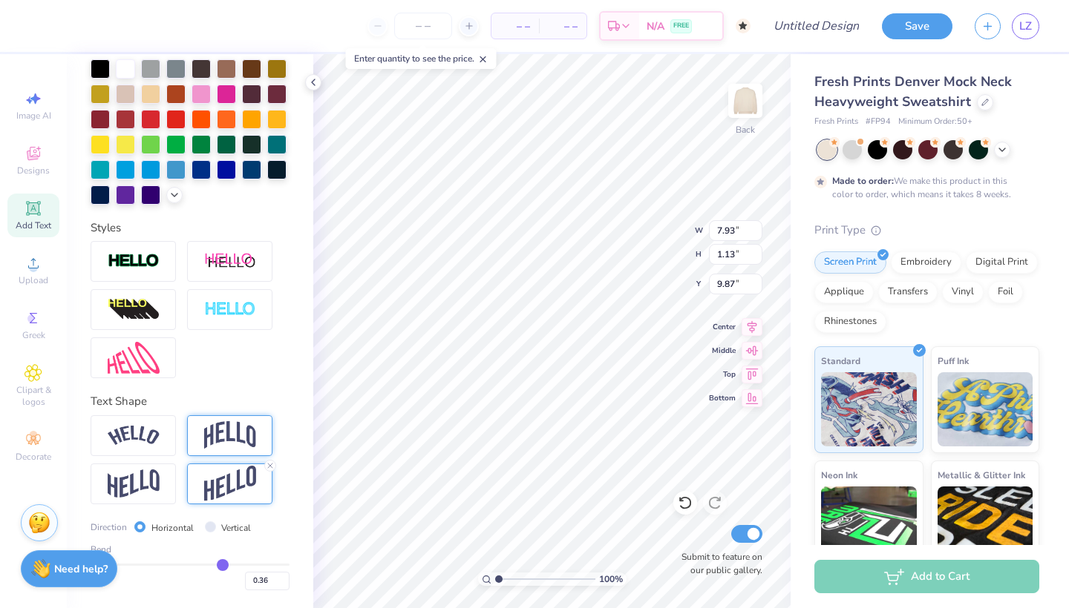
type input "0.35"
type input "1.55"
type input "9.66"
click at [226, 441] on img at bounding box center [230, 435] width 52 height 28
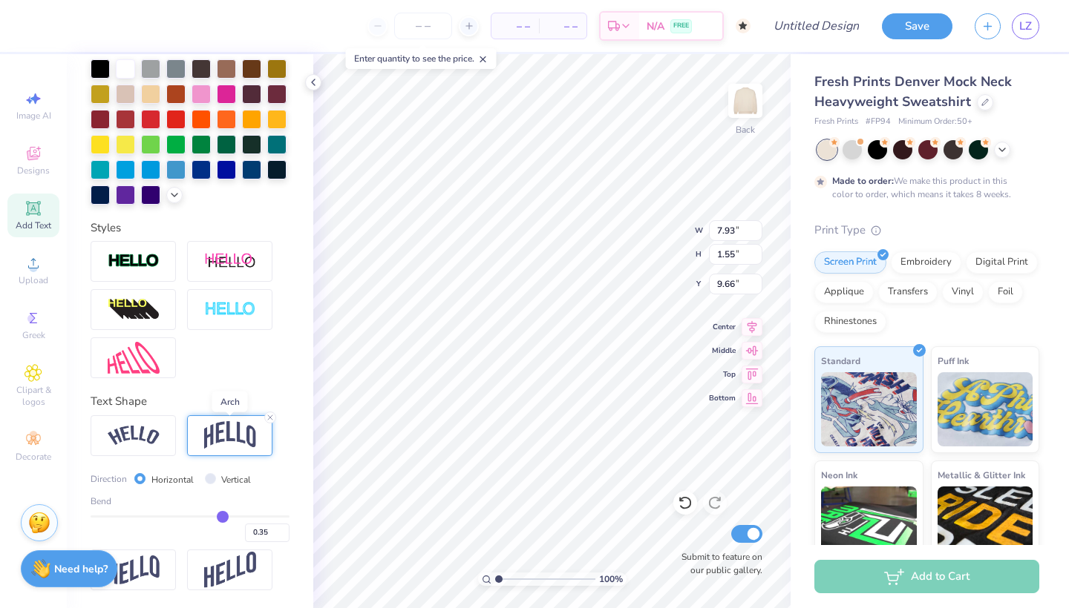
type input "1.99"
type input "9.44"
click at [120, 450] on div at bounding box center [133, 436] width 85 height 41
type input "8.70"
type input "1.46"
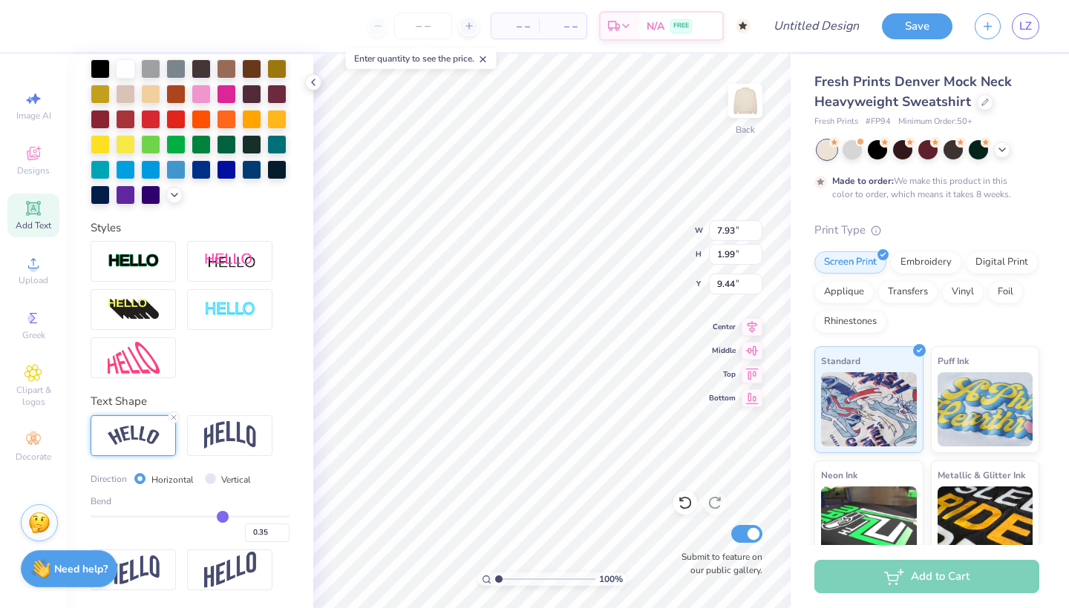
type input "9.70"
click at [209, 433] on img at bounding box center [230, 435] width 52 height 28
type input "7.93"
type input "1.99"
type input "9.44"
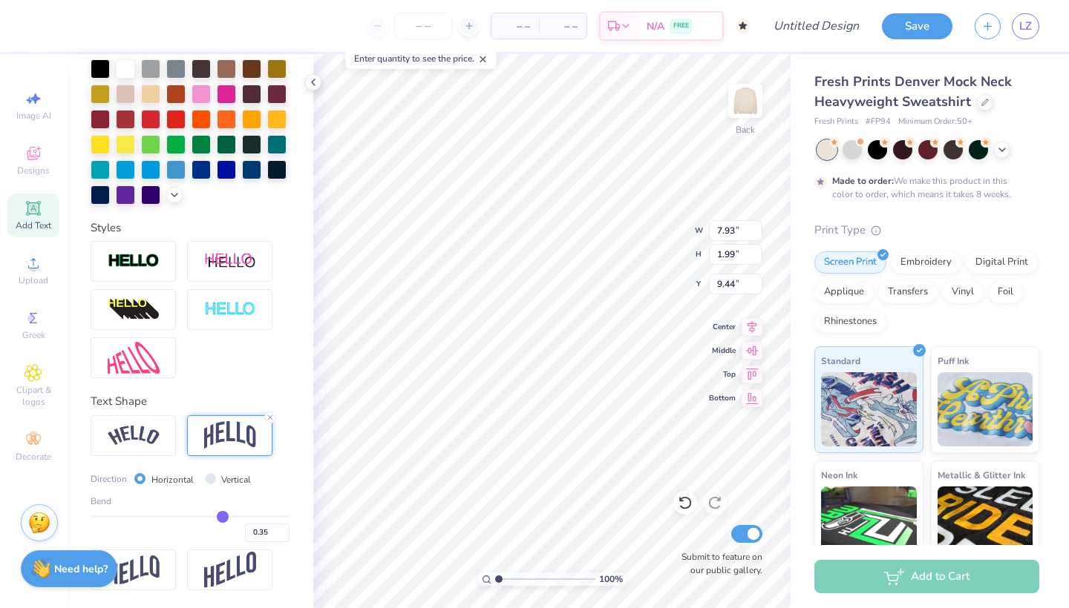
type input "0.34"
type input "0.33"
drag, startPoint x: 222, startPoint y: 515, endPoint x: 163, endPoint y: 515, distance: 58.6
click at [163, 516] on input "range" at bounding box center [190, 517] width 199 height 2
